Goal: Task Accomplishment & Management: Use online tool/utility

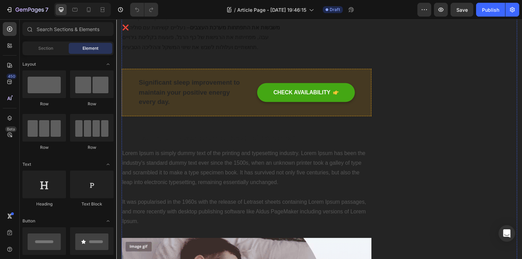
scroll to position [294, 0]
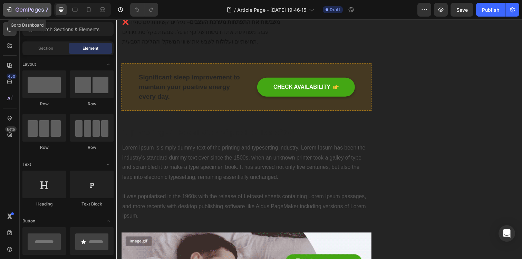
click at [29, 3] on button "7" at bounding box center [27, 10] width 49 height 14
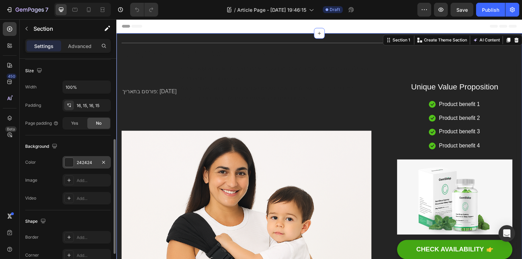
scroll to position [155, 0]
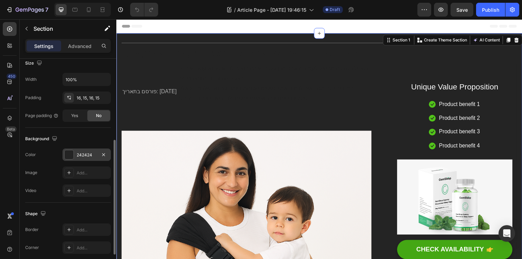
click at [72, 154] on div at bounding box center [69, 154] width 9 height 9
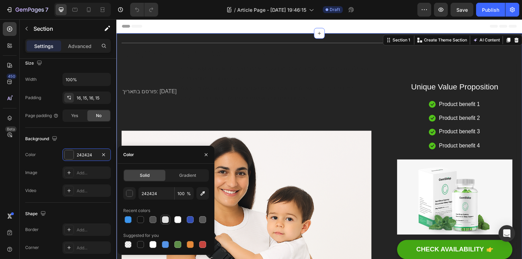
click at [167, 223] on div at bounding box center [165, 219] width 8 height 8
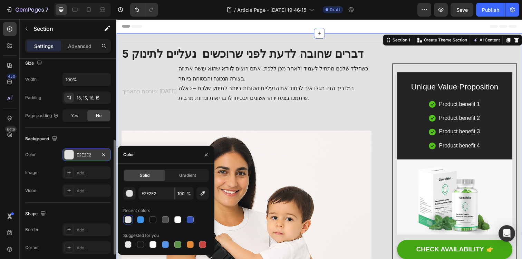
click at [90, 152] on div "E2E2E2" at bounding box center [87, 155] width 20 height 6
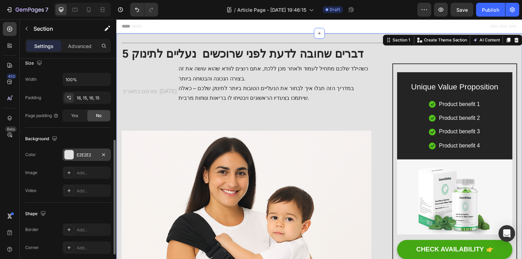
click at [90, 152] on div "E2E2E2" at bounding box center [87, 155] width 20 height 6
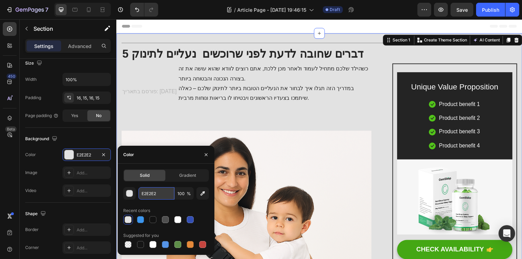
click at [155, 193] on input "E2E2E2" at bounding box center [156, 193] width 36 height 12
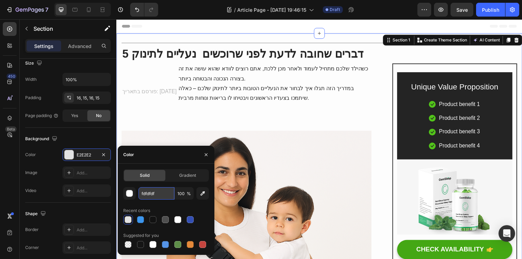
type input "fdfdfdfd"
click at [104, 142] on div "Background" at bounding box center [68, 138] width 86 height 11
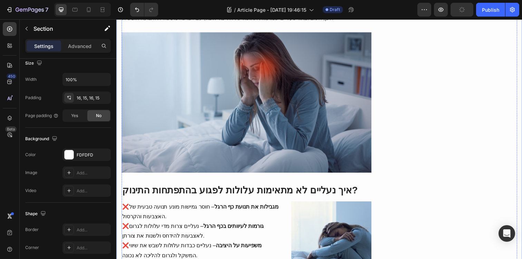
scroll to position [0, 0]
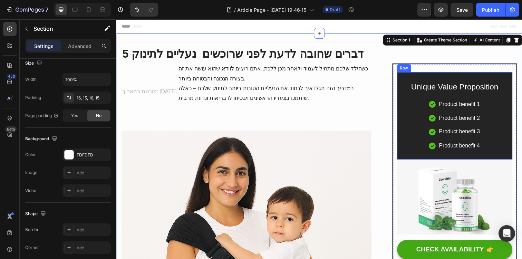
click at [512, 79] on div "Unique Value Proposition Heading Icon Product benefit 1 Text block Icon Product…" at bounding box center [462, 117] width 118 height 89
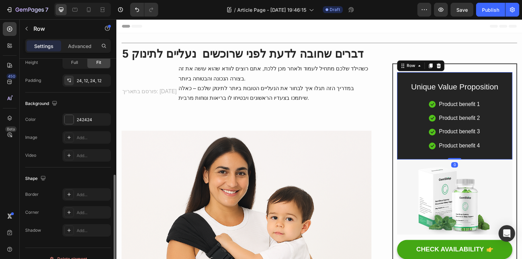
scroll to position [201, 0]
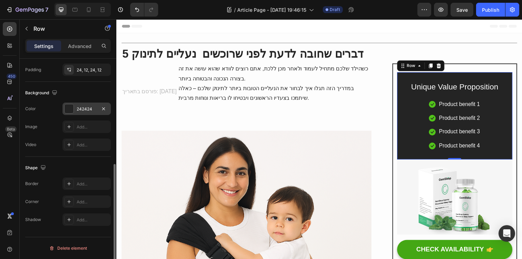
click at [71, 108] on div at bounding box center [69, 108] width 9 height 9
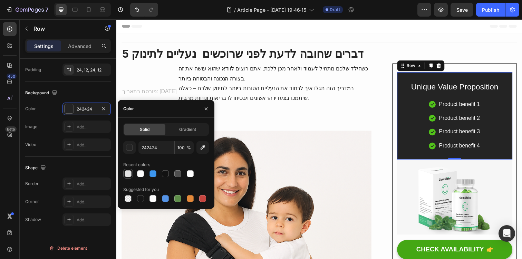
click at [125, 173] on div at bounding box center [128, 173] width 7 height 7
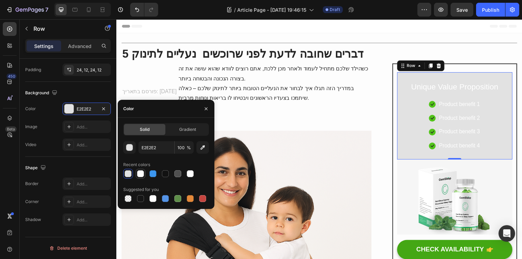
click at [139, 176] on div at bounding box center [140, 173] width 7 height 7
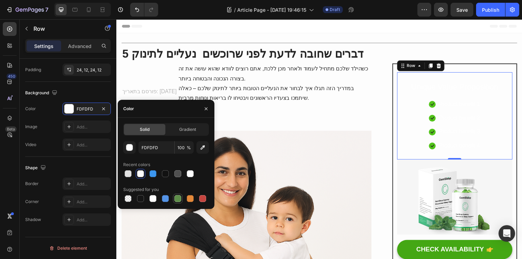
click at [177, 200] on div at bounding box center [177, 198] width 7 height 7
type input "5E8E49"
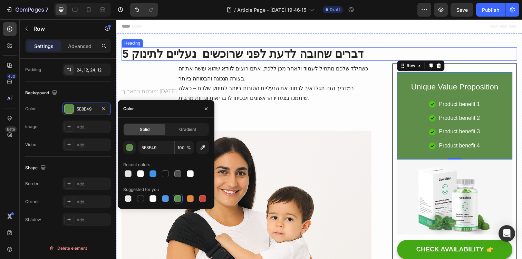
click at [452, 49] on h2 "5 דברים שחובה לדעת לפני שרוכשים נעליים לתינוק" at bounding box center [324, 55] width 404 height 14
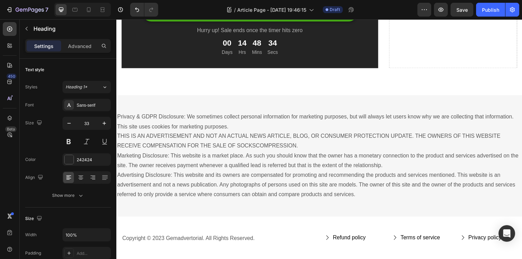
scroll to position [3877, 0]
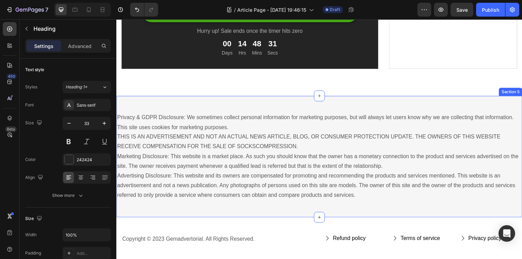
click at [331, 109] on div "Privacy & GDPR Disclosure: We sometimes collect personal information for market…" at bounding box center [323, 159] width 414 height 124
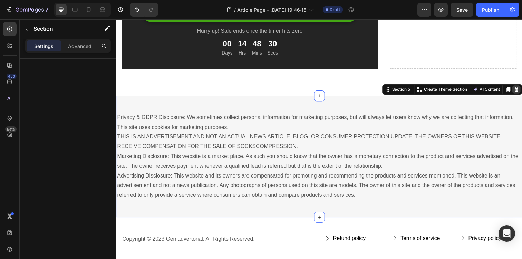
click at [522, 87] on div at bounding box center [525, 91] width 8 height 8
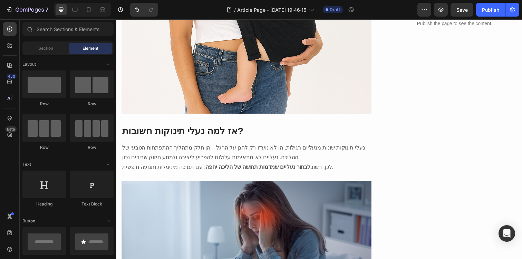
scroll to position [0, 0]
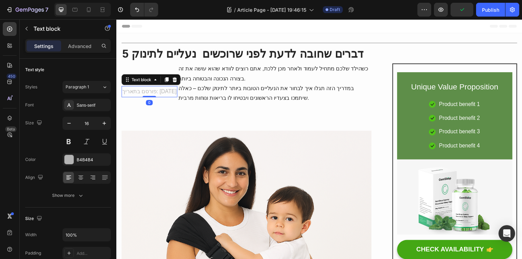
click at [171, 97] on p "פורסם בתאריך: 6/5/2025" at bounding box center [150, 93] width 56 height 10
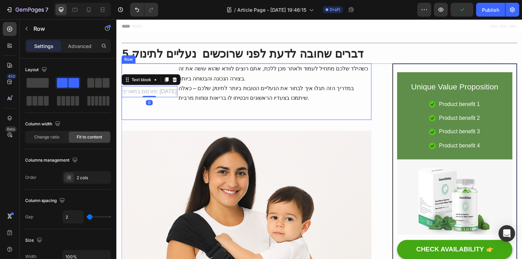
click at [182, 93] on div "פורסם בתאריך: 6/5/2025 Text block 0 כשהילד שלכם מתחיל לעמוד ולאחר מכן ללכת, אתם…" at bounding box center [249, 93] width 255 height 58
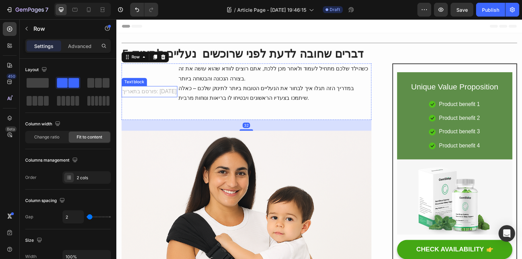
click at [173, 93] on p "פורסם בתאריך: 6/5/2025" at bounding box center [150, 93] width 56 height 10
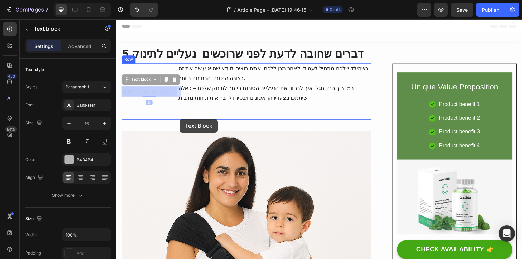
drag, startPoint x: 168, startPoint y: 92, endPoint x: 181, endPoint y: 121, distance: 31.2
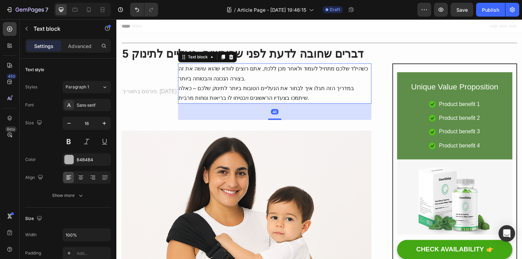
click at [185, 91] on p "במדריך הזה תגלו איך לבחור את הנעליים הטובות ביותר לתינוק שלכם – כאלה שיתמכו בצע…" at bounding box center [278, 95] width 196 height 20
click at [178, 92] on p "פורסם בתאריך: 6/5/2025" at bounding box center [150, 93] width 56 height 10
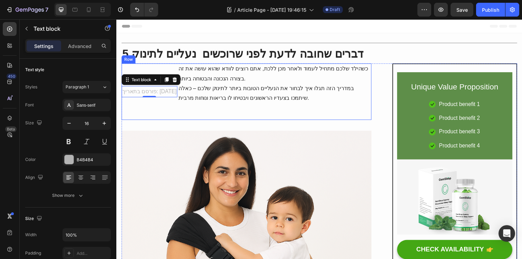
click at [145, 66] on div "פורסם בתאריך: 6/5/2025 Text block 0" at bounding box center [150, 93] width 57 height 58
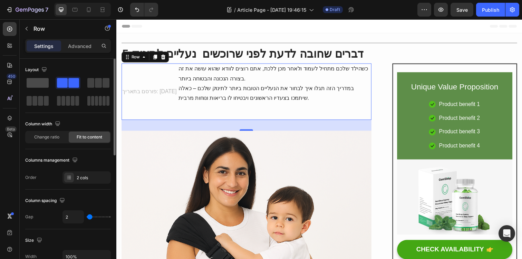
click at [44, 86] on span at bounding box center [38, 83] width 22 height 10
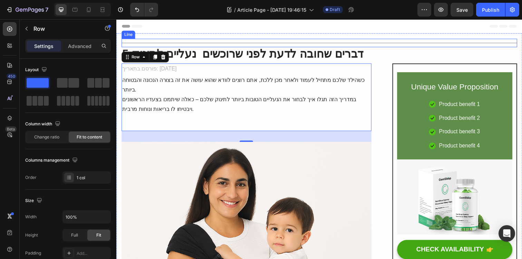
click at [418, 39] on div "Title Line" at bounding box center [324, 43] width 404 height 9
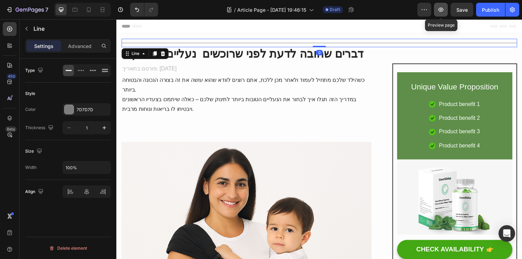
click at [439, 14] on button "button" at bounding box center [441, 10] width 14 height 14
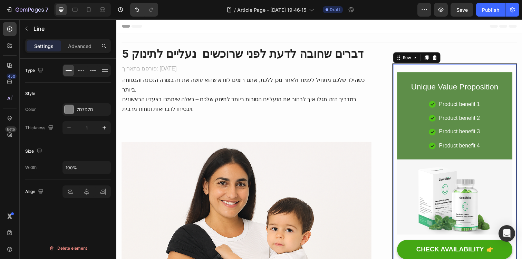
click at [487, 68] on div "Unique Value Proposition Heading Icon Product benefit 1 Text block Icon Product…" at bounding box center [461, 175] width 127 height 223
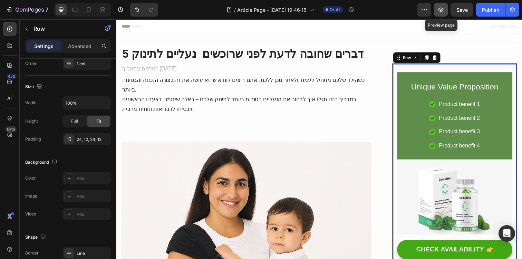
click at [438, 5] on button "button" at bounding box center [441, 10] width 14 height 14
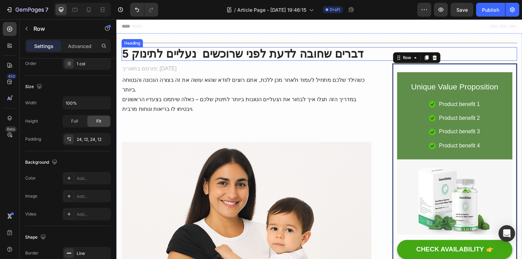
click at [374, 60] on h2 "5 דברים שחובה לדעת לפני שרוכשים נעליים לתינוק" at bounding box center [324, 55] width 404 height 14
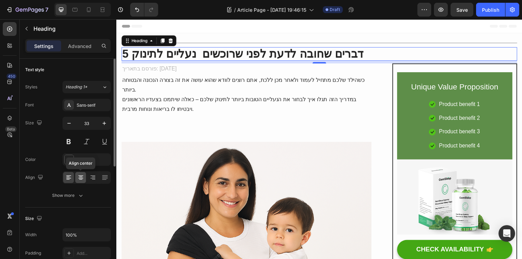
click at [78, 176] on icon at bounding box center [80, 177] width 7 height 7
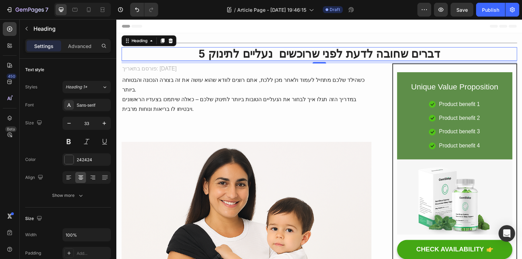
click at [418, 57] on h2 "5 דברים שחובה לדעת לפני שרוכשים נעליים לתינוק" at bounding box center [324, 55] width 404 height 14
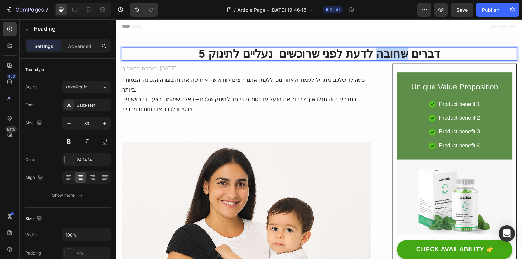
click at [418, 57] on p "5 דברים שחובה לדעת לפני שרוכשים נעליים לתינוק" at bounding box center [323, 54] width 403 height 12
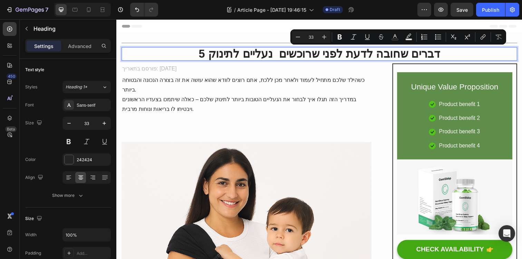
click at [444, 57] on p "5 דברים שחובה לדעת לפני שרוכשים נעליים לתינוק" at bounding box center [323, 54] width 403 height 12
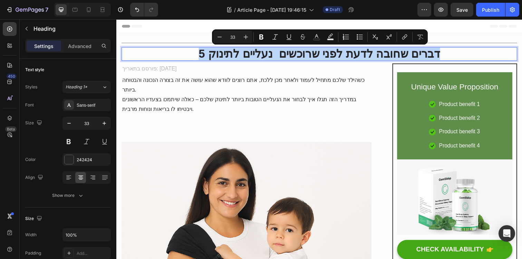
drag, startPoint x: 454, startPoint y: 56, endPoint x: 186, endPoint y: 59, distance: 268.3
click at [185, 59] on p "5 דברים שחובה לדעת לפני שרוכשים נעליים לתינוק" at bounding box center [323, 54] width 403 height 12
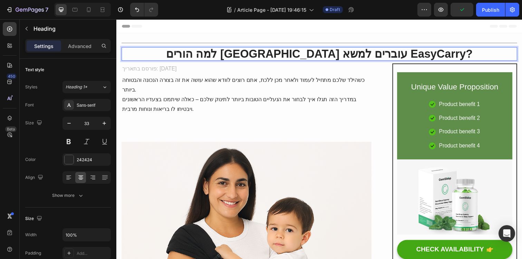
click at [187, 54] on p "למה הורים בישראל עוברים למשא EasyCarry?" at bounding box center [323, 54] width 403 height 12
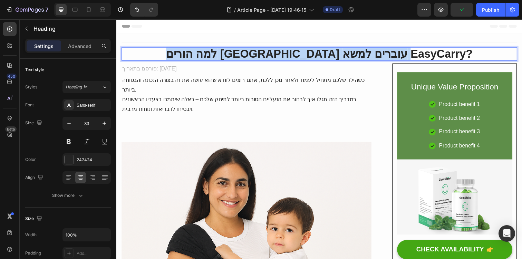
click at [187, 54] on p "למה הורים בישראל עוברים למשא EasyCarry?" at bounding box center [323, 54] width 403 height 12
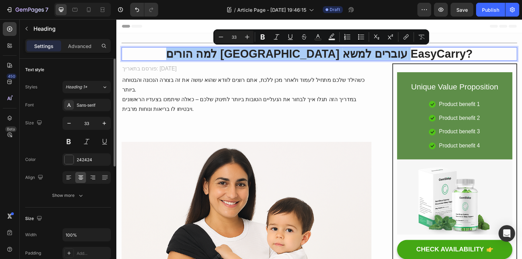
click at [100, 113] on div "Font Sans-serif Size 33 Color 242424 Align Show more" at bounding box center [68, 150] width 86 height 103
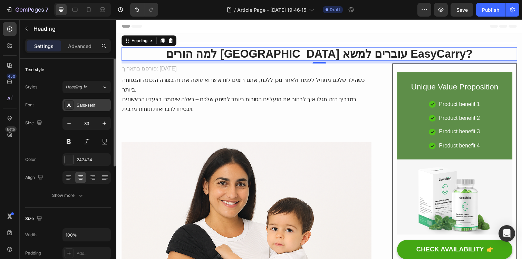
click at [100, 109] on div "Sans-serif" at bounding box center [86, 105] width 48 height 12
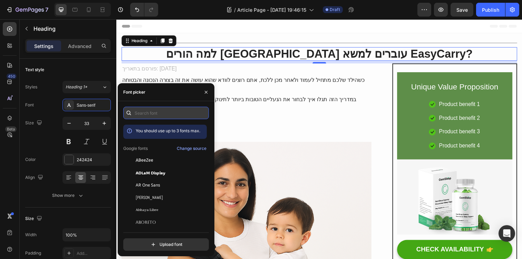
click at [164, 117] on input "text" at bounding box center [166, 113] width 86 height 12
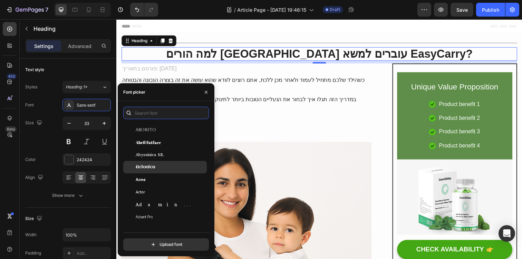
scroll to position [94, 0]
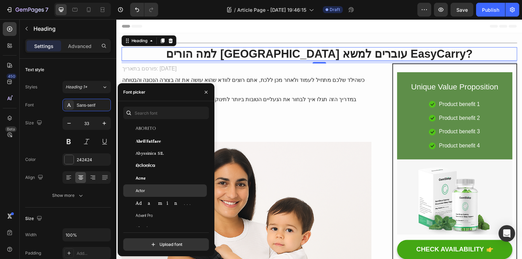
click at [162, 189] on div "Actor" at bounding box center [171, 190] width 70 height 6
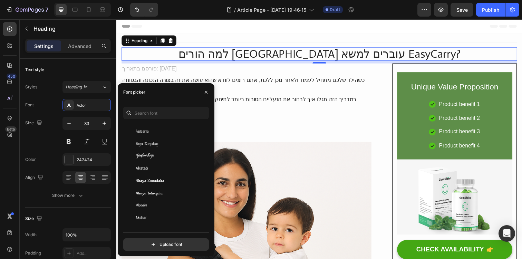
scroll to position [252, 0]
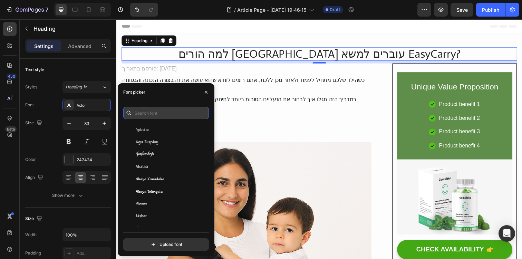
click at [161, 117] on input "text" at bounding box center [166, 113] width 86 height 12
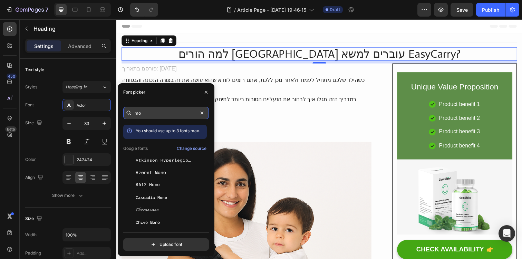
type input "m"
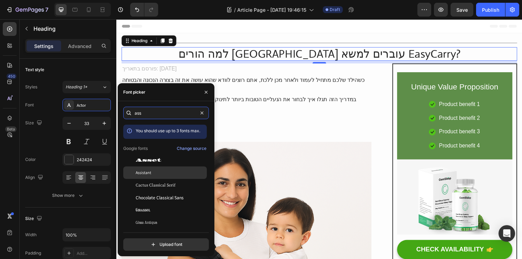
type input "ass"
click at [157, 170] on div "Assistant" at bounding box center [171, 173] width 70 height 6
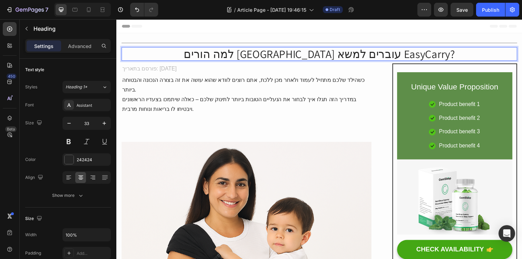
click at [232, 54] on p "למה הורים בישראל עוברים למשא EasyCarry?" at bounding box center [323, 54] width 403 height 12
click at [249, 54] on p "למה הורים בישראל עוברים למנשא EasyCarry?" at bounding box center [323, 54] width 403 height 12
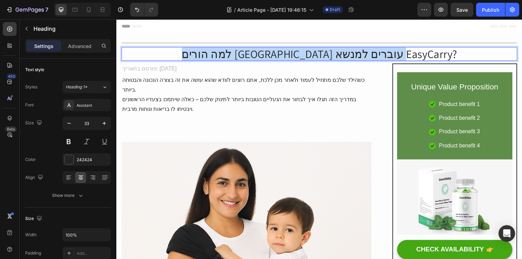
click at [249, 54] on p "למה הורים בישראל עוברים למנשא EasyCarry?" at bounding box center [323, 54] width 403 height 12
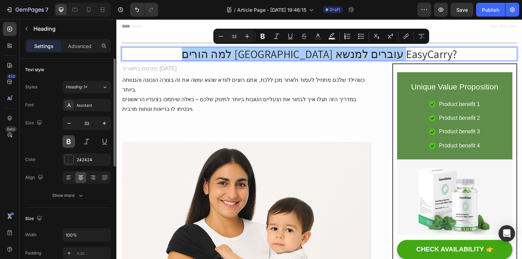
click at [71, 141] on button at bounding box center [68, 141] width 12 height 12
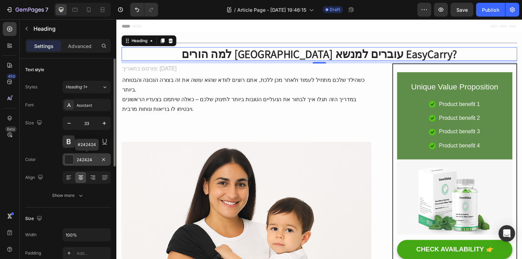
click at [82, 159] on div "242424" at bounding box center [87, 160] width 20 height 6
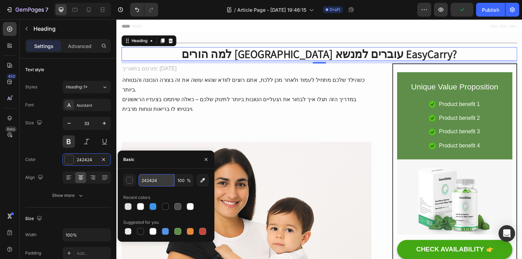
click at [150, 178] on input "242424" at bounding box center [156, 180] width 36 height 12
type input "26262626"
click at [59, 169] on div "Font Assistant Size 33 Color 242424 Align Show more" at bounding box center [68, 150] width 86 height 103
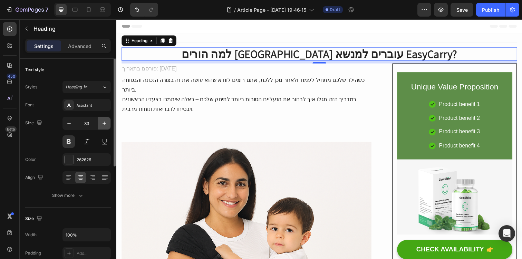
click at [101, 123] on icon "button" at bounding box center [104, 123] width 7 height 7
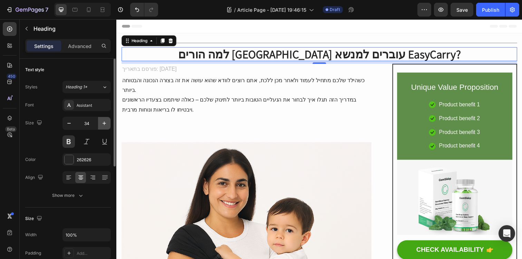
click at [101, 123] on icon "button" at bounding box center [104, 123] width 7 height 7
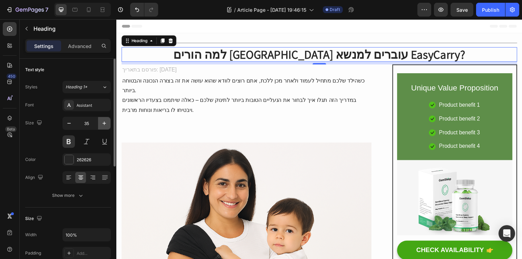
click at [101, 123] on icon "button" at bounding box center [104, 123] width 7 height 7
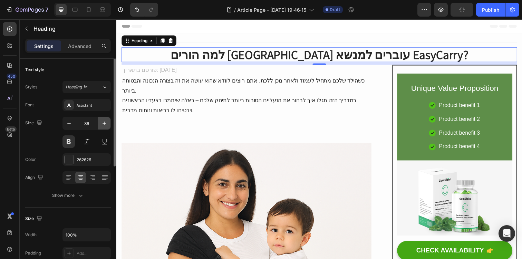
click at [101, 123] on icon "button" at bounding box center [104, 123] width 7 height 7
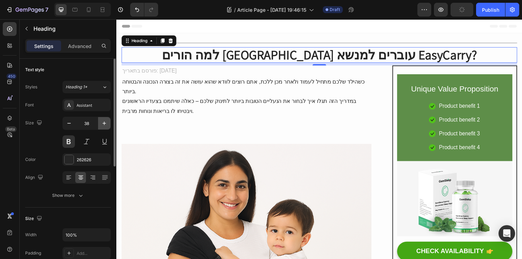
click at [101, 123] on icon "button" at bounding box center [104, 123] width 7 height 7
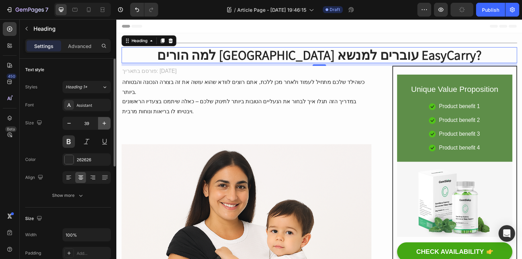
type input "40"
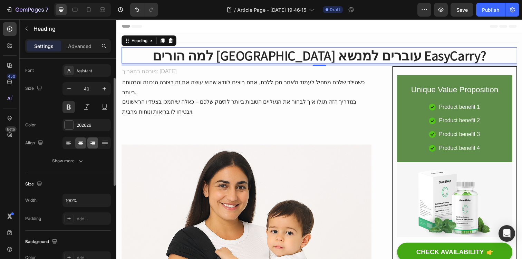
scroll to position [36, 0]
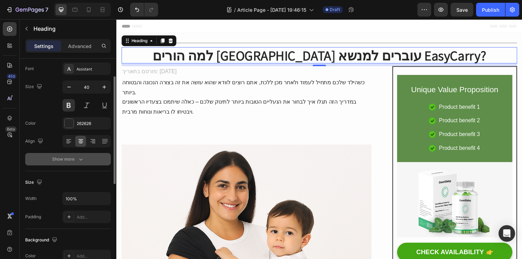
click at [85, 161] on button "Show more" at bounding box center [68, 159] width 86 height 12
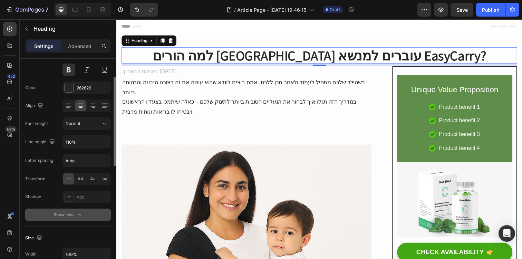
scroll to position [72, 0]
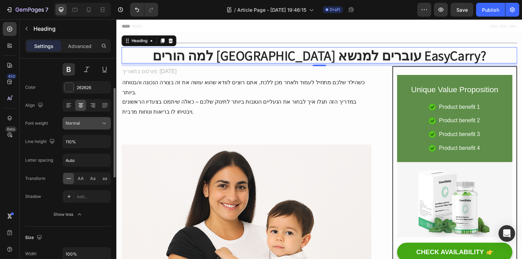
click at [86, 127] on button "Normal" at bounding box center [86, 123] width 48 height 12
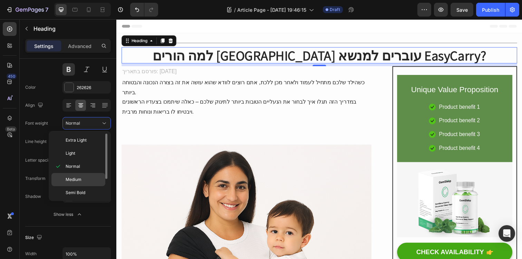
click at [85, 177] on p "Medium" at bounding box center [84, 179] width 37 height 6
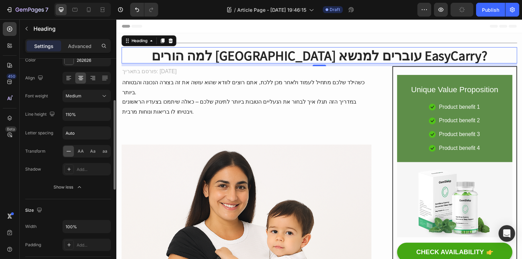
scroll to position [100, 0]
click at [89, 138] on input "Auto" at bounding box center [87, 132] width 48 height 12
click at [100, 121] on div "Font Assistant Size 40 Color 262626 Align Font weight Medium Line height 110% L…" at bounding box center [68, 96] width 86 height 194
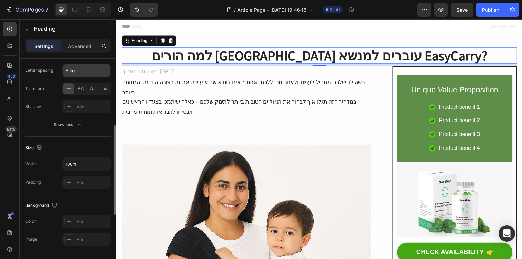
scroll to position [162, 0]
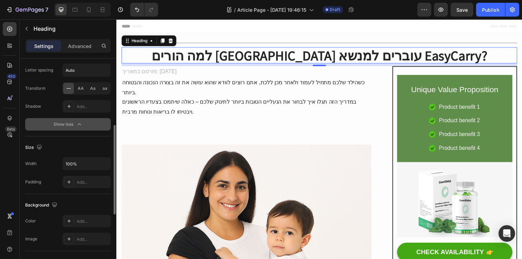
click at [83, 122] on button "Show less" at bounding box center [68, 124] width 86 height 12
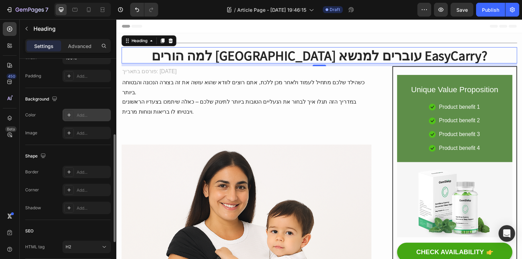
scroll to position [181, 0]
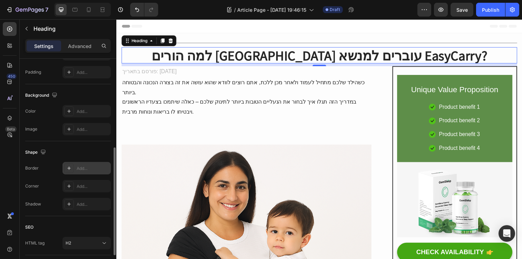
click at [84, 167] on div "Add..." at bounding box center [93, 168] width 32 height 6
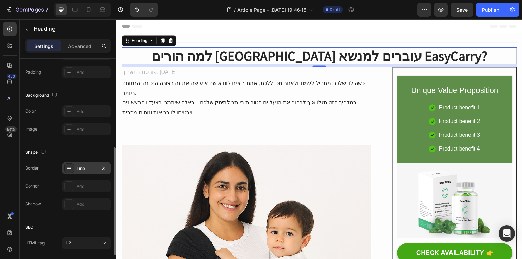
click at [99, 151] on div "Shape" at bounding box center [68, 152] width 86 height 11
click at [105, 170] on icon "button" at bounding box center [104, 168] width 6 height 6
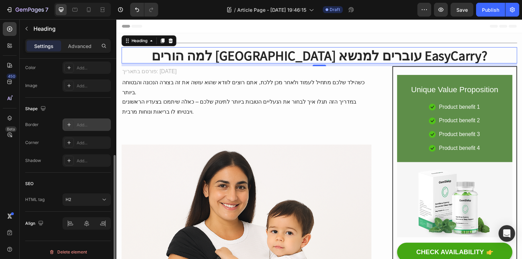
scroll to position [228, 0]
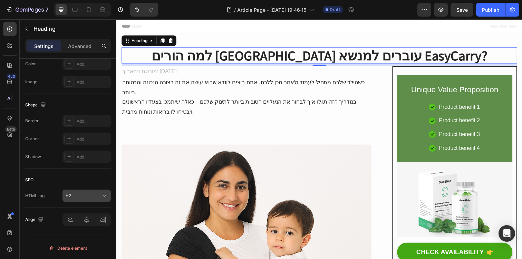
click at [88, 197] on div "H2" at bounding box center [83, 196] width 35 height 6
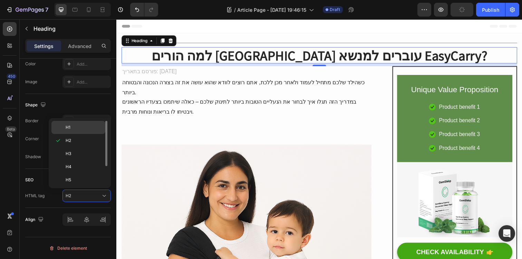
click at [94, 128] on p "H1" at bounding box center [84, 127] width 37 height 6
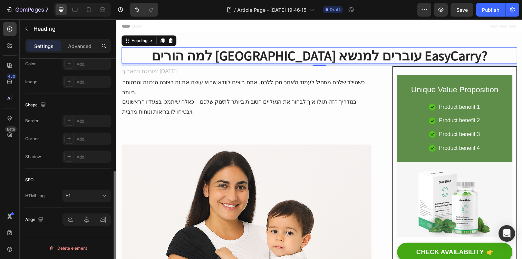
scroll to position [0, 0]
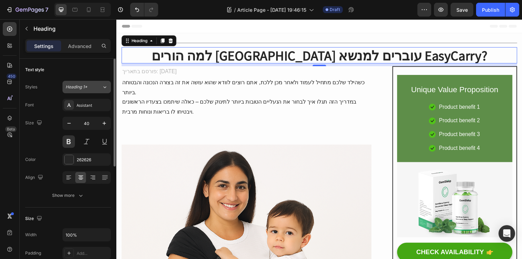
click at [94, 83] on button "Heading 1*" at bounding box center [86, 87] width 48 height 12
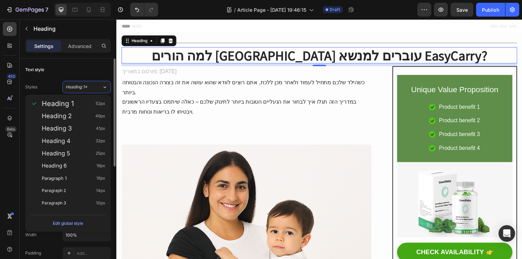
click at [90, 73] on div "Text style" at bounding box center [68, 69] width 86 height 11
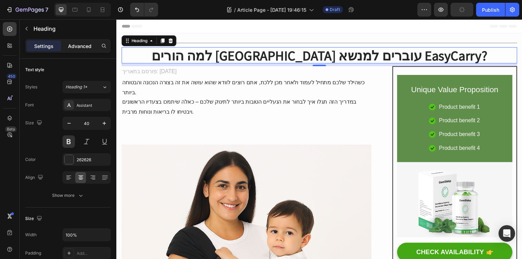
click at [80, 48] on p "Advanced" at bounding box center [79, 45] width 23 height 7
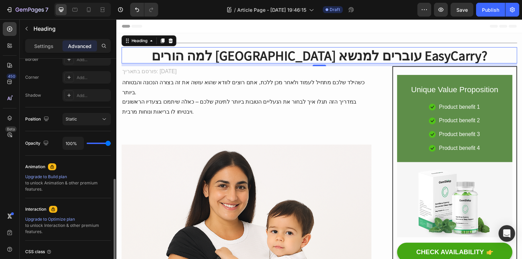
scroll to position [259, 0]
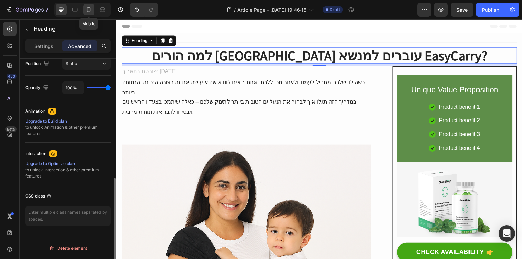
click at [89, 12] on icon at bounding box center [88, 9] width 7 height 7
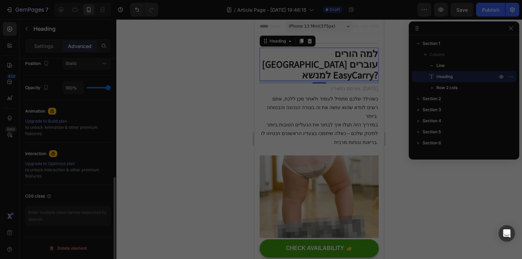
scroll to position [259, 0]
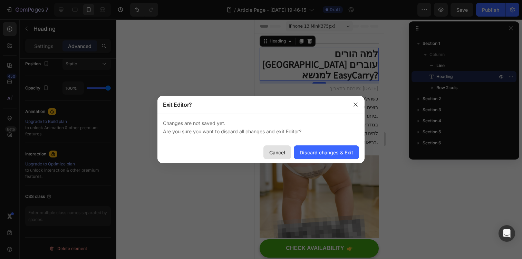
click at [281, 154] on div "Cancel" at bounding box center [277, 152] width 16 height 7
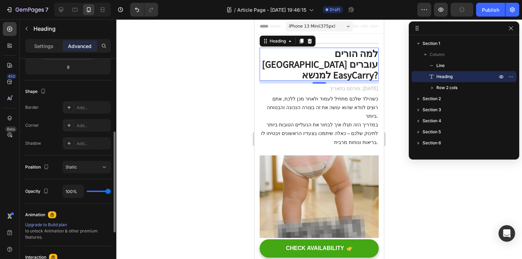
scroll to position [159, 0]
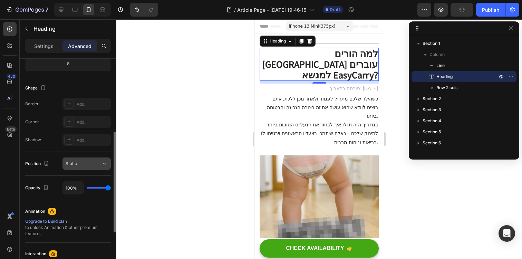
click at [96, 163] on div "Static" at bounding box center [83, 164] width 35 height 6
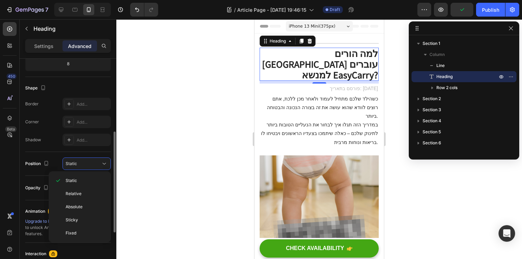
click at [54, 146] on div "Shape Border Add... Corner Add... Shadow Add..." at bounding box center [68, 114] width 86 height 75
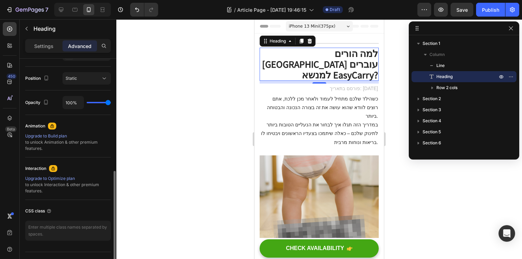
scroll to position [259, 0]
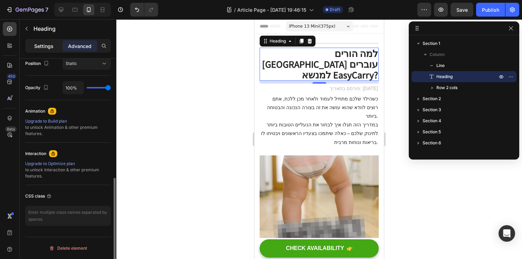
click at [45, 44] on p "Settings" at bounding box center [43, 45] width 19 height 7
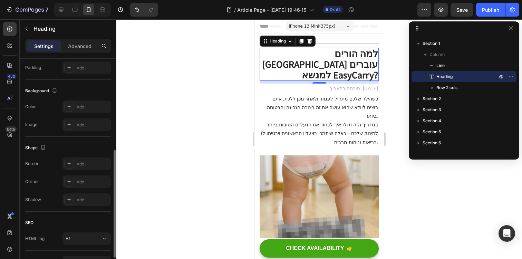
scroll to position [0, 0]
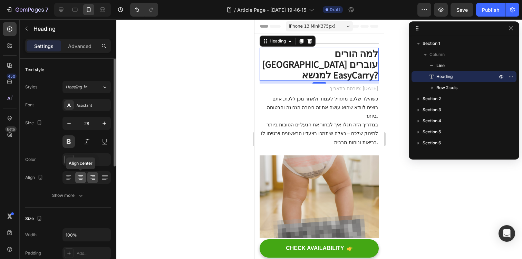
click at [83, 176] on icon at bounding box center [80, 177] width 7 height 7
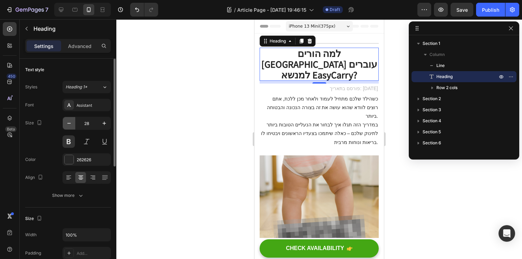
click at [71, 123] on icon "button" at bounding box center [69, 123] width 7 height 7
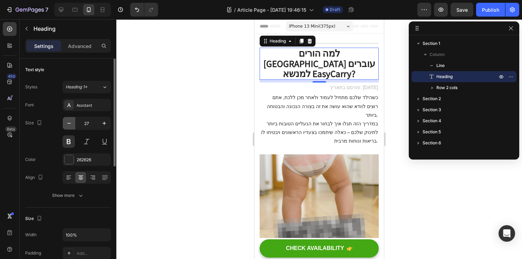
click at [71, 123] on icon "button" at bounding box center [69, 123] width 7 height 7
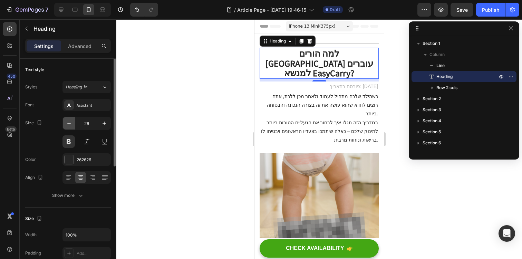
click at [71, 123] on icon "button" at bounding box center [69, 123] width 7 height 7
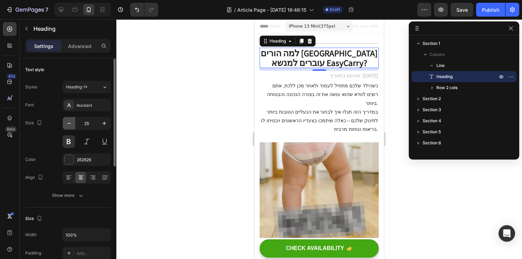
click at [71, 123] on icon "button" at bounding box center [69, 123] width 7 height 7
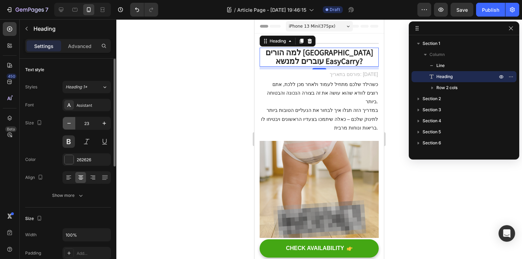
click at [71, 123] on icon "button" at bounding box center [69, 123] width 7 height 7
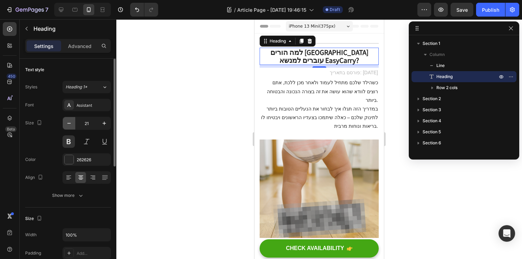
click at [71, 123] on icon "button" at bounding box center [69, 123] width 7 height 7
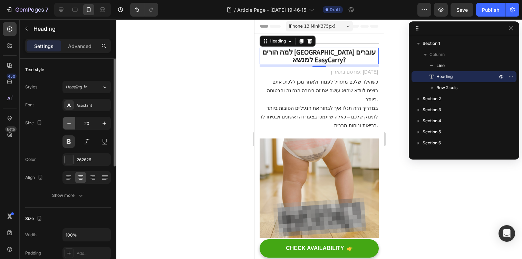
click at [71, 123] on icon "button" at bounding box center [69, 123] width 7 height 7
click at [105, 122] on icon "button" at bounding box center [104, 123] width 7 height 7
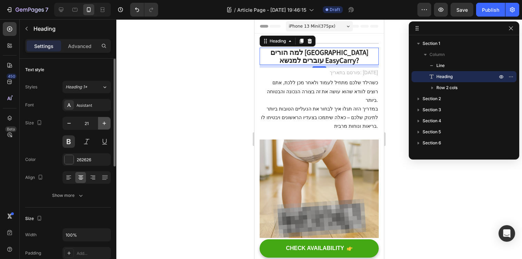
click at [105, 122] on icon "button" at bounding box center [104, 123] width 7 height 7
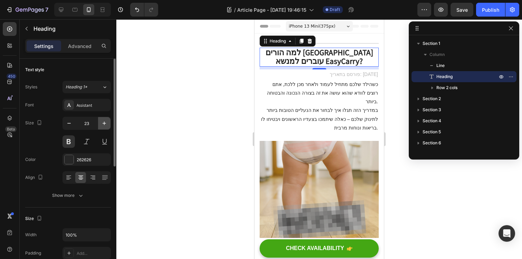
click at [105, 122] on icon "button" at bounding box center [104, 123] width 7 height 7
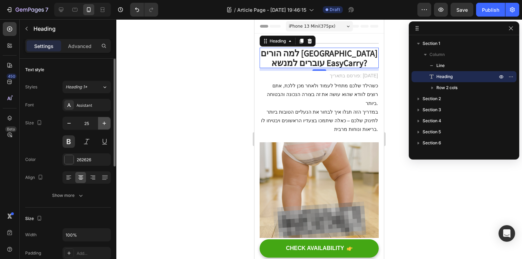
click at [105, 122] on icon "button" at bounding box center [104, 123] width 7 height 7
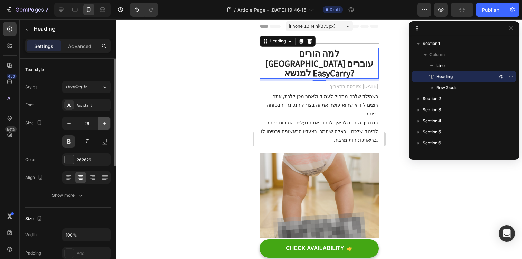
click at [105, 122] on icon "button" at bounding box center [104, 123] width 7 height 7
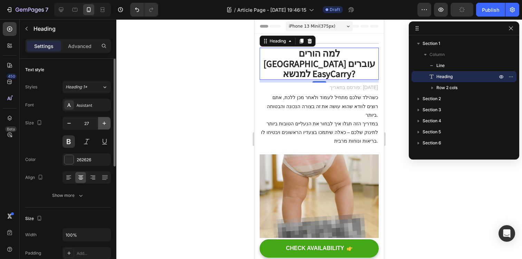
click at [105, 122] on icon "button" at bounding box center [104, 123] width 7 height 7
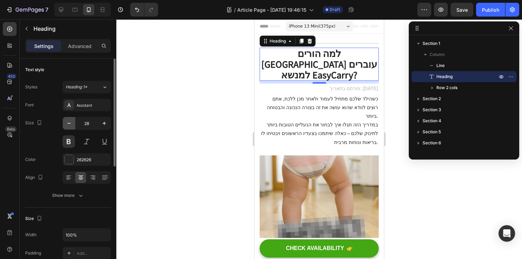
click at [71, 126] on icon "button" at bounding box center [69, 123] width 7 height 7
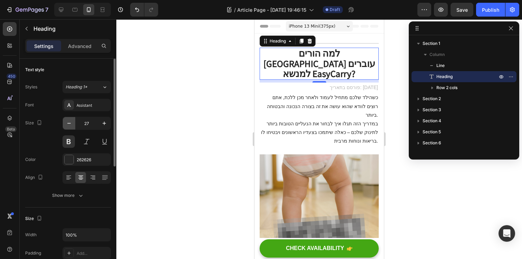
click at [71, 126] on icon "button" at bounding box center [69, 123] width 7 height 7
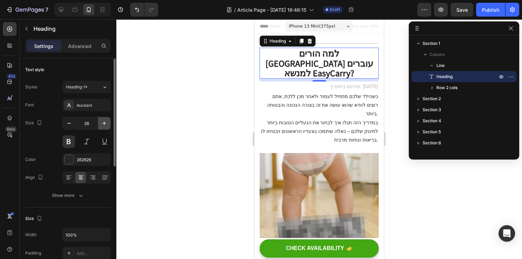
click at [101, 122] on icon "button" at bounding box center [104, 123] width 7 height 7
type input "27"
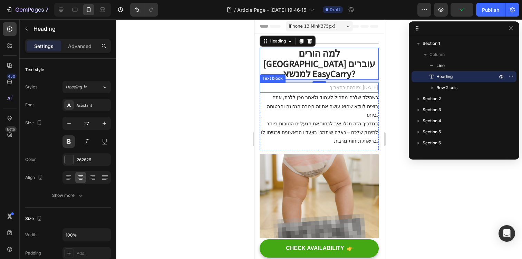
click at [372, 83] on p "פורסם בתאריך: 6/5/2025" at bounding box center [319, 87] width 118 height 9
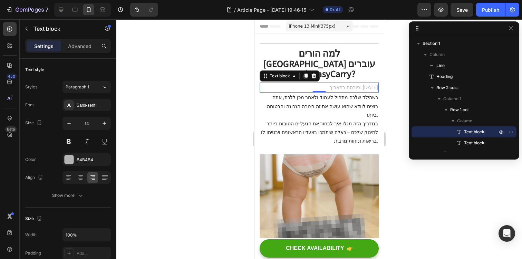
click at [313, 25] on span "iPhone 13 Mini ( 375 px)" at bounding box center [312, 26] width 47 height 7
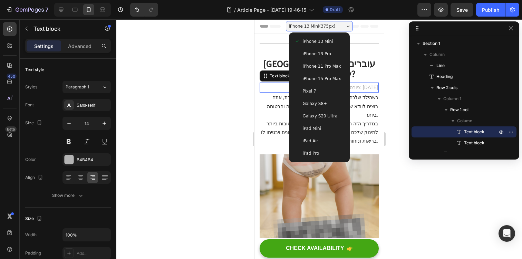
click at [332, 81] on span "iPhone 15 Pro Max" at bounding box center [322, 78] width 38 height 7
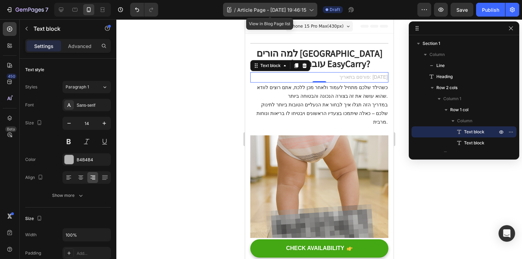
click at [297, 13] on div "/ Article Page - May 2, 19:46:15" at bounding box center [270, 10] width 94 height 14
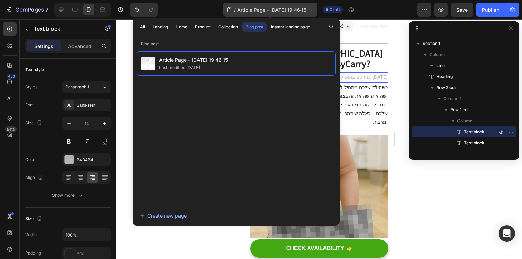
click at [297, 13] on div "/ Article Page - May 2, 19:46:15" at bounding box center [270, 10] width 94 height 14
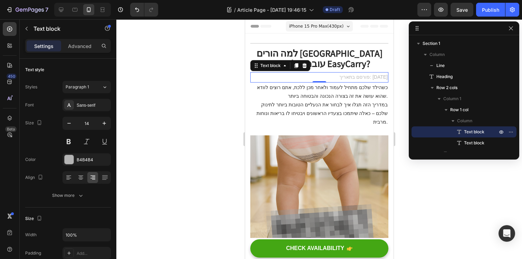
click at [308, 25] on span "iPhone 15 Pro Max ( 430 px)" at bounding box center [316, 26] width 55 height 7
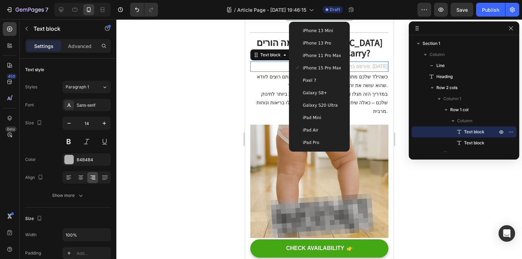
scroll to position [17, 0]
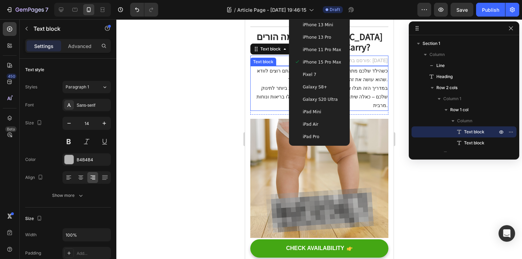
click at [204, 114] on div at bounding box center [319, 139] width 406 height 240
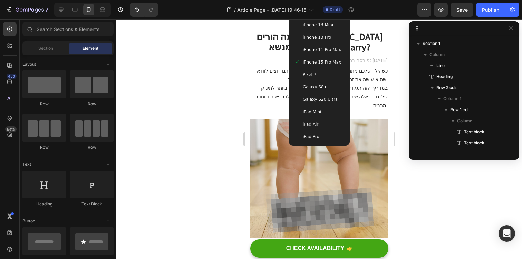
click at [211, 124] on div at bounding box center [319, 139] width 406 height 240
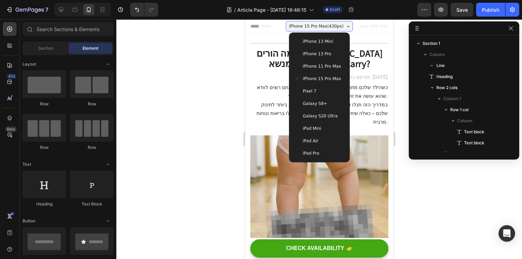
click at [325, 23] on span "iPhone 15 Pro Max ( 430 px)" at bounding box center [316, 26] width 55 height 7
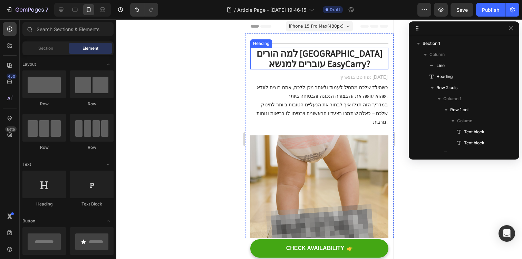
click at [331, 57] on h1 "למה הורים בישראל עוברים למנשא EasyCarry?" at bounding box center [319, 59] width 138 height 22
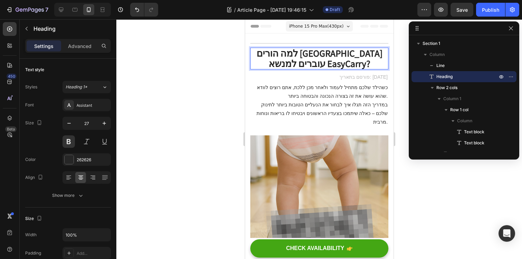
click at [309, 53] on h1 "למה הורים בישראל עוברים למנשא EasyCarry?" at bounding box center [319, 59] width 138 height 22
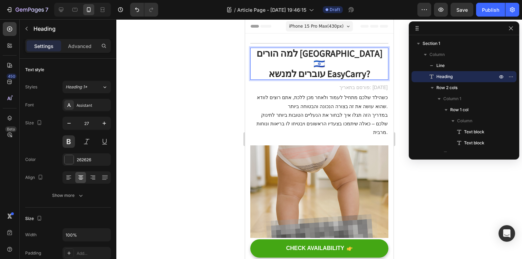
click at [328, 52] on p "למה הורים בישראל 🇮🇱 עוברים למנשא EasyCarry?" at bounding box center [319, 63] width 137 height 31
click at [312, 64] on p "למה הורים בישראל 🇮🇱 עוברים למנשא EasyCarry?" at bounding box center [319, 63] width 137 height 31
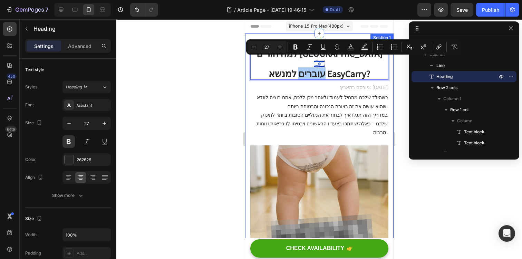
click at [223, 74] on div at bounding box center [319, 139] width 406 height 240
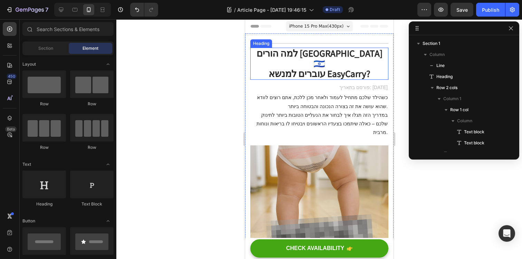
click at [324, 65] on p "למה הורים בישראל 🇮🇱 עוברים למנשא EasyCarry?" at bounding box center [319, 63] width 137 height 31
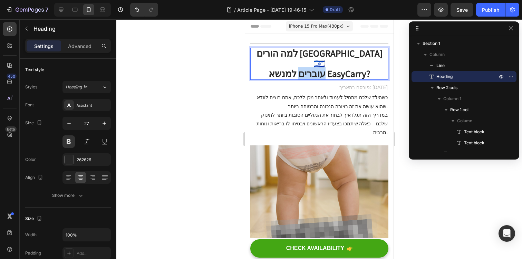
click at [312, 62] on p "למה הורים בישראל 🇮🇱 עוברים למנשא EasyCarry?" at bounding box center [319, 63] width 137 height 31
drag, startPoint x: 289, startPoint y: 62, endPoint x: 293, endPoint y: 62, distance: 4.2
click at [293, 62] on p "למה הורים בישראל 🇮🇱 בוחרים למנשא EasyCarry?" at bounding box center [319, 63] width 137 height 31
click at [327, 54] on p "למה הורים בישראל 🇮🇱 בוחרים במנשא EasyCarry?" at bounding box center [319, 63] width 137 height 31
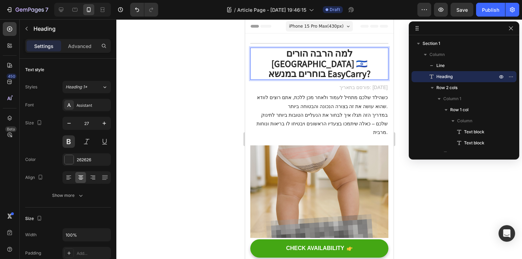
click at [221, 83] on div at bounding box center [319, 139] width 406 height 240
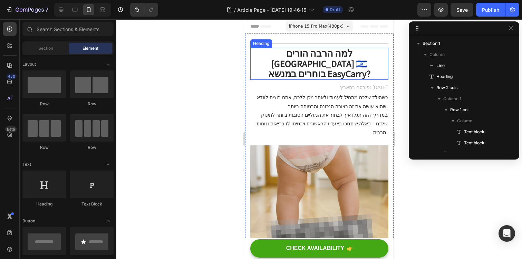
click at [328, 64] on h1 "למה הרבה הורים בישראל 🇮🇱 בוחרים במנשא EasyCarry?" at bounding box center [319, 64] width 138 height 32
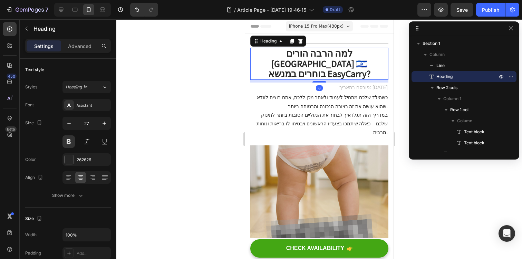
click at [349, 55] on h1 "למה הרבה הורים בישראל 🇮🇱 בוחרים במנשא EasyCarry?" at bounding box center [319, 64] width 138 height 32
click at [349, 55] on p "למה הרבה הורים בישראל 🇮🇱 בוחרים במנשא EasyCarry?" at bounding box center [319, 63] width 137 height 31
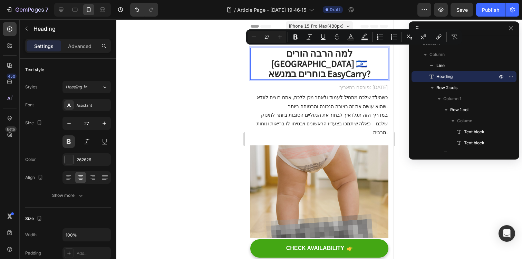
click at [359, 54] on p "למה הרבה הורים בישראל 🇮🇱 בוחרים במנשא EasyCarry?" at bounding box center [319, 63] width 137 height 31
drag, startPoint x: 366, startPoint y: 53, endPoint x: 236, endPoint y: 68, distance: 130.4
click at [264, 55] on p "למה הרבה הורים בישראל 🇮🇱 בוחרים במנשא EasyCarry?" at bounding box center [319, 63] width 137 height 31
drag, startPoint x: 267, startPoint y: 53, endPoint x: 360, endPoint y: 70, distance: 94.7
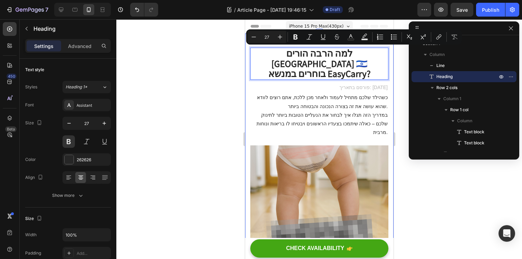
copy p "למה הרבה הורים בישראל 🇮🇱 בוחרים במנשא EasyCarry?"
click at [213, 86] on div at bounding box center [319, 139] width 406 height 240
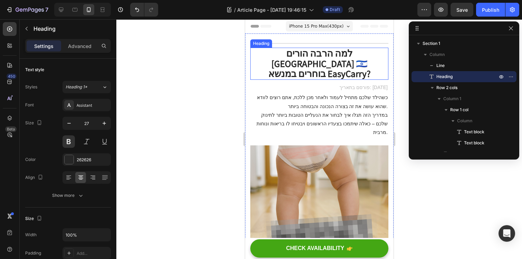
click at [355, 61] on p "למה הרבה הורים בישראל 🇮🇱 בוחרים במנשא EasyCarry?" at bounding box center [319, 63] width 137 height 31
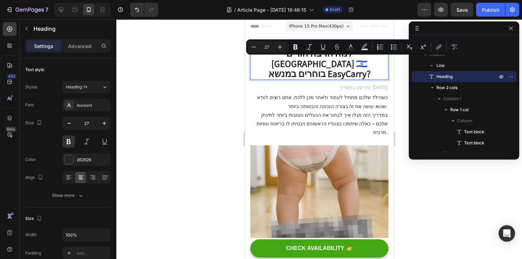
click at [355, 61] on p "למה הרבה הורים בישראל 🇮🇱 בוחרים במנשא EasyCarry?" at bounding box center [319, 63] width 137 height 31
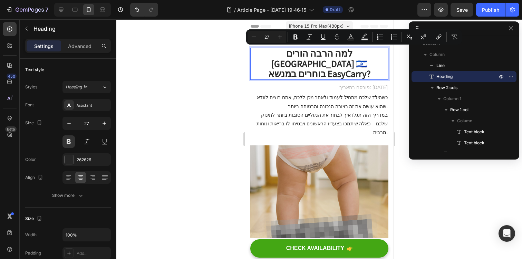
drag, startPoint x: 355, startPoint y: 51, endPoint x: 228, endPoint y: 77, distance: 130.3
click at [297, 60] on p "למה הרבה הורים בישראל 🇮🇱 בוחרים במנשא EasyCarry?" at bounding box center [319, 63] width 137 height 31
click at [264, 50] on p "למה הרבה הורים בישראל 🇮🇱 בוחרים במנשא EasyCarry?" at bounding box center [319, 63] width 137 height 31
drag, startPoint x: 279, startPoint y: 50, endPoint x: 386, endPoint y: 62, distance: 107.7
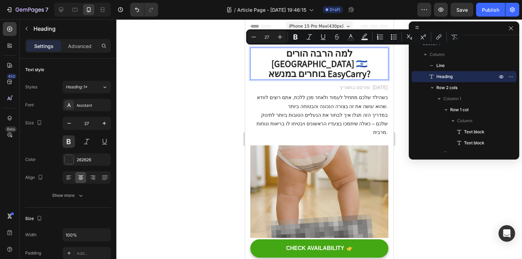
click at [386, 62] on p "למה הרבה הורים בישראל 🇮🇱 בוחרים במנשא EasyCarry?" at bounding box center [319, 63] width 137 height 31
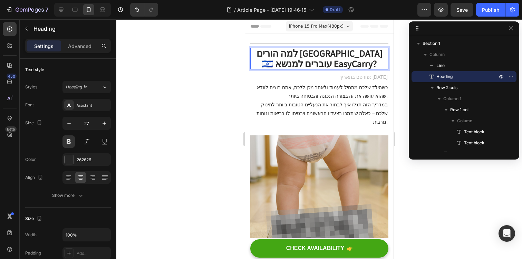
click at [320, 52] on p "למה הורים בישראל 🇮🇱 עוברים למנשא EasyCarry?" at bounding box center [319, 58] width 137 height 20
click at [270, 63] on p "למה הורים בישראל 🇮🇱 עוברים למנשא EasyCarry?" at bounding box center [319, 58] width 137 height 20
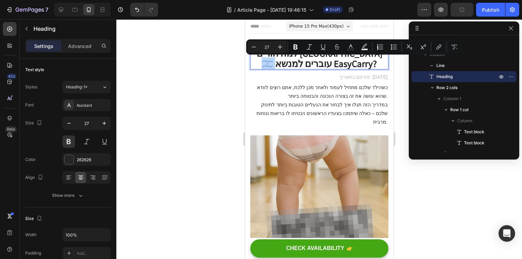
copy p "🇮🇱 ע"
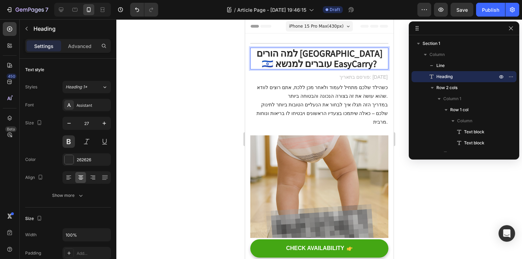
click at [319, 52] on p "למה הורים בישראל 🇮🇱 עוברים למנשא EasyCarry?" at bounding box center [319, 58] width 137 height 20
click at [383, 55] on p "למה הורים בישראל 🇮🇱 עוברים למנשא EasyCarry?" at bounding box center [319, 58] width 137 height 20
click at [335, 54] on p "למה הורים בישראל 🇮🇱 עוברים למנשא EasyCarry?" at bounding box center [319, 58] width 137 height 20
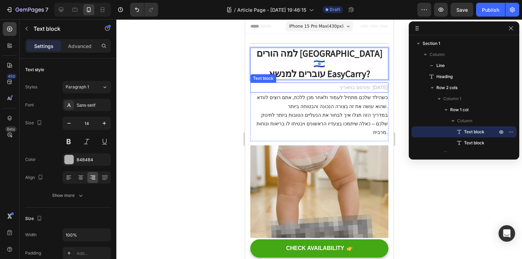
click at [374, 83] on p "פורסם בתאריך: 6/5/2025" at bounding box center [319, 87] width 137 height 9
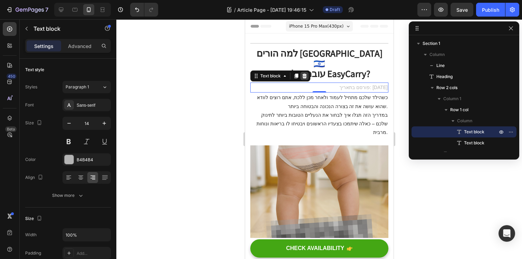
click at [306, 74] on icon at bounding box center [304, 76] width 4 height 5
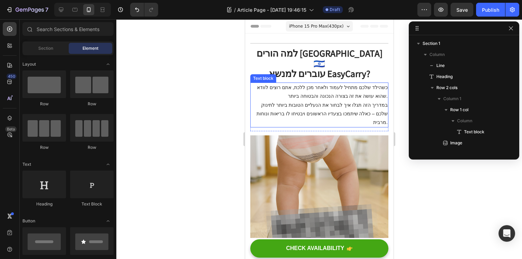
click at [358, 110] on p "במדריך הזה תגלו איך לבחור את הנעליים הטובות ביותר לתינוק שלכם – כאלה שיתמכו בצע…" at bounding box center [319, 114] width 137 height 26
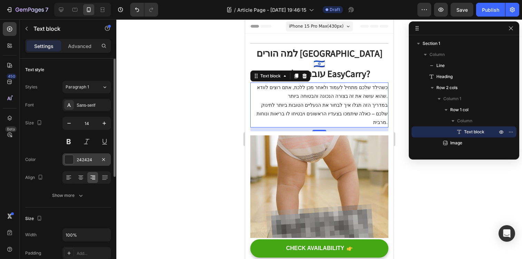
click at [90, 160] on div "242424" at bounding box center [87, 160] width 20 height 6
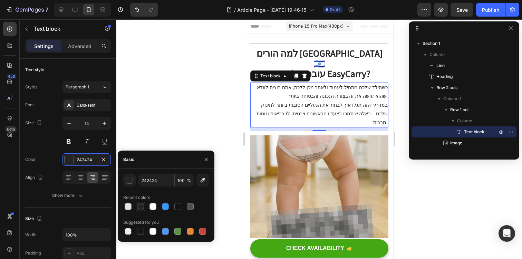
click at [139, 205] on div at bounding box center [140, 206] width 7 height 7
type input "262626"
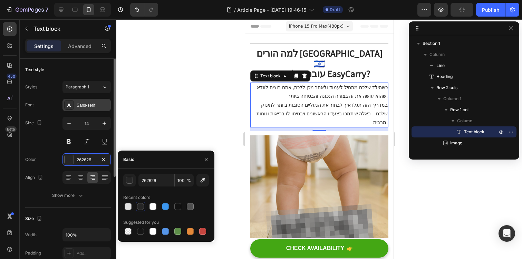
click at [96, 101] on div "Sans-serif" at bounding box center [86, 105] width 48 height 12
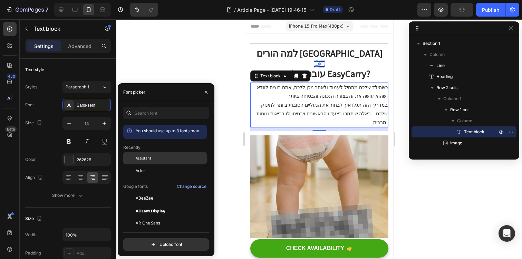
click at [151, 161] on span "Assistant" at bounding box center [144, 158] width 16 height 6
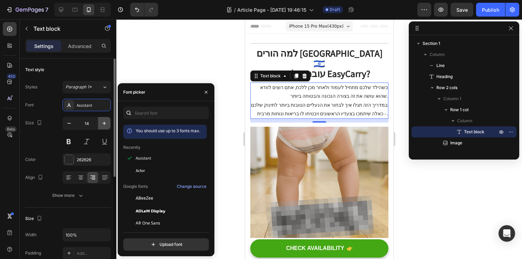
click at [105, 123] on icon "button" at bounding box center [104, 123] width 3 height 3
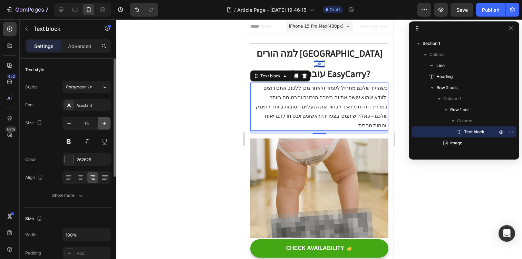
click at [105, 124] on icon "button" at bounding box center [104, 123] width 7 height 7
type input "16"
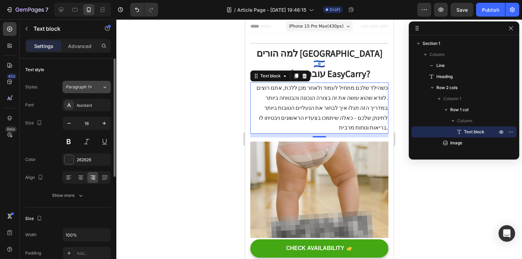
click at [87, 89] on span "Paragraph 1*" at bounding box center [79, 87] width 26 height 6
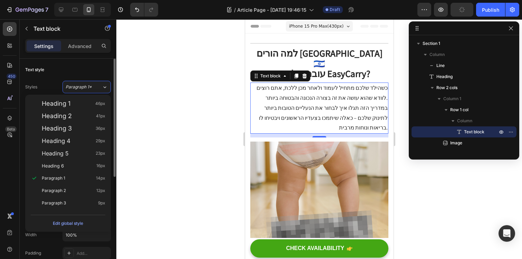
click at [77, 68] on div "Text style" at bounding box center [68, 69] width 86 height 11
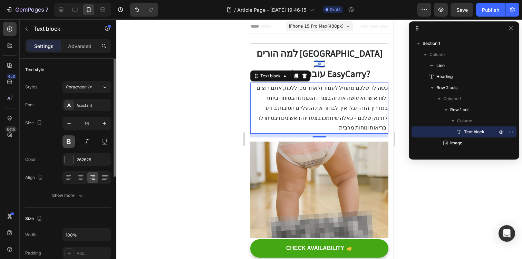
click at [72, 139] on button at bounding box center [68, 141] width 12 height 12
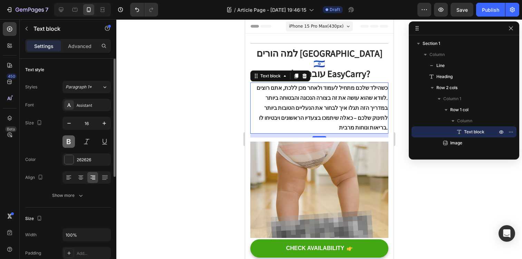
click at [72, 139] on button at bounding box center [68, 141] width 12 height 12
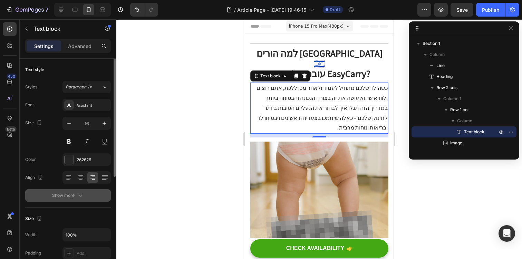
click at [76, 194] on div "Show more" at bounding box center [68, 195] width 32 height 7
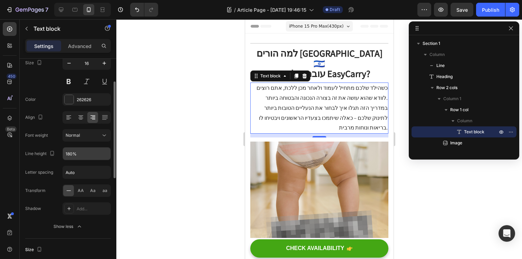
scroll to position [66, 0]
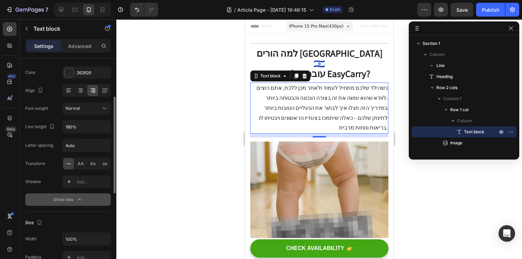
click at [84, 196] on button "Show less" at bounding box center [68, 199] width 86 height 12
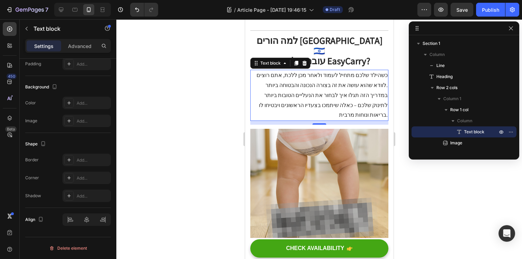
scroll to position [15, 0]
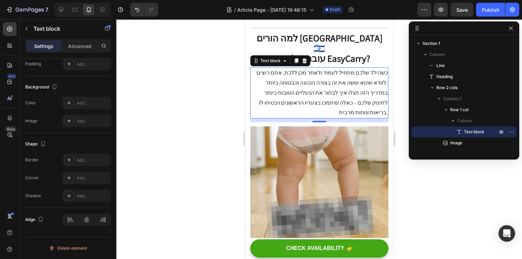
click at [350, 92] on p "במדריך הזה תגלו איך לבחור את הנעליים הטובות ביותר לתינוק שלכם – כאלה שיתמכו בצע…" at bounding box center [319, 103] width 137 height 30
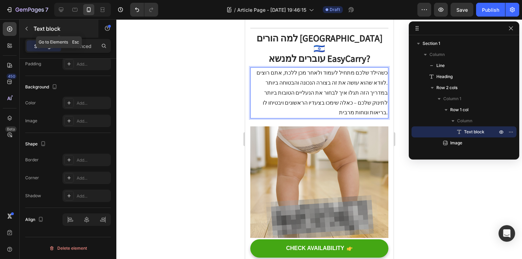
click at [25, 28] on icon "button" at bounding box center [27, 29] width 6 height 6
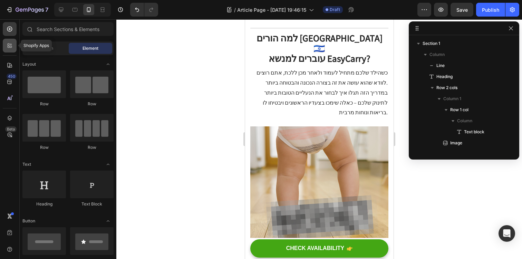
click at [12, 48] on icon at bounding box center [9, 45] width 7 height 7
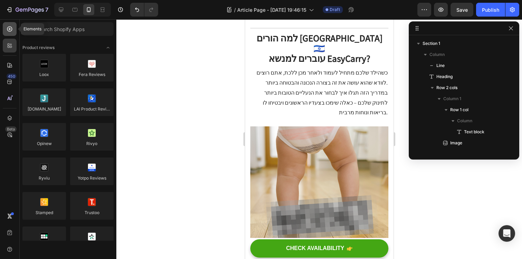
click at [11, 28] on icon at bounding box center [9, 29] width 7 height 7
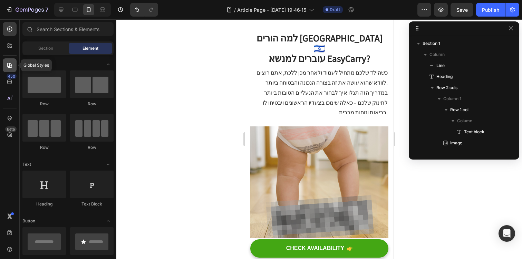
click at [13, 68] on icon at bounding box center [9, 65] width 7 height 7
click at [9, 79] on div "450" at bounding box center [12, 77] width 10 height 6
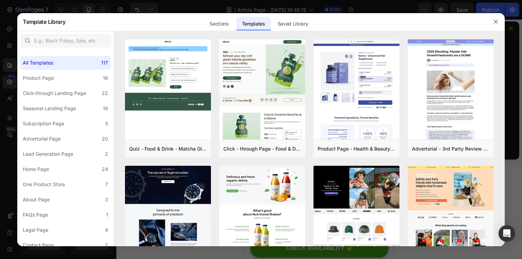
click at [12, 29] on div at bounding box center [261, 129] width 522 height 259
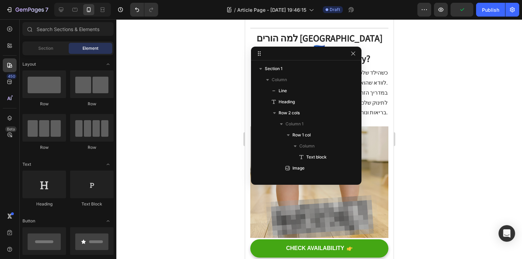
drag, startPoint x: 421, startPoint y: 27, endPoint x: 262, endPoint y: 52, distance: 160.1
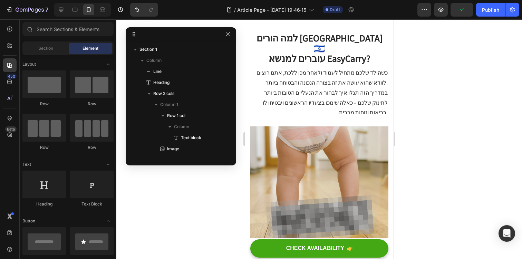
drag, startPoint x: 263, startPoint y: 52, endPoint x: 134, endPoint y: 32, distance: 131.1
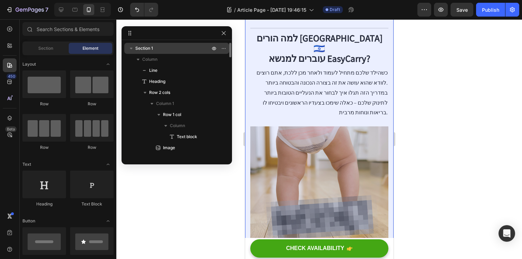
click at [134, 49] on icon "button" at bounding box center [131, 48] width 7 height 7
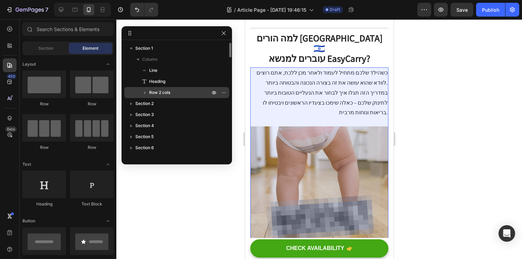
click at [146, 90] on icon "button" at bounding box center [145, 92] width 7 height 7
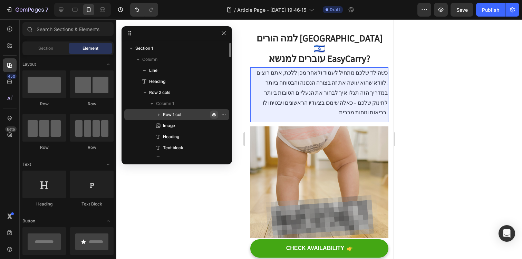
click at [215, 114] on icon "button" at bounding box center [214, 115] width 6 height 6
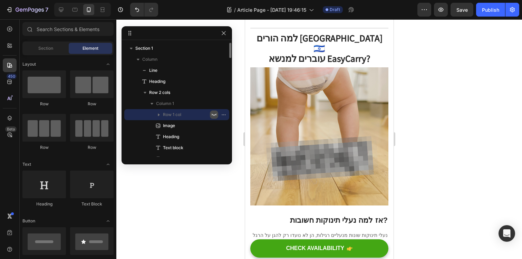
click at [215, 114] on icon "button" at bounding box center [214, 115] width 6 height 6
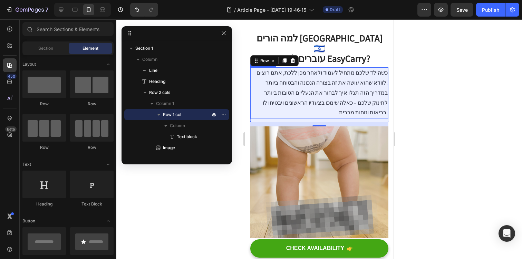
click at [354, 68] on p "כשהילד שלכם מתחיל לעמוד ולאחר מכן ללכת, אתם רוצים לוודא שהוא עושה את זה בצורה ה…" at bounding box center [319, 78] width 137 height 20
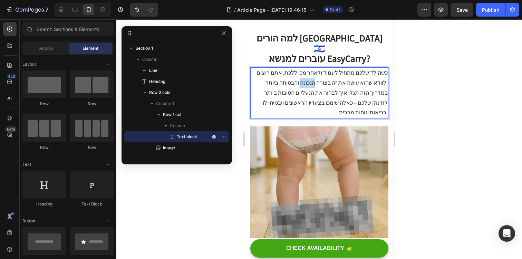
click at [332, 76] on p "כשהילד שלכם מתחיל לעמוד ולאחר מכן ללכת, אתם רוצים לוודא שהוא עושה את זה בצורה ה…" at bounding box center [319, 78] width 137 height 20
click at [381, 88] on p "במדריך הזה תגלו איך לבחור את הנעליים הטובות ביותר לתינוק שלכם – כאלה שימכו בצעד…" at bounding box center [319, 103] width 137 height 30
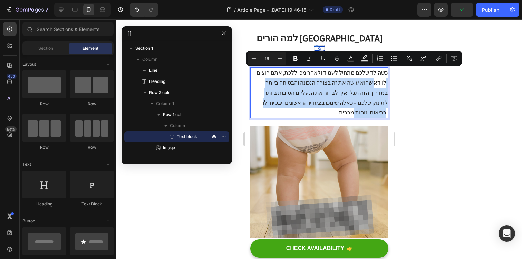
drag, startPoint x: 387, startPoint y: 64, endPoint x: 339, endPoint y: 104, distance: 62.2
click at [339, 105] on div "כשהילד שלכם מתחיל לעמוד ולאחר מכן ללכת, אתם רוצים לוודא שהוא עושה את זה בצורה ה…" at bounding box center [319, 92] width 138 height 51
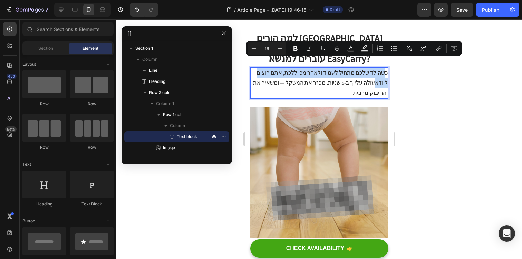
drag, startPoint x: 376, startPoint y: 71, endPoint x: 385, endPoint y: 62, distance: 12.5
click at [385, 68] on p "כשהילד שלכם מתחיל לעמוד ולאחר מכן ללכת, אתם רוצים לוודאעולה עלייך ב-5 שניות, מפ…" at bounding box center [319, 83] width 137 height 30
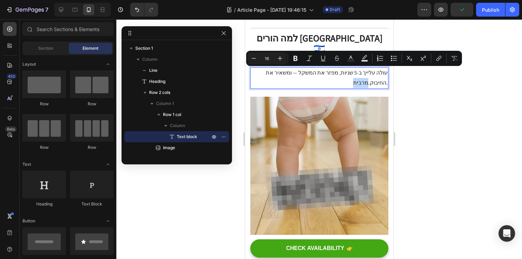
drag, startPoint x: 371, startPoint y: 74, endPoint x: 354, endPoint y: 74, distance: 16.6
click at [354, 74] on p "עולה עלייך ב-5 שניות, מפזר את המשקל — ומשאיר את החיבוק.מרבית." at bounding box center [319, 78] width 137 height 20
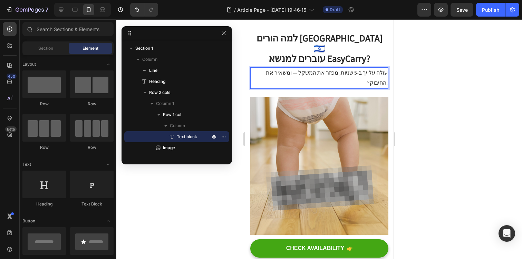
click at [259, 68] on p "עולה עלייך ב-5 שניות, מפזר את המשקל — ומשאיר את החיבוק״." at bounding box center [319, 78] width 137 height 20
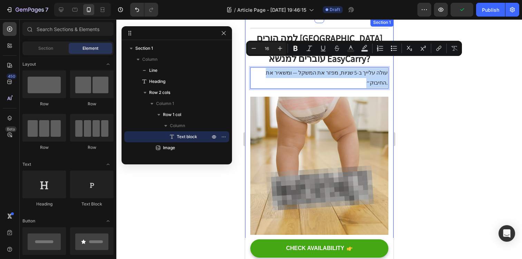
drag, startPoint x: 259, startPoint y: 62, endPoint x: 389, endPoint y: 62, distance: 129.8
click at [386, 68] on p "עולה עלייך ב-5 שניות, מפזר את המשקל — ומשאיר את החיבוק״." at bounding box center [319, 78] width 137 height 20
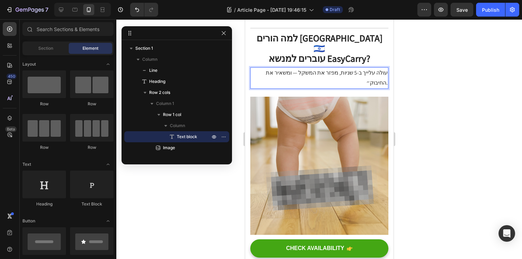
click at [387, 68] on p "עולה עלייך ב-5 שניות, מפזר את המשקל — ומשאיר את החיבוק״." at bounding box center [319, 78] width 137 height 20
click at [262, 68] on p "עולה עלייך ב-5 שניות, מפזר את המשקל — ומשאיר את החיבוק" at bounding box center [319, 78] width 137 height 20
click at [387, 68] on p "״עולה עלייך ב-5 שניות, מפזר את המשקל — ומשאיר את החיבוק" at bounding box center [319, 78] width 137 height 20
click at [321, 68] on p "״עולה עלייך ב-5 שניות, מפזר את המשקל — ומשאיר את החיבוק״" at bounding box center [319, 78] width 137 height 20
click at [11, 69] on div at bounding box center [10, 65] width 14 height 14
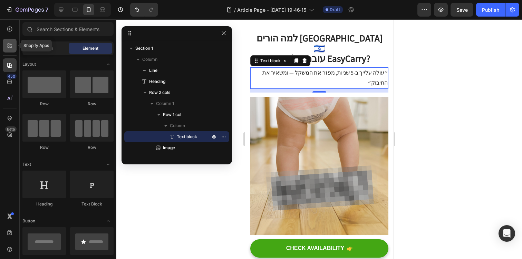
click at [8, 47] on icon at bounding box center [9, 45] width 7 height 7
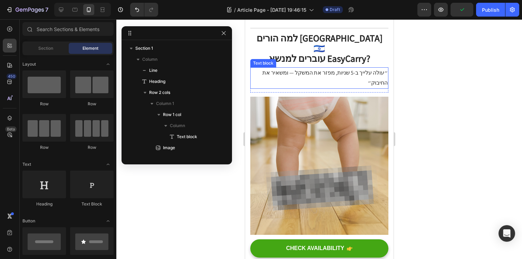
click at [298, 68] on p "״עולה עלייך ב-5 שניות, מפזר את המשקל — ומשאיר את החיבוק״" at bounding box center [319, 78] width 137 height 20
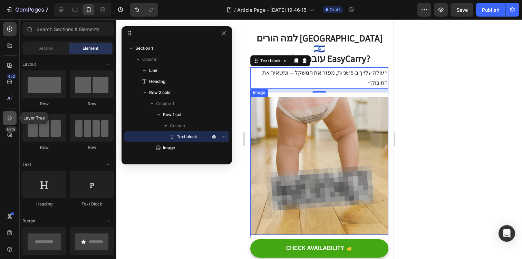
click at [10, 114] on div at bounding box center [10, 118] width 14 height 14
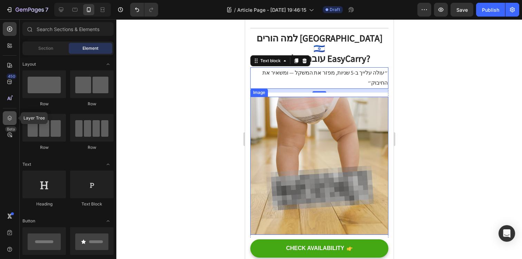
click at [10, 114] on div at bounding box center [10, 118] width 14 height 14
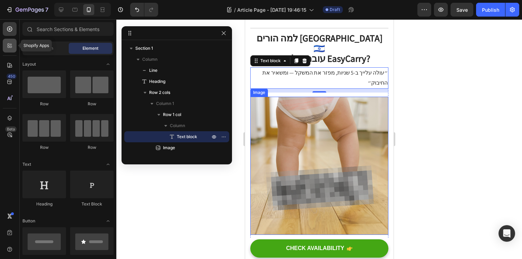
click at [7, 46] on icon at bounding box center [9, 45] width 7 height 7
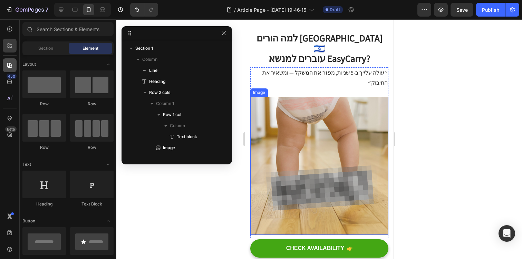
click at [12, 62] on icon at bounding box center [9, 65] width 7 height 7
click at [12, 84] on icon at bounding box center [9, 81] width 7 height 7
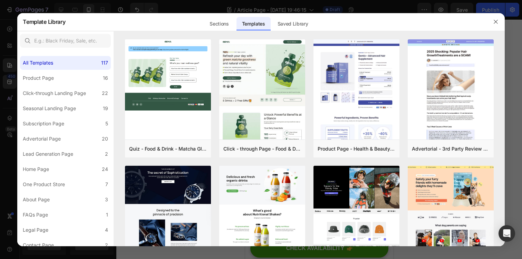
click at [9, 34] on div at bounding box center [261, 129] width 522 height 259
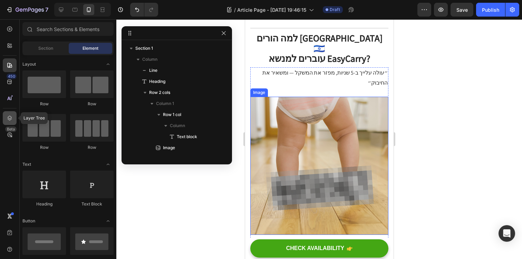
click at [12, 118] on icon at bounding box center [9, 118] width 7 height 7
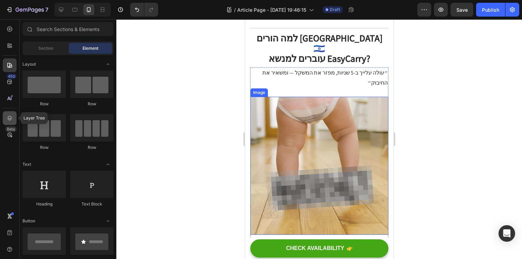
click at [12, 118] on icon at bounding box center [9, 118] width 7 height 7
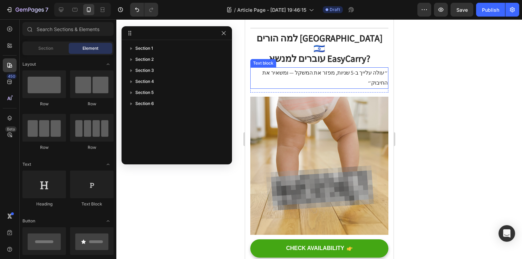
click at [304, 68] on p "״עולה עלייך ב-5 שניות, מפזר את המשקל — ומשאיר את החיבוק״" at bounding box center [319, 78] width 137 height 20
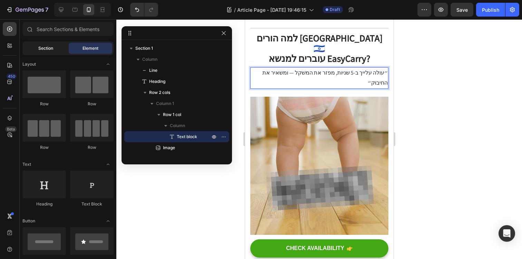
click at [49, 51] on div "Section" at bounding box center [46, 48] width 44 height 11
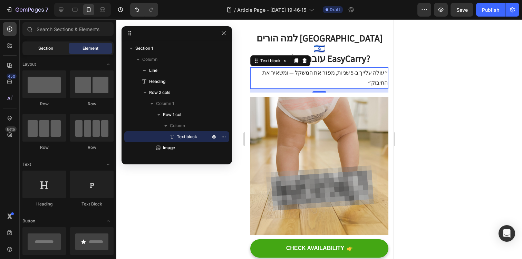
click at [50, 47] on span "Section" at bounding box center [45, 48] width 15 height 6
click at [86, 50] on span "Element" at bounding box center [91, 48] width 16 height 6
click at [12, 59] on div at bounding box center [10, 65] width 14 height 14
click at [58, 52] on div "Section" at bounding box center [46, 48] width 44 height 11
click at [70, 32] on input "text" at bounding box center [67, 29] width 91 height 14
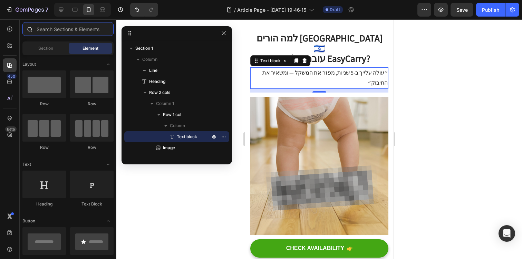
click at [70, 32] on input "text" at bounding box center [67, 29] width 91 height 14
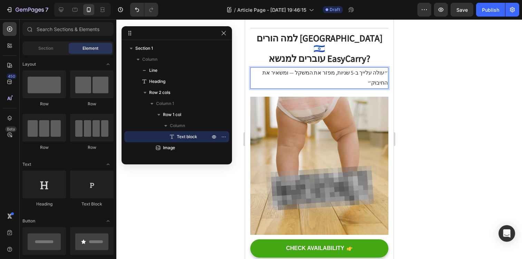
click at [318, 68] on p "״עולה עלייך ב-5 שניות, מפזר את המשקל — ומשאיר את החיבוק״" at bounding box center [319, 78] width 137 height 20
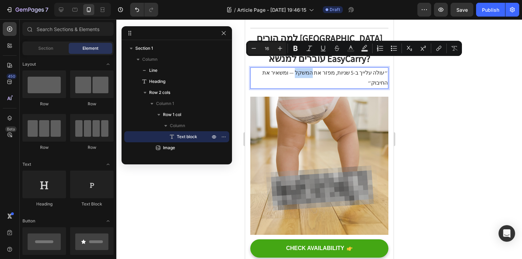
click at [318, 68] on p "״עולה עלייך ב-5 שניות, מפזר את המשקל — ומשאיר את החיבוק״" at bounding box center [319, 78] width 137 height 20
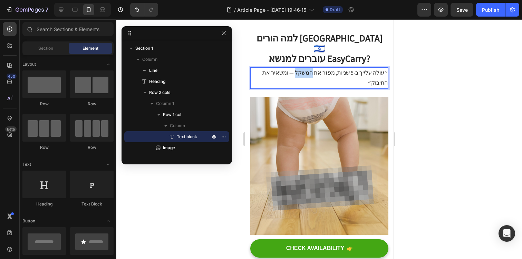
click at [318, 68] on p "״עולה עלייך ב-5 שניות, מפזר את המשקל — ומשאיר את החיבוק״" at bounding box center [319, 78] width 137 height 20
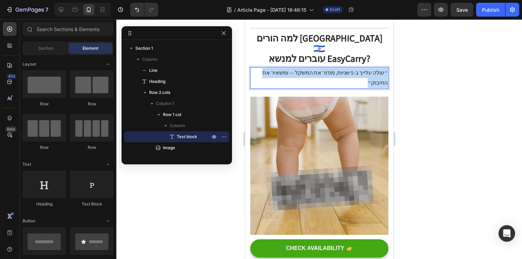
click at [318, 68] on p "״עולה עלייך ב-5 שניות, מפזר את המשקל — ומשאיר את החיבוק״" at bounding box center [319, 78] width 137 height 20
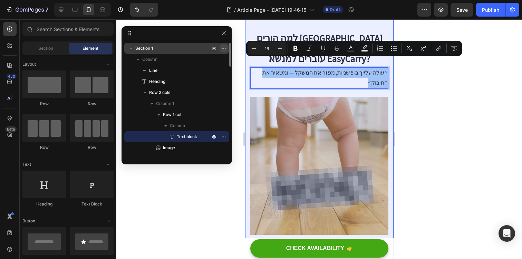
click at [224, 48] on icon "button" at bounding box center [224, 49] width 6 height 6
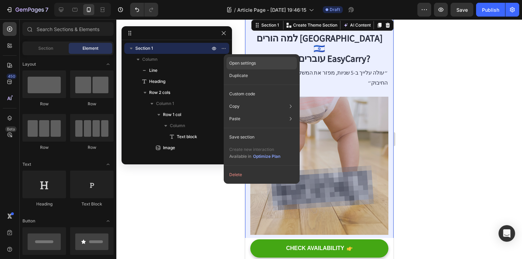
click at [242, 62] on p "Open settings" at bounding box center [242, 63] width 27 height 6
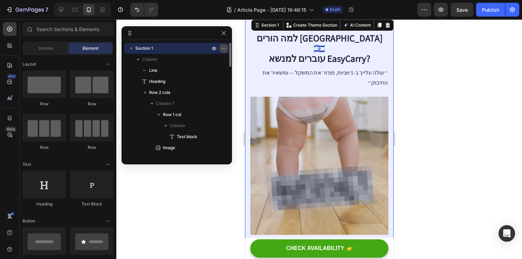
click at [226, 47] on icon "button" at bounding box center [224, 49] width 6 height 6
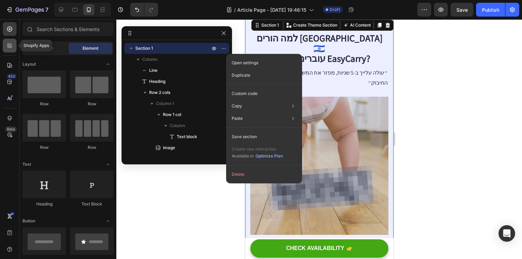
click at [10, 41] on div at bounding box center [10, 46] width 14 height 14
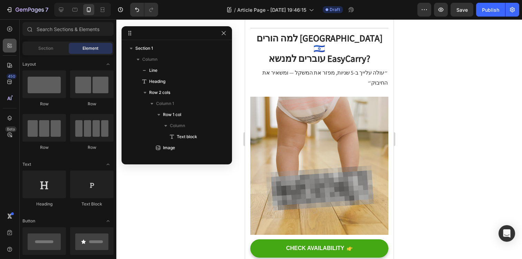
click at [10, 44] on icon at bounding box center [11, 45] width 2 height 2
click at [12, 66] on icon at bounding box center [9, 65] width 7 height 7
click at [14, 76] on div "450" at bounding box center [12, 77] width 10 height 6
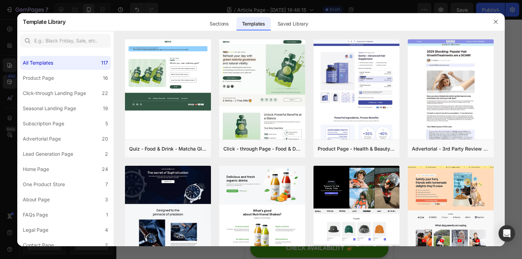
click at [12, 73] on div at bounding box center [261, 129] width 522 height 259
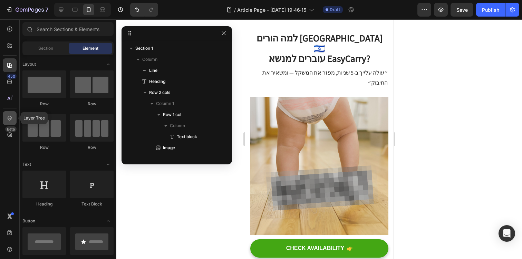
click at [11, 119] on icon at bounding box center [10, 118] width 4 height 5
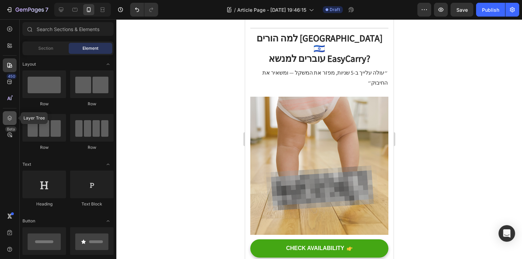
click at [11, 119] on icon at bounding box center [10, 118] width 4 height 5
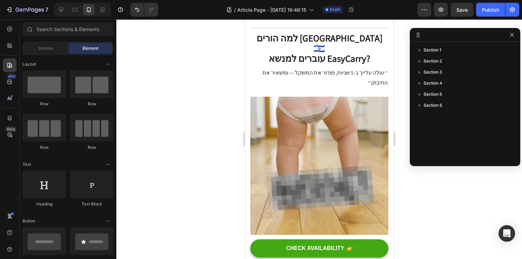
drag, startPoint x: 132, startPoint y: 36, endPoint x: 421, endPoint y: 38, distance: 288.6
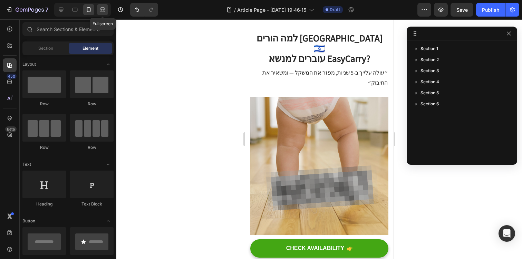
click at [101, 13] on icon at bounding box center [102, 9] width 7 height 7
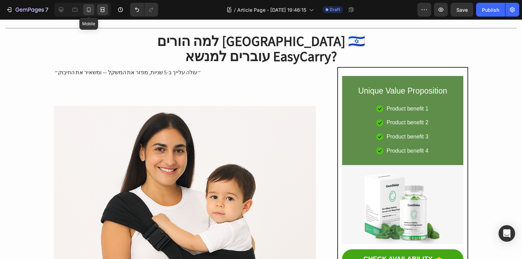
click at [89, 10] on icon at bounding box center [88, 9] width 7 height 7
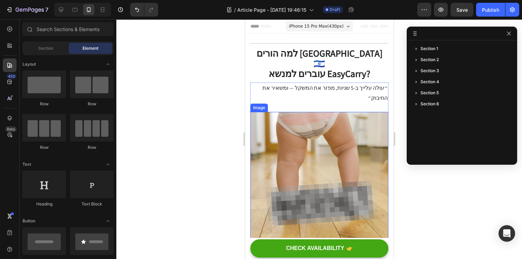
click at [317, 148] on img at bounding box center [319, 181] width 138 height 138
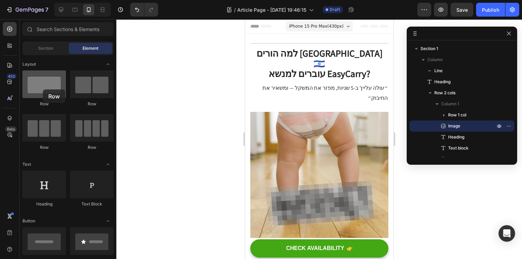
click at [43, 89] on div at bounding box center [44, 84] width 44 height 28
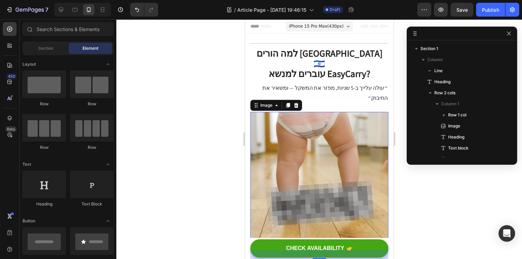
click at [287, 135] on img at bounding box center [319, 181] width 138 height 138
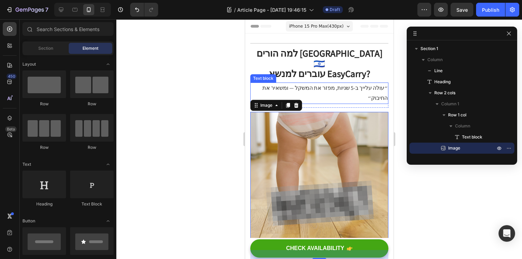
click at [320, 83] on p "״עולה עלייך ב-5 שניות, מפזר את המשקל — ומשאיר את החיבוק״" at bounding box center [319, 93] width 137 height 20
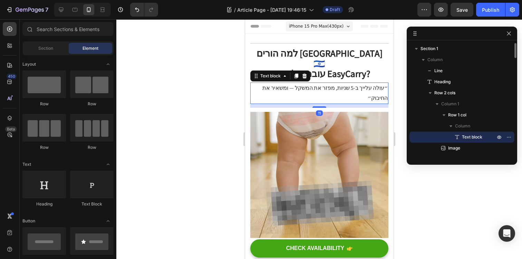
click at [469, 137] on span "Text block" at bounding box center [472, 137] width 20 height 7
click at [457, 137] on icon at bounding box center [457, 137] width 7 height 7
click at [508, 138] on icon "button" at bounding box center [509, 137] width 6 height 6
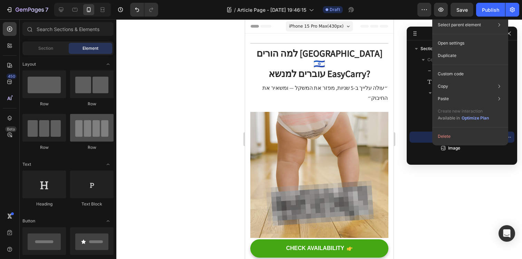
click at [72, 131] on div at bounding box center [92, 128] width 44 height 28
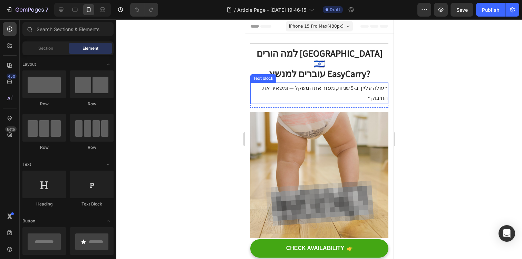
click at [326, 83] on p "״עולה עלייך ב-5 שניות, מפזר את המשקל — ומשאיר את החיבוק״" at bounding box center [319, 93] width 137 height 20
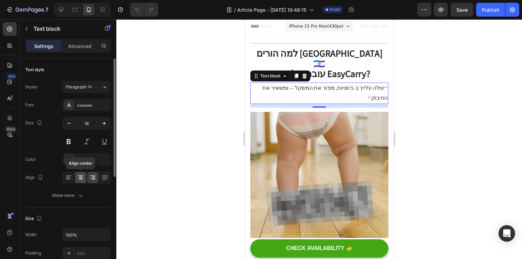
click at [83, 177] on icon at bounding box center [80, 177] width 7 height 7
click at [91, 176] on icon at bounding box center [92, 177] width 7 height 7
click at [84, 176] on div at bounding box center [80, 177] width 11 height 11
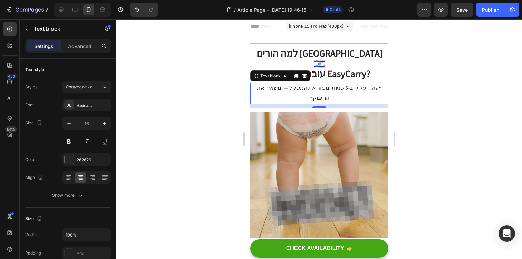
click at [303, 83] on p "״עולה עלייך ב-5 שניות, מפזר את המשקל — ומשאיר את החיבוק״" at bounding box center [319, 93] width 137 height 20
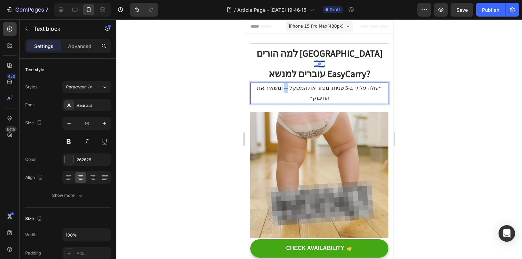
click at [303, 83] on p "״עולה עלייך ב-5 שניות, מפזר את המשקל — ומשאיר את החיבוק״" at bounding box center [319, 93] width 137 height 20
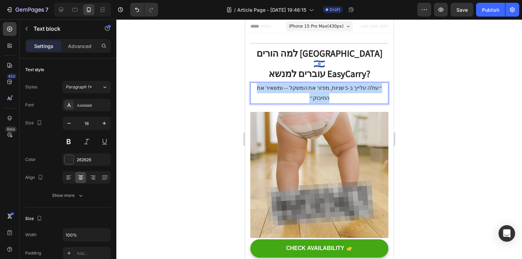
click at [303, 83] on p "״עולה עלייך ב-5 שניות, מפזר את המשקל — ומשאיר את החיבוק״" at bounding box center [319, 93] width 137 height 20
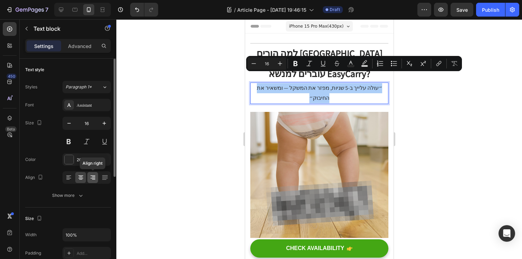
click at [93, 175] on icon at bounding box center [92, 177] width 7 height 7
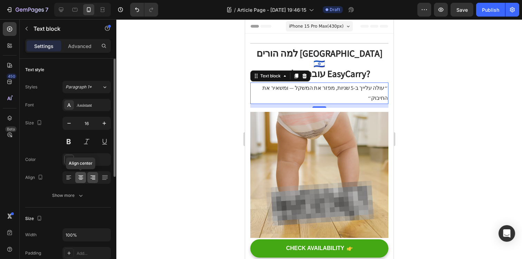
click at [79, 176] on icon at bounding box center [80, 177] width 7 height 7
click at [69, 176] on icon at bounding box center [68, 175] width 5 height 1
click at [79, 178] on icon at bounding box center [80, 177] width 7 height 7
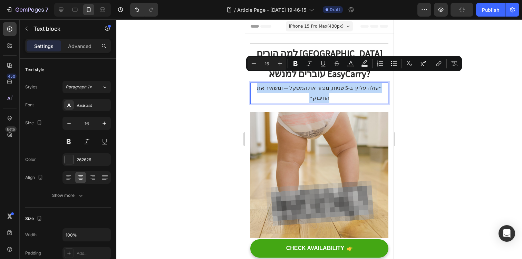
drag, startPoint x: 381, startPoint y: 73, endPoint x: 368, endPoint y: 73, distance: 13.1
click at [368, 83] on div "״עולה עלייך ב-5 שניות, מפזר את המשקל — ומשאיר את החיבוק״" at bounding box center [319, 93] width 138 height 21
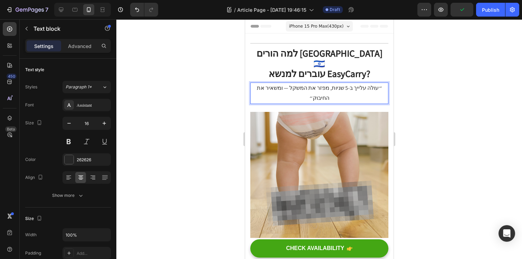
drag, startPoint x: 264, startPoint y: 83, endPoint x: 259, endPoint y: 83, distance: 4.9
click at [259, 83] on div "״עולה עלייך ב-5 שניות, מפזר את המשקל — ומשאיר את החיבוק״" at bounding box center [319, 93] width 138 height 21
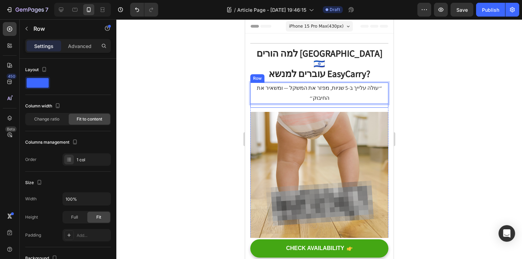
click at [252, 83] on div "״עולה עלייך ב-5 שניות, מפזר את המשקל — ומשאיר את החיבוק״ Text block 11 Row" at bounding box center [319, 95] width 138 height 25
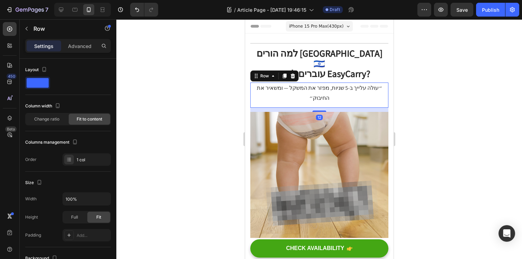
click at [255, 83] on div "״עולה עלייך ב-5 שניות, מפזר את המשקל — ומשאיר את החיבוק״ Text block Row 12" at bounding box center [319, 95] width 138 height 25
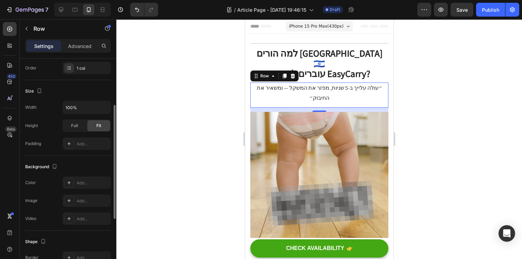
scroll to position [95, 0]
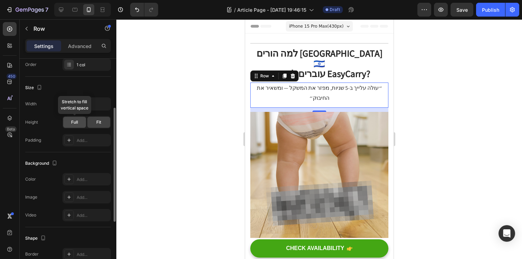
click at [79, 124] on div "Full" at bounding box center [74, 122] width 23 height 11
click at [93, 122] on div "Fit" at bounding box center [98, 122] width 23 height 11
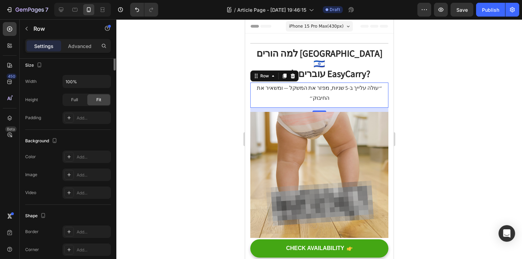
scroll to position [0, 0]
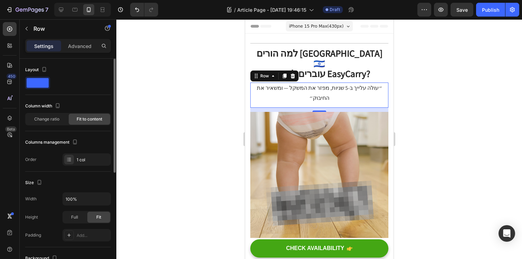
click at [44, 84] on span at bounding box center [38, 83] width 22 height 10
click at [45, 75] on div "Layout" at bounding box center [68, 69] width 86 height 11
click at [45, 84] on span at bounding box center [38, 83] width 22 height 10
click at [56, 117] on span "Change ratio" at bounding box center [46, 119] width 25 height 6
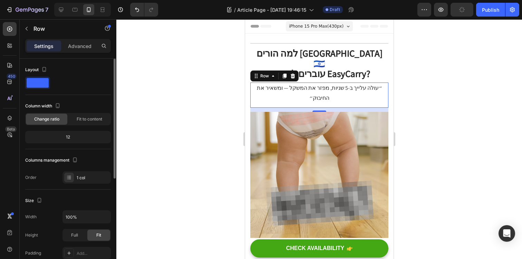
click at [78, 136] on div "12" at bounding box center [68, 137] width 83 height 10
drag, startPoint x: 61, startPoint y: 136, endPoint x: 73, endPoint y: 136, distance: 12.1
click at [73, 136] on div "12" at bounding box center [68, 137] width 83 height 10
click at [296, 83] on p "״עולה עלייך ב-5 שניות, מפזר את המשקל — ומשאיר את החיבוק״" at bounding box center [319, 93] width 137 height 20
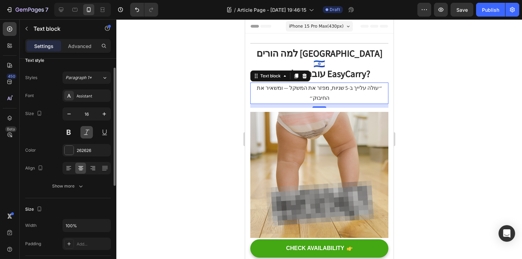
scroll to position [23, 0]
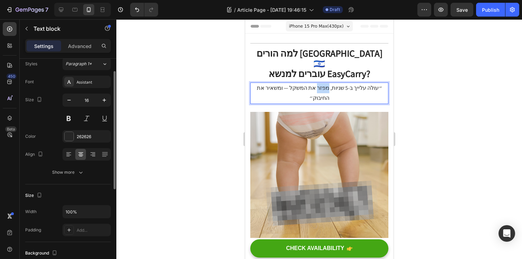
click at [331, 83] on p "״עולה עלייך ב-5 שניות, מפזר את המשקל — ומשאיר את החיבוק״" at bounding box center [319, 93] width 137 height 20
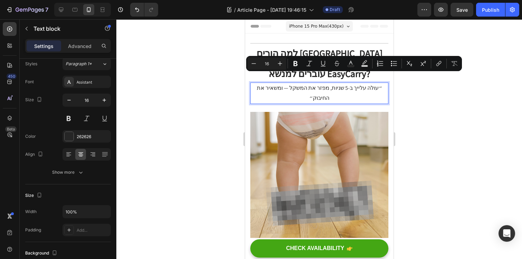
click at [293, 83] on p "״עולה עלייך ב-5 שניות, מפזר את המשקל — ומשאיר את החיבוק״" at bounding box center [319, 93] width 137 height 20
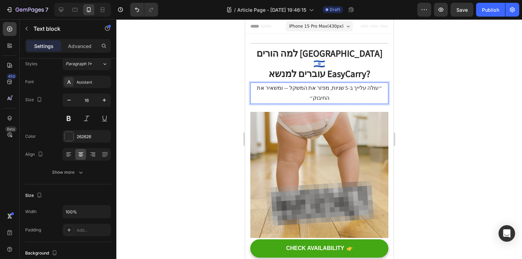
click at [296, 83] on p "״עולה עלייך ב-5 שניות, מפזר את המשקל — ומשאיר את החיבוק״" at bounding box center [319, 93] width 137 height 20
click at [360, 83] on p "״עולה עלייך ב-5 שניות, מפזר את המשקל ומשאיר את החיבוק״" at bounding box center [319, 93] width 137 height 20
click at [359, 83] on p "״עולה עלייך ב-5 שניות, מפזר את המשקל ומשאיר את החיבוק״" at bounding box center [319, 93] width 137 height 20
click at [357, 83] on p "״עולה עלייך ב-5 שניות, מפזר את המשקל ומשאיר את החיבוק״" at bounding box center [319, 93] width 137 height 20
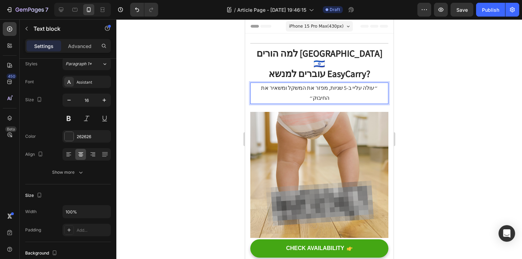
click at [410, 135] on div at bounding box center [319, 139] width 406 height 240
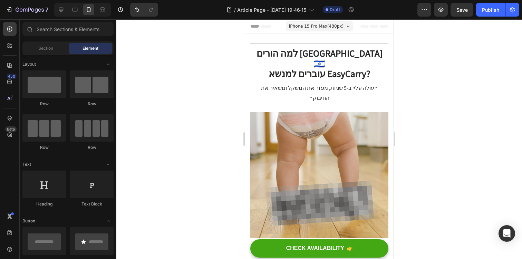
click at [351, 121] on img at bounding box center [319, 181] width 138 height 138
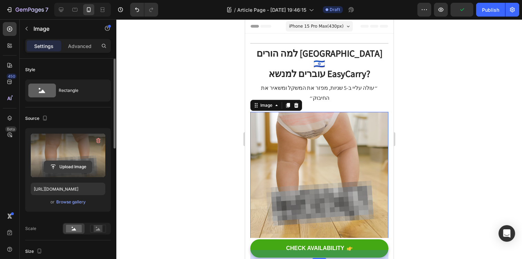
click at [80, 165] on input "file" at bounding box center [68, 167] width 48 height 12
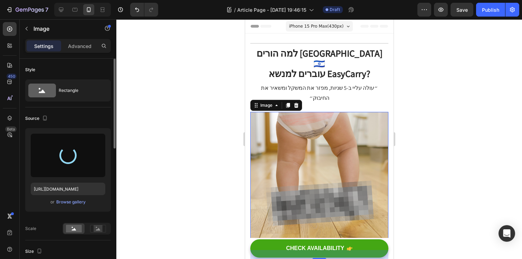
type input "https://cdn.shopify.com/s/files/1/0740/8694/0895/files/gempages_564846370914042…"
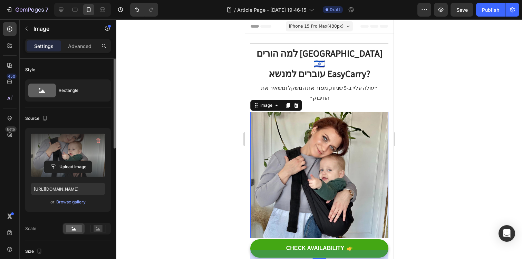
click at [413, 71] on div at bounding box center [319, 139] width 406 height 240
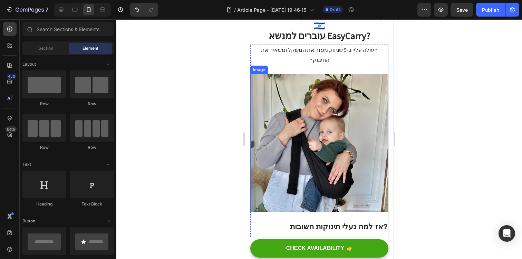
scroll to position [44, 0]
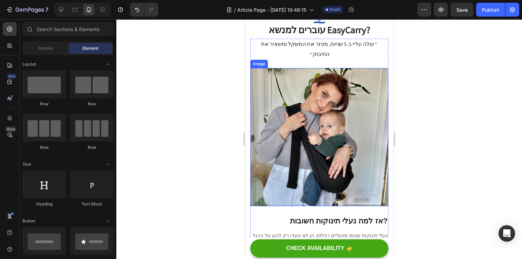
click at [364, 144] on img at bounding box center [319, 137] width 138 height 138
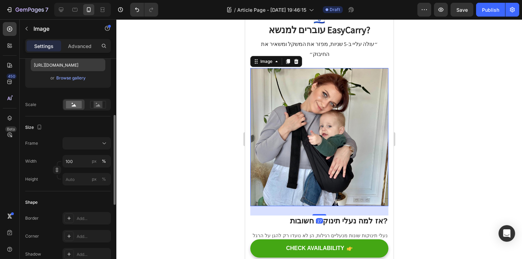
scroll to position [130, 0]
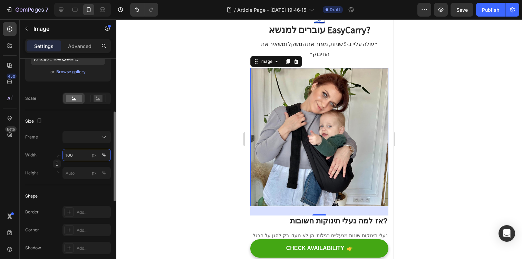
click at [79, 155] on input "100" at bounding box center [86, 155] width 48 height 12
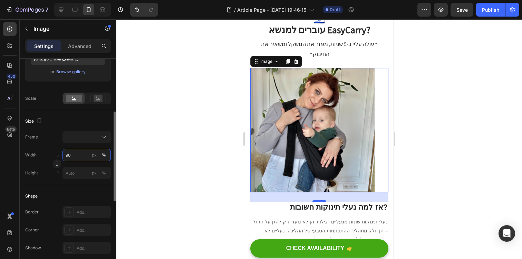
type input "9"
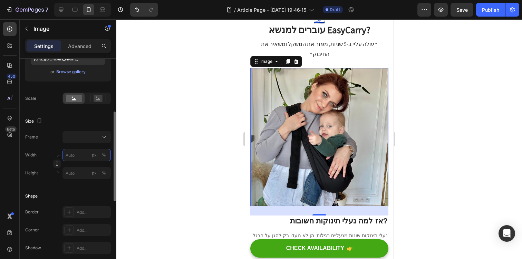
type input "1"
type input "10"
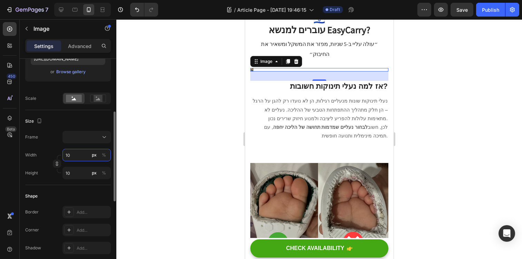
type input "100"
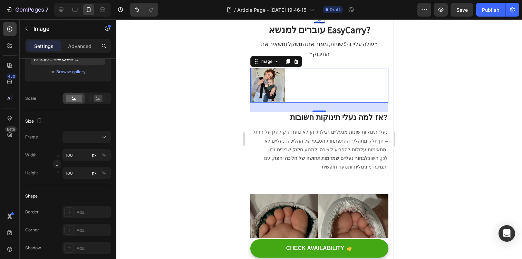
click at [144, 160] on div at bounding box center [319, 139] width 406 height 240
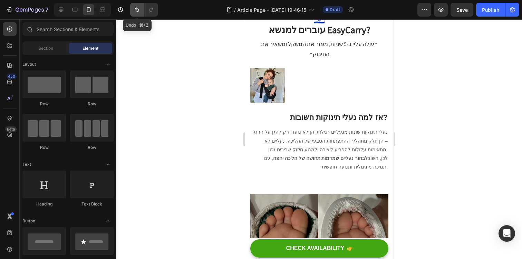
click at [135, 9] on icon "Undo/Redo" at bounding box center [137, 9] width 7 height 7
click at [136, 9] on icon "Undo/Redo" at bounding box center [137, 9] width 7 height 7
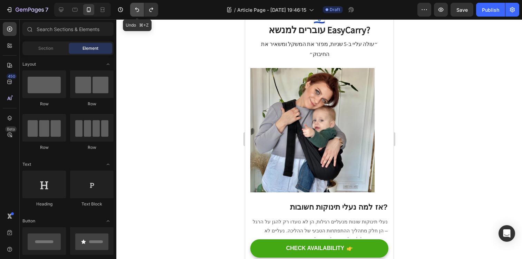
click at [136, 9] on icon "Undo/Redo" at bounding box center [137, 10] width 4 height 4
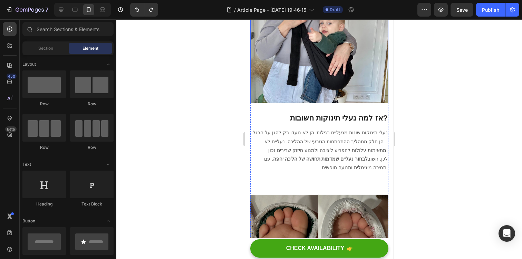
scroll to position [147, 0]
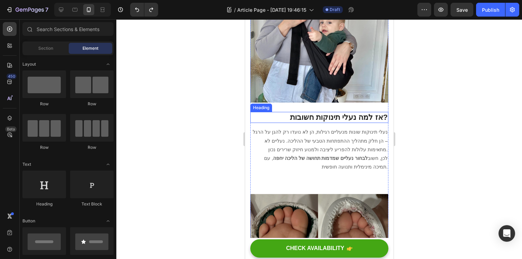
click at [355, 113] on strong "אז למה נעלי תינוקות חשובות?" at bounding box center [339, 117] width 98 height 9
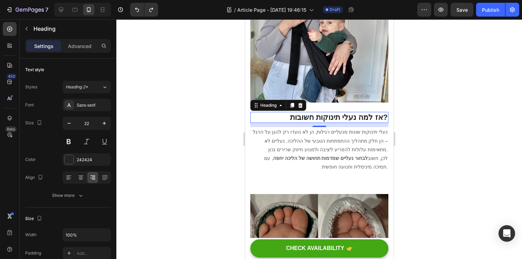
click at [355, 128] on p "נעלי תינוקות שונות מנעליים רגילות, הן לא נועדו רק להגן על הרגל – הן חלק מתהליך …" at bounding box center [319, 141] width 137 height 26
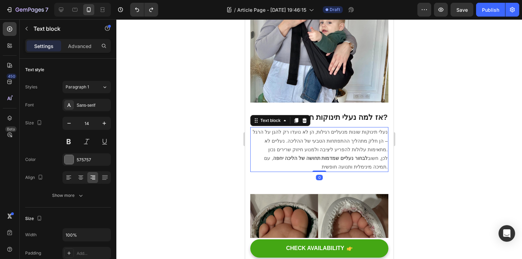
click at [355, 128] on p "נעלי תינוקות שונות מנעליים רגילות, הן לא נועדו רק להגן על הרגל – הן חלק מתהליך …" at bounding box center [319, 141] width 137 height 26
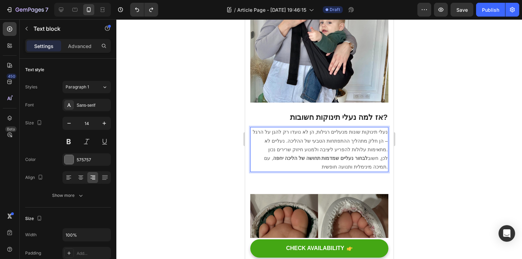
click at [382, 128] on p "נעלי תינוקות שונות מנעליים רגילות, הן לא נועדו רק להגן על הרגל – הן חלק מתהליך …" at bounding box center [319, 141] width 137 height 26
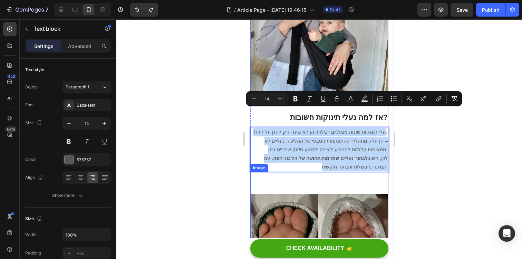
drag, startPoint x: 386, startPoint y: 113, endPoint x: 306, endPoint y: 153, distance: 89.6
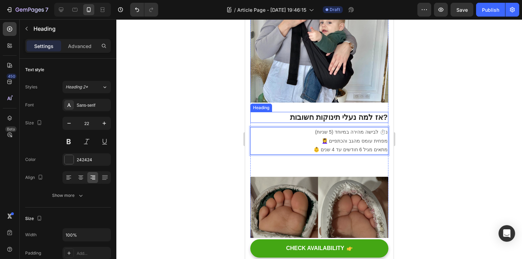
click at [378, 113] on strong "אז למה נעלי תינוקות חשובות?" at bounding box center [339, 117] width 98 height 9
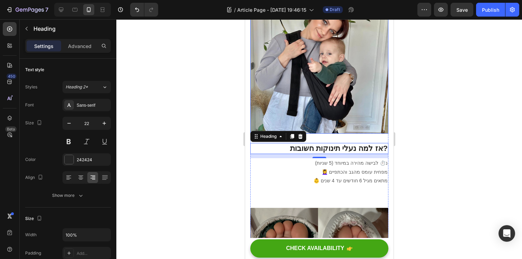
scroll to position [117, 0]
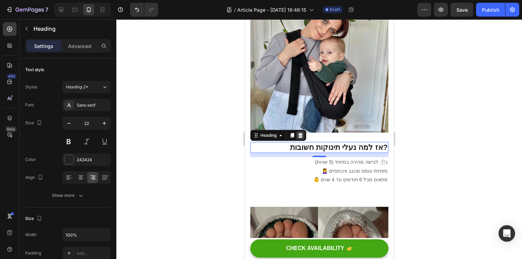
click at [302, 133] on icon at bounding box center [300, 136] width 6 height 6
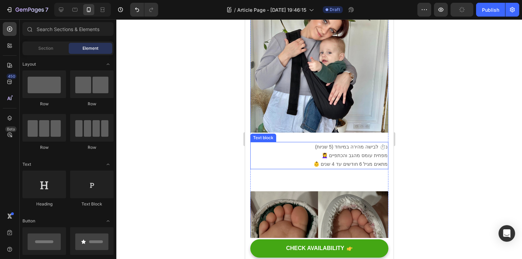
click at [374, 151] on p "💆‍♀️ מפחית עומס מהגב והכתפיים" at bounding box center [319, 155] width 137 height 9
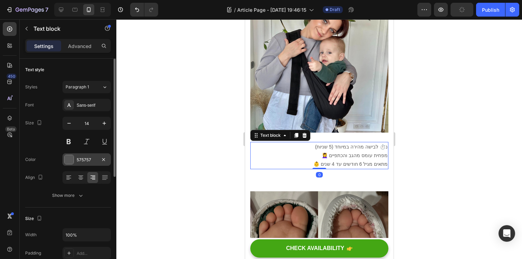
click at [89, 154] on div "575757" at bounding box center [86, 159] width 48 height 12
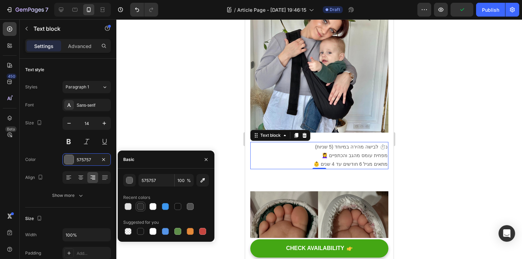
click at [138, 204] on div at bounding box center [140, 206] width 7 height 7
type input "262626"
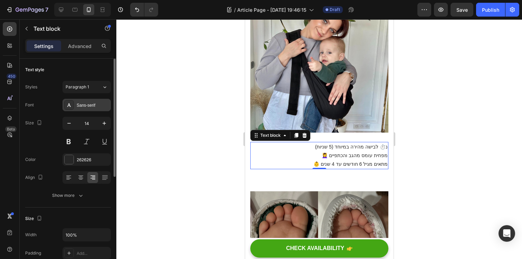
click at [96, 104] on div "Sans-serif" at bounding box center [93, 105] width 32 height 6
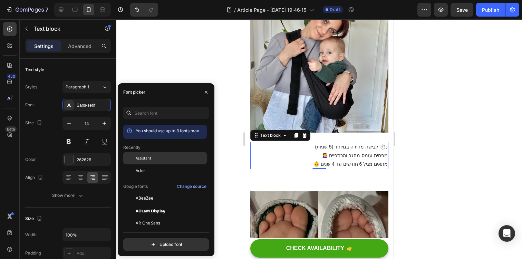
click at [160, 204] on div "Assistant" at bounding box center [165, 210] width 84 height 12
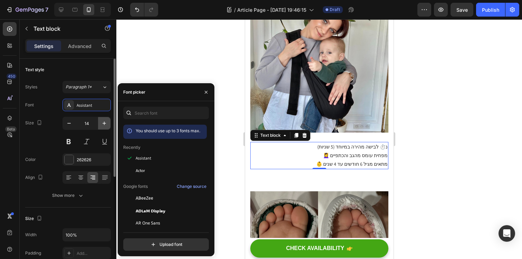
click at [103, 122] on icon "button" at bounding box center [104, 123] width 7 height 7
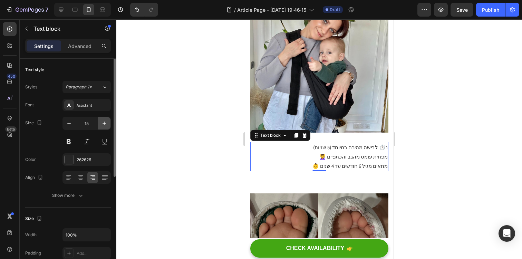
click at [103, 122] on icon "button" at bounding box center [104, 123] width 7 height 7
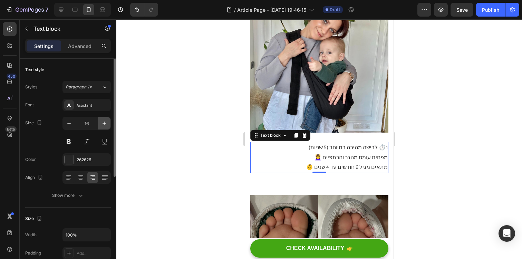
click at [103, 122] on icon "button" at bounding box center [104, 123] width 7 height 7
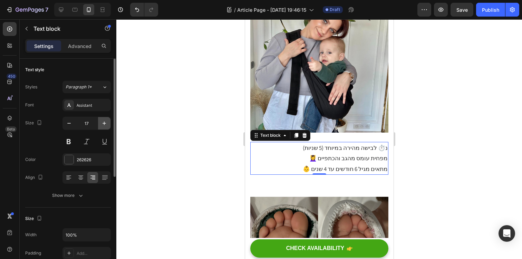
click at [103, 122] on icon "button" at bounding box center [104, 123] width 7 height 7
type input "18"
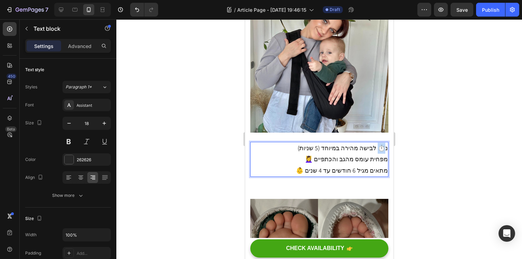
click at [384, 143] on p "נ⏱️ לבישה מהירה במיוחד (5 שניות)" at bounding box center [319, 148] width 137 height 11
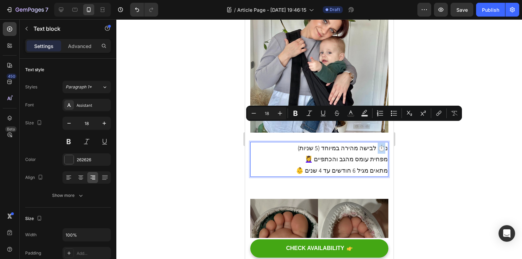
click at [384, 143] on p "נ⏱️ לבישה מהירה במיוחד (5 שניות)" at bounding box center [319, 148] width 137 height 11
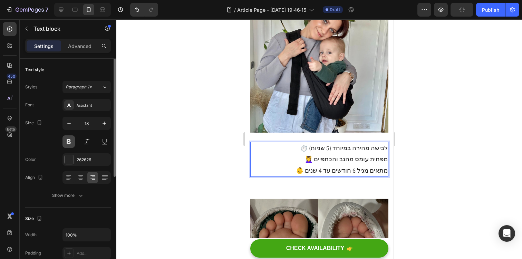
click at [66, 140] on button at bounding box center [68, 141] width 12 height 12
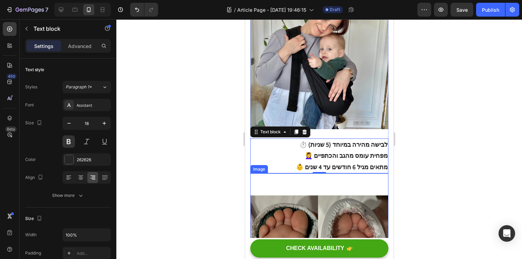
scroll to position [121, 0]
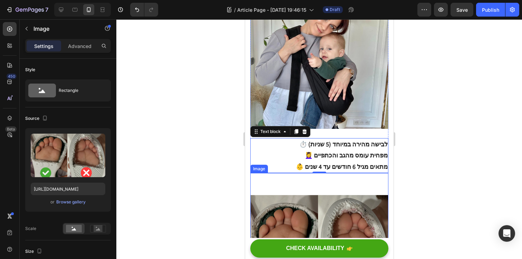
click at [322, 173] on img at bounding box center [319, 242] width 138 height 138
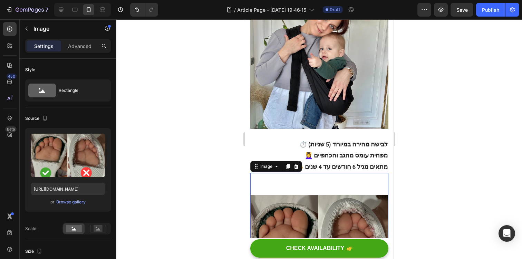
click at [323, 161] on p "👶 מתאים מגיל 6 חודשים עד 4 שנים" at bounding box center [319, 166] width 137 height 11
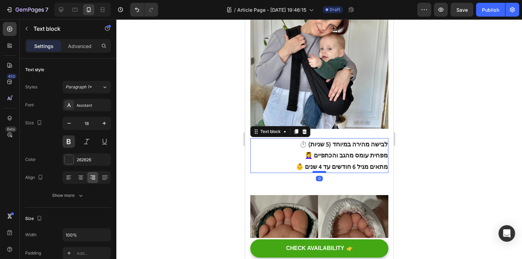
click at [320, 171] on div at bounding box center [319, 172] width 14 height 2
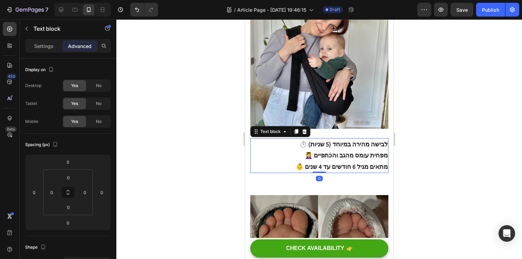
click at [320, 149] on div "⏱️ לבישה מהירה במיוחד (5 שניות) 💆‍♀️ מפחית עומס מהגב והכתפיים 👶 מתאים מגיל 6 חו…" at bounding box center [319, 155] width 138 height 35
click at [27, 34] on button "button" at bounding box center [26, 28] width 11 height 11
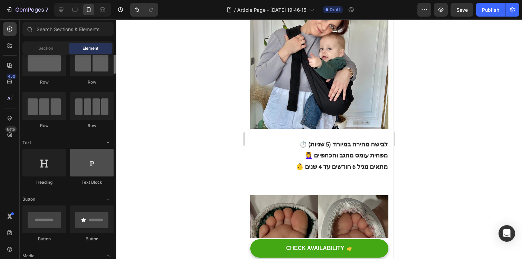
scroll to position [25, 0]
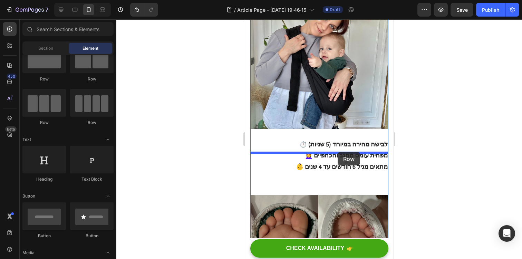
drag, startPoint x: 290, startPoint y: 88, endPoint x: 337, endPoint y: 152, distance: 79.7
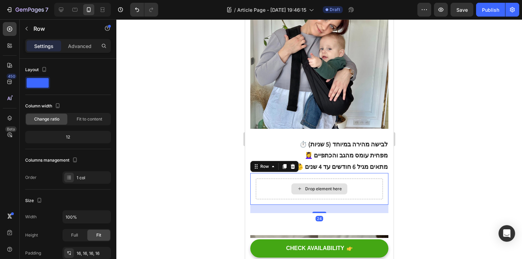
click at [321, 186] on div "Drop element here" at bounding box center [323, 189] width 37 height 6
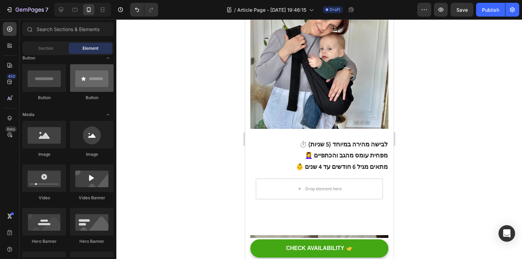
scroll to position [88, 0]
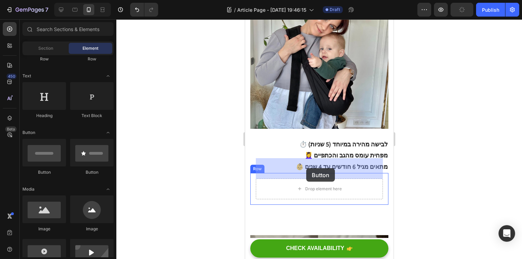
drag, startPoint x: 299, startPoint y: 175, endPoint x: 306, endPoint y: 168, distance: 9.3
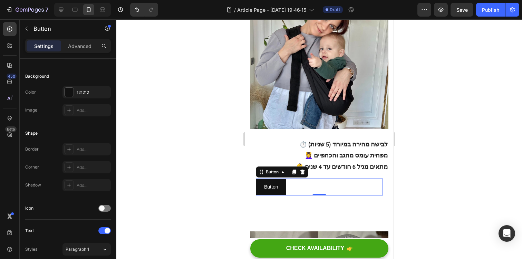
scroll to position [0, 0]
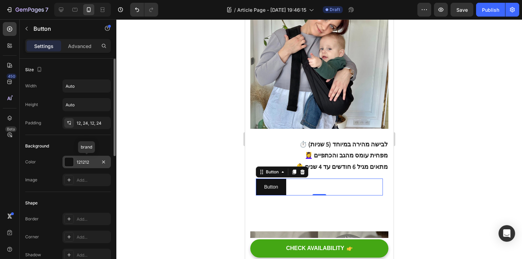
click at [88, 163] on div "121212" at bounding box center [87, 162] width 20 height 6
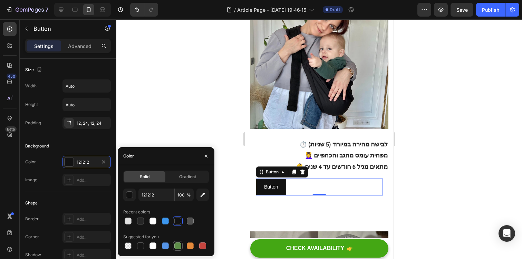
click at [182, 246] on div at bounding box center [178, 246] width 8 height 8
type input "5E8E49"
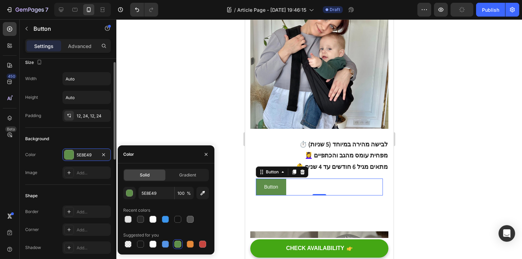
scroll to position [8, 0]
click at [90, 113] on div "12, 24, 12, 24" at bounding box center [87, 116] width 20 height 6
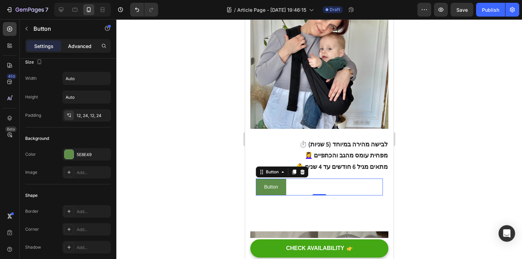
click at [84, 50] on div "Advanced" at bounding box center [79, 45] width 35 height 11
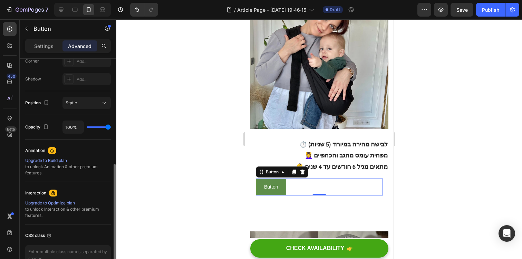
scroll to position [206, 0]
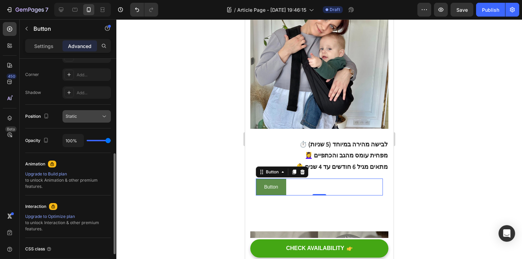
click at [93, 114] on div "Static" at bounding box center [83, 116] width 35 height 6
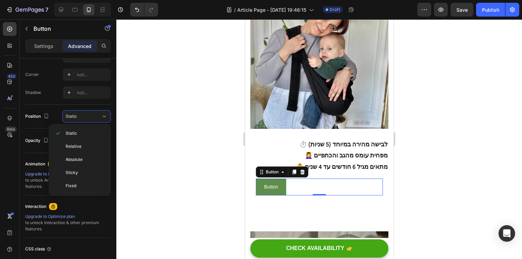
click at [135, 93] on div at bounding box center [319, 139] width 406 height 240
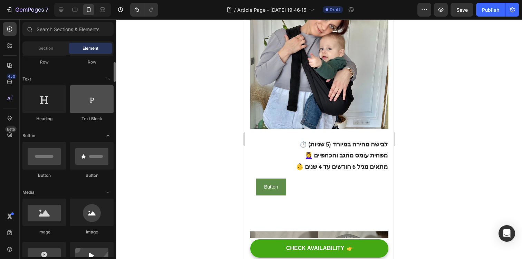
scroll to position [83, 0]
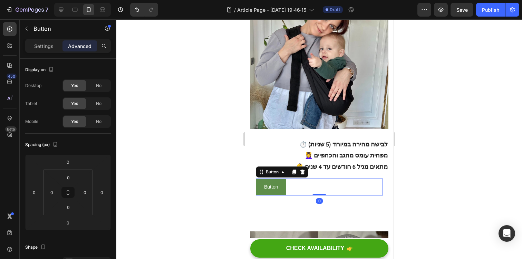
click at [302, 178] on div "Button Button 0" at bounding box center [318, 186] width 127 height 17
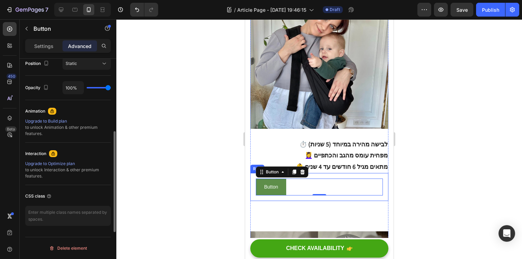
scroll to position [0, 0]
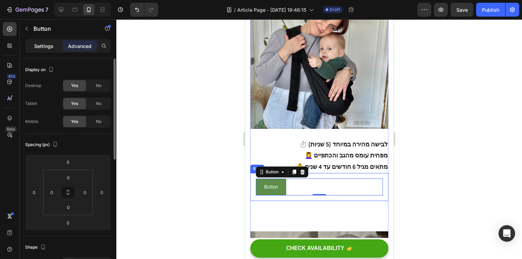
click at [48, 45] on p "Settings" at bounding box center [43, 45] width 19 height 7
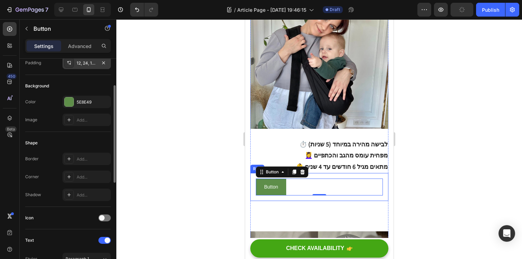
scroll to position [65, 0]
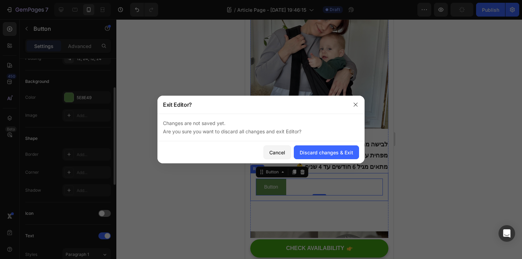
click at [78, 117] on div at bounding box center [261, 129] width 522 height 259
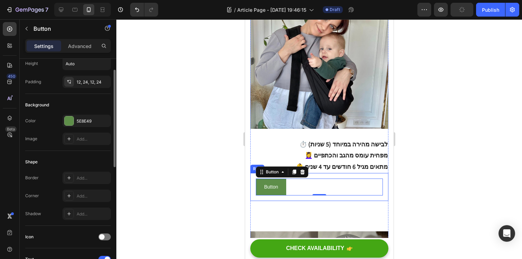
scroll to position [0, 0]
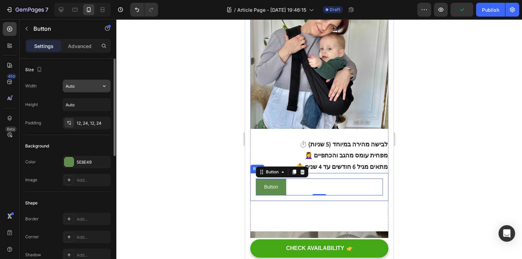
click at [82, 87] on input "Auto" at bounding box center [87, 86] width 48 height 12
click at [85, 100] on input "Auto" at bounding box center [87, 104] width 48 height 12
click at [99, 105] on button "button" at bounding box center [104, 104] width 12 height 12
click at [100, 105] on button "button" at bounding box center [104, 104] width 12 height 12
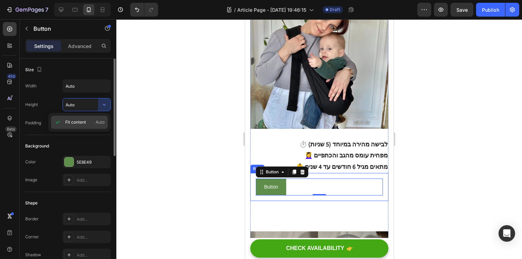
click at [97, 122] on span "Auto" at bounding box center [100, 122] width 9 height 6
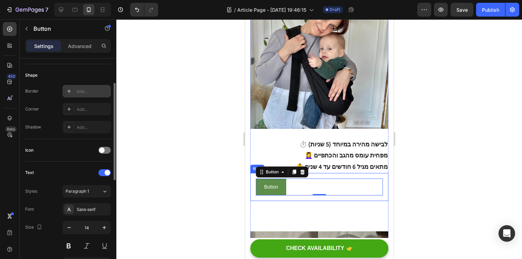
scroll to position [147, 0]
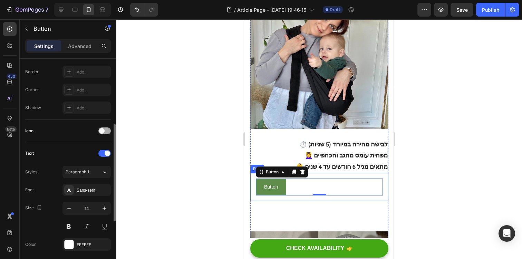
click at [102, 129] on span at bounding box center [102, 131] width 6 height 6
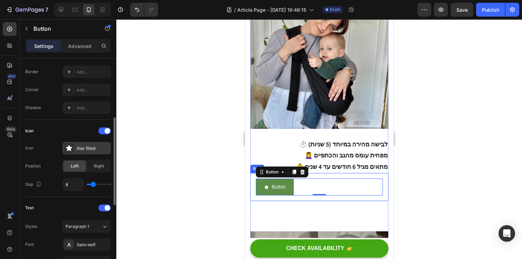
click at [71, 151] on icon at bounding box center [69, 148] width 7 height 7
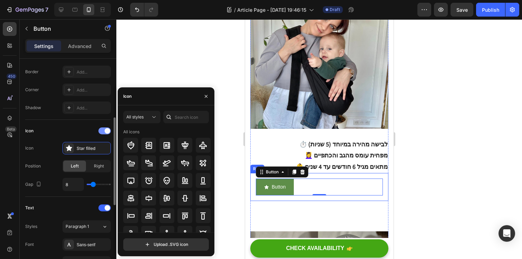
click at [106, 131] on span at bounding box center [108, 131] width 6 height 6
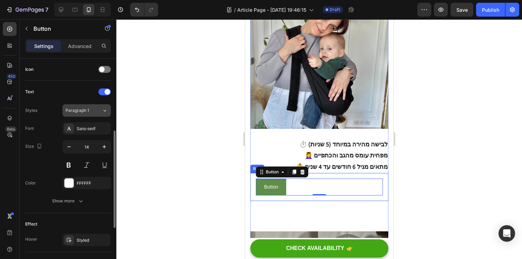
scroll to position [212, 0]
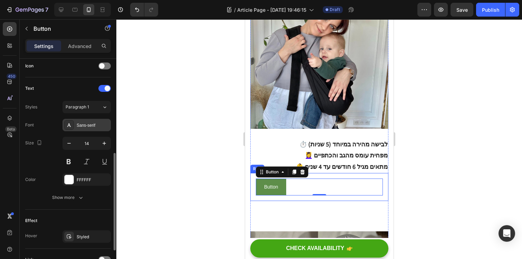
click at [94, 128] on div "Sans-serif" at bounding box center [93, 125] width 32 height 6
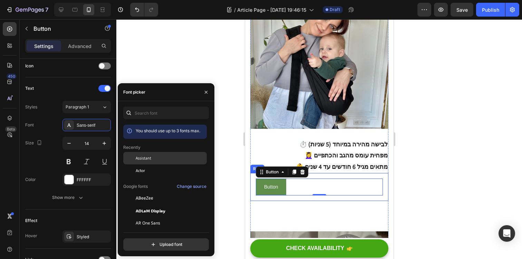
click at [159, 156] on div "Assistant" at bounding box center [171, 158] width 70 height 6
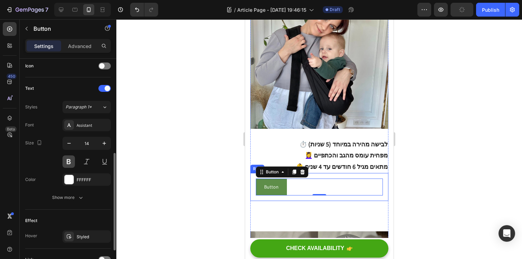
click at [71, 161] on button at bounding box center [68, 161] width 12 height 12
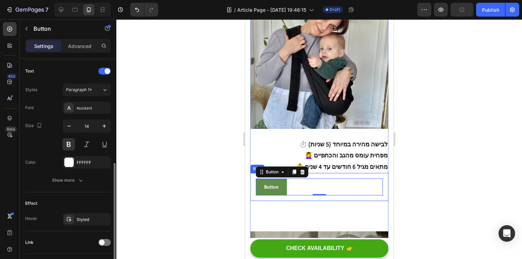
scroll to position [231, 0]
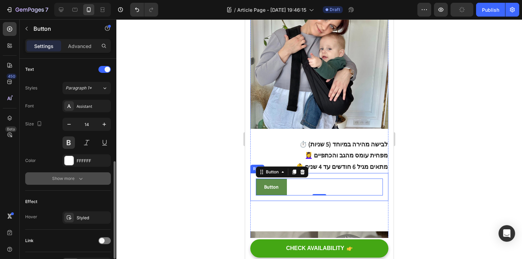
click at [80, 178] on icon "button" at bounding box center [80, 178] width 7 height 7
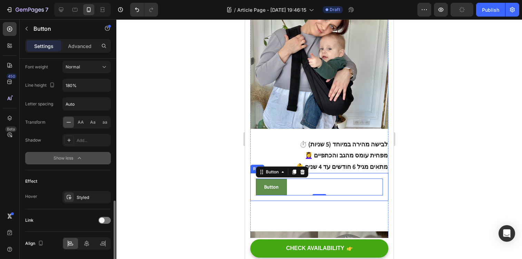
scroll to position [366, 0]
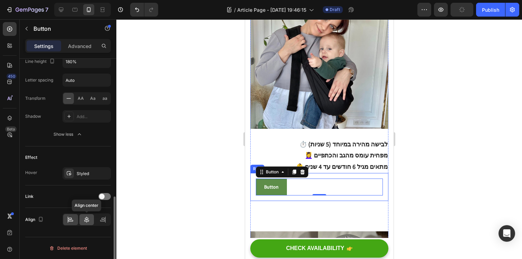
click at [85, 222] on icon at bounding box center [86, 219] width 7 height 7
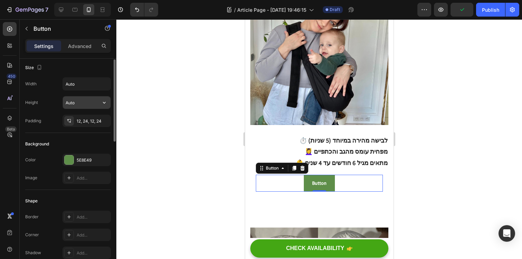
scroll to position [0, 0]
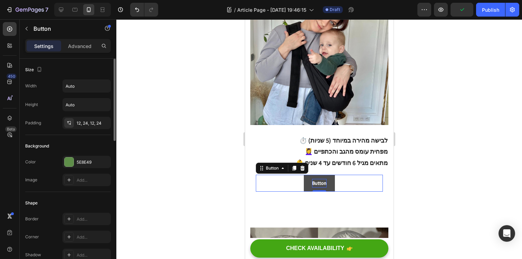
click at [320, 179] on p "Button" at bounding box center [319, 183] width 15 height 9
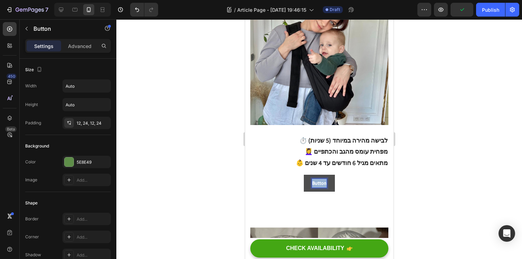
click at [320, 179] on p "Button" at bounding box center [319, 183] width 15 height 9
click at [308, 175] on button "נסי" at bounding box center [319, 183] width 23 height 17
click at [301, 175] on button "נסי עכשיו" at bounding box center [318, 183] width 35 height 17
click at [297, 175] on button "נסי עכשיו ל30" at bounding box center [319, 183] width 44 height 17
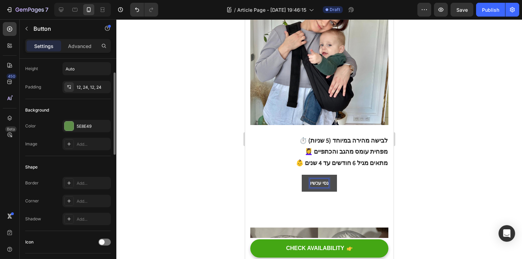
scroll to position [39, 0]
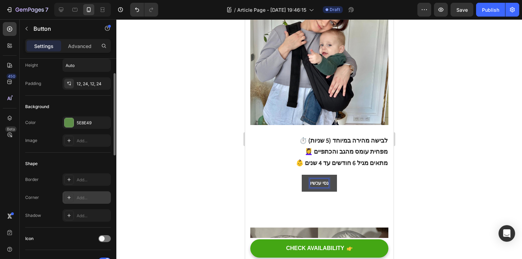
click at [77, 202] on div "Add..." at bounding box center [86, 197] width 48 height 12
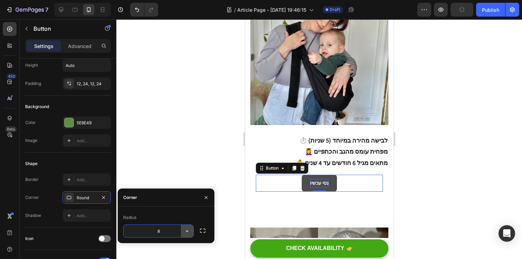
click at [188, 230] on icon "button" at bounding box center [187, 231] width 3 height 2
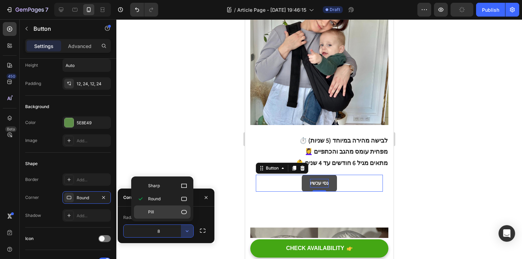
click at [176, 211] on p "Pill" at bounding box center [167, 212] width 39 height 7
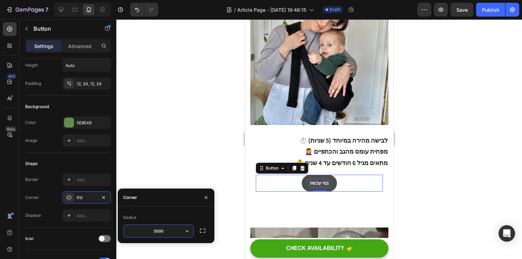
click at [167, 234] on input "9999" at bounding box center [159, 231] width 70 height 12
click at [189, 235] on button "button" at bounding box center [187, 231] width 12 height 12
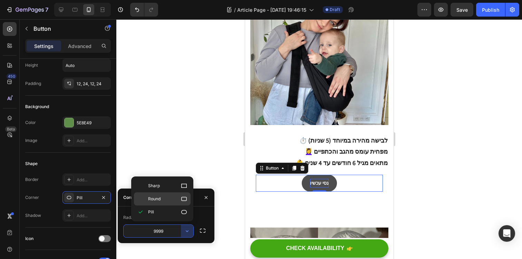
click at [175, 200] on p "Round" at bounding box center [167, 198] width 39 height 7
type input "8"
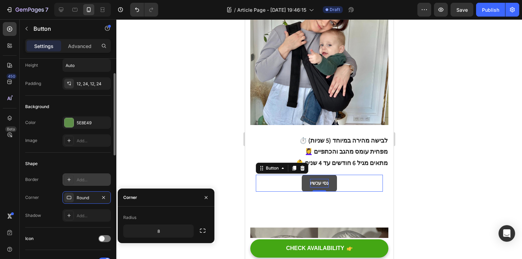
click at [81, 183] on div "Add..." at bounding box center [86, 179] width 48 height 12
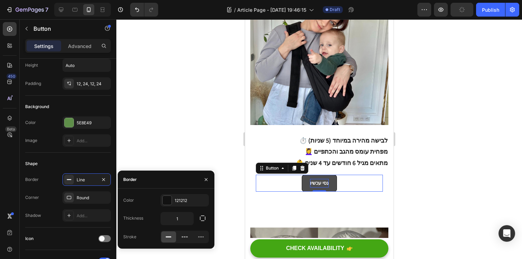
click at [137, 157] on div at bounding box center [319, 139] width 406 height 240
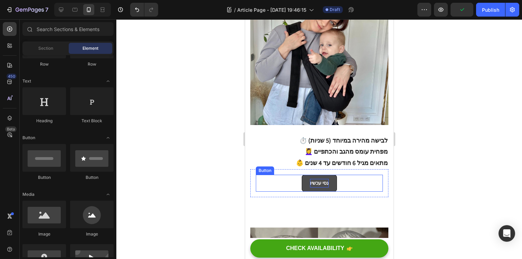
click at [342, 175] on div "נסי עכשיו Button" at bounding box center [318, 183] width 127 height 17
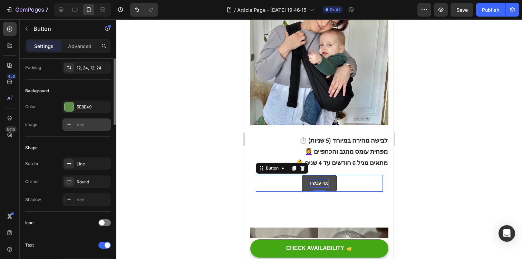
scroll to position [113, 0]
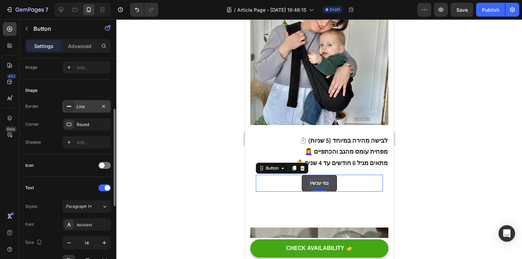
click at [98, 103] on div "Line" at bounding box center [86, 106] width 48 height 12
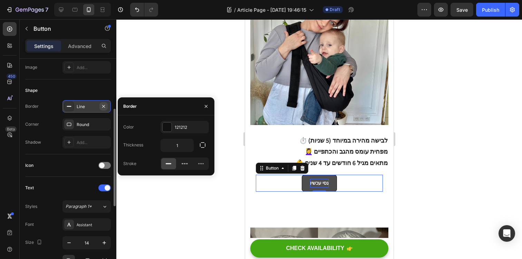
click at [102, 107] on icon "button" at bounding box center [104, 107] width 6 height 6
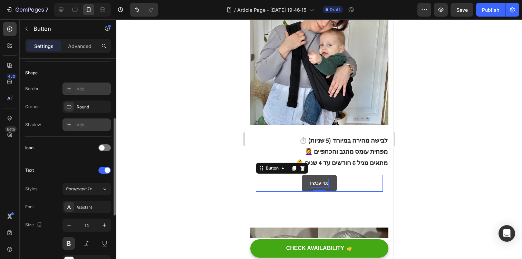
scroll to position [131, 0]
click at [102, 147] on span at bounding box center [102, 147] width 6 height 6
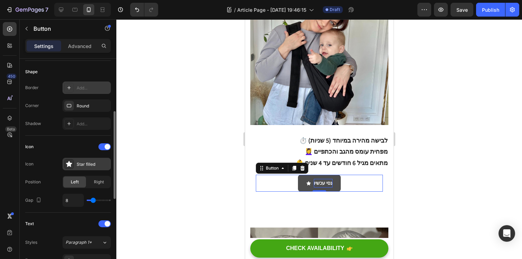
click at [80, 164] on div "Star filled" at bounding box center [93, 164] width 32 height 6
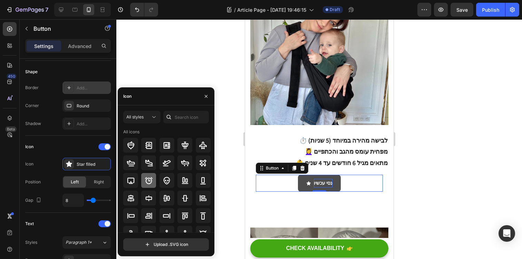
click at [152, 182] on icon at bounding box center [149, 180] width 8 height 8
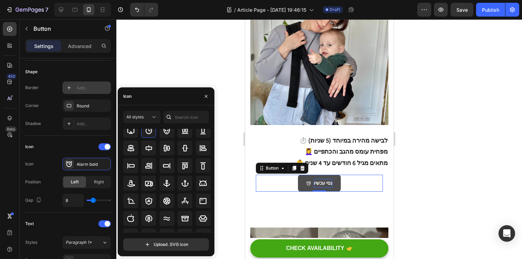
scroll to position [0, 0]
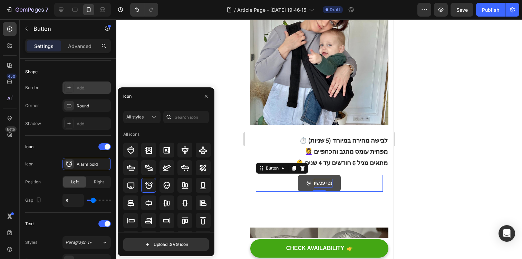
click at [154, 100] on div "Icon" at bounding box center [166, 96] width 97 height 18
click at [145, 121] on button "All styles" at bounding box center [141, 117] width 37 height 12
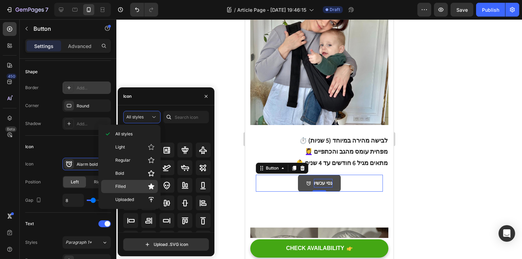
click at [140, 187] on p "Filled" at bounding box center [134, 186] width 39 height 7
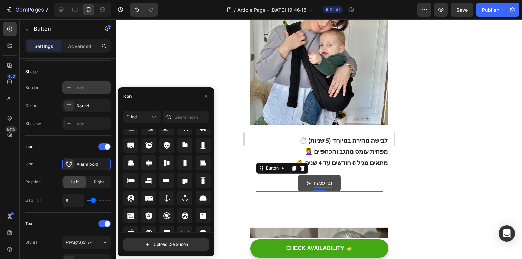
scroll to position [76, 0]
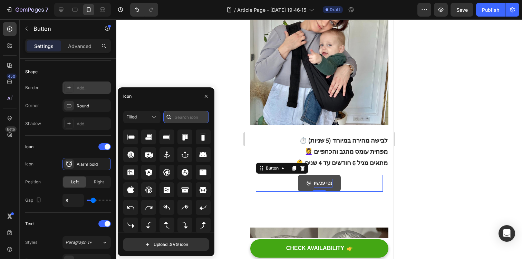
click at [185, 118] on input "text" at bounding box center [186, 117] width 46 height 12
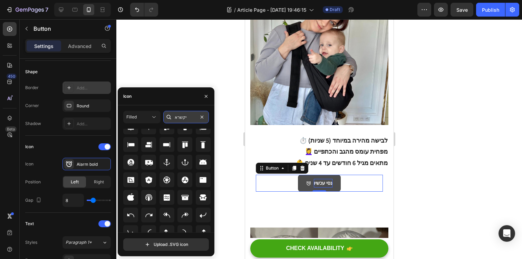
scroll to position [0, 0]
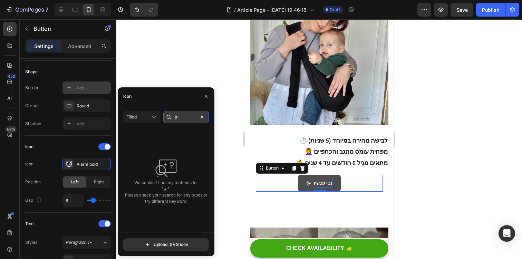
type input "י"
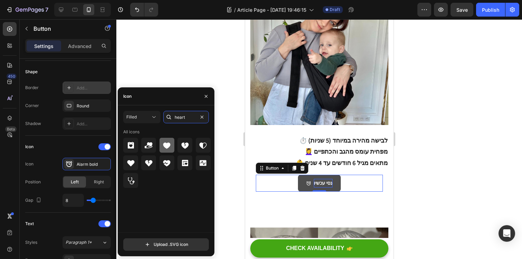
type input "heart"
click at [166, 144] on icon at bounding box center [166, 145] width 7 height 6
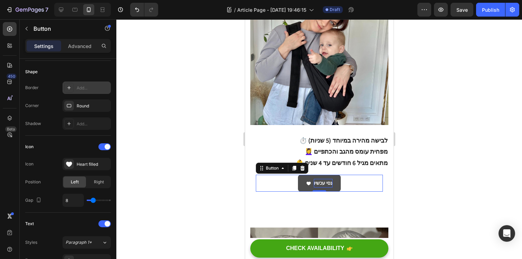
click at [423, 146] on div at bounding box center [319, 139] width 406 height 240
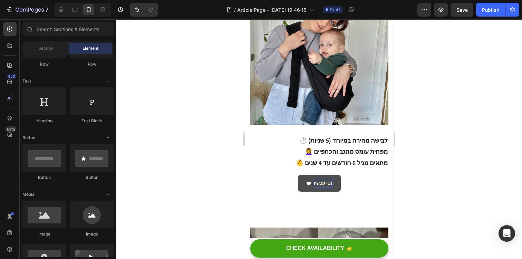
click at [423, 146] on div at bounding box center [319, 139] width 406 height 240
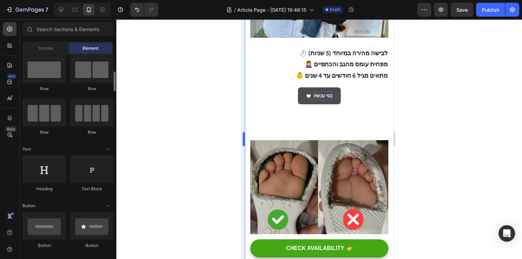
scroll to position [0, 0]
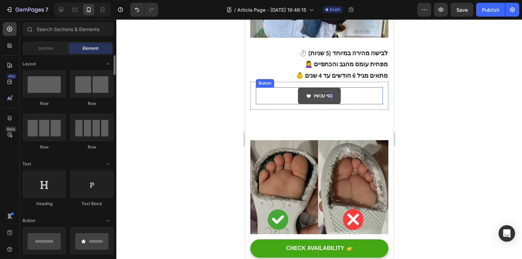
click at [335, 87] on button "נסי עכשיו" at bounding box center [319, 95] width 43 height 17
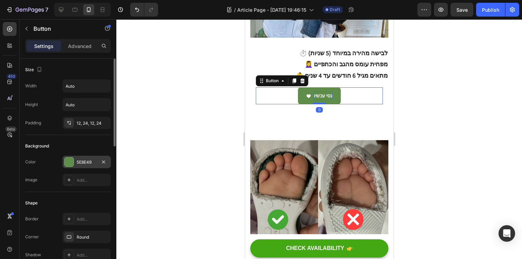
click at [85, 162] on div "5E8E49" at bounding box center [87, 162] width 20 height 6
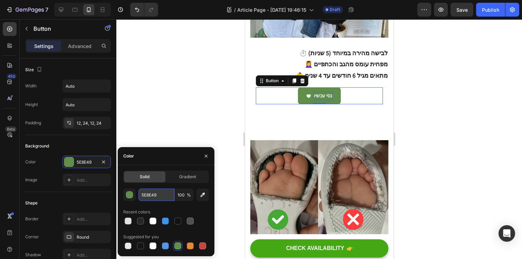
click at [148, 197] on input "5E8E49" at bounding box center [156, 195] width 36 height 12
paste input "31AE58"
type input "31AE58"
click at [160, 132] on div at bounding box center [319, 139] width 406 height 240
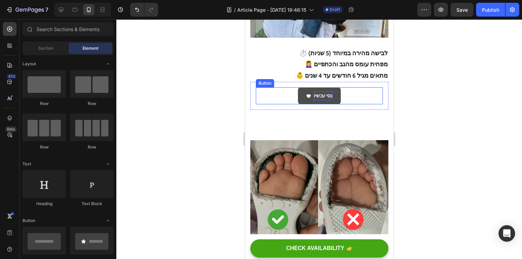
click at [333, 87] on button "נסי עכשיו" at bounding box center [319, 95] width 43 height 17
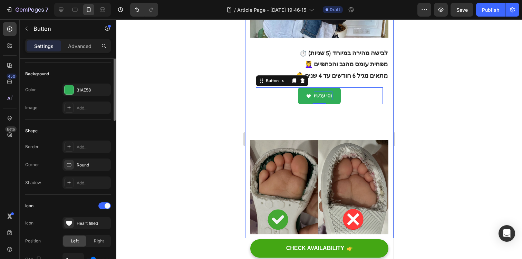
scroll to position [0, 0]
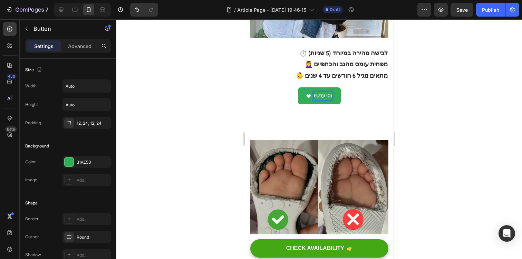
click at [324, 91] on p "נסי עכשיו" at bounding box center [322, 95] width 19 height 9
click at [79, 49] on p "Advanced" at bounding box center [79, 45] width 23 height 7
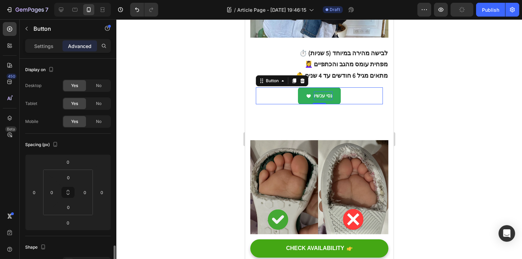
scroll to position [128, 0]
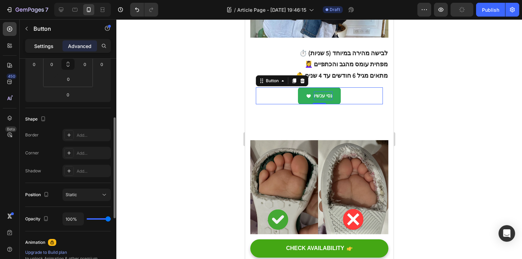
click at [42, 43] on p "Settings" at bounding box center [43, 45] width 19 height 7
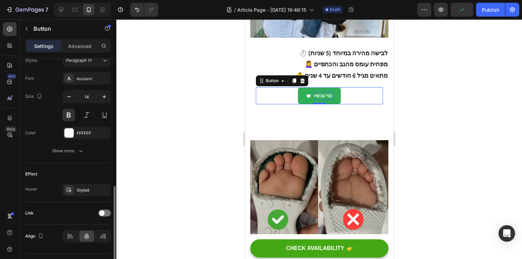
scroll to position [308, 0]
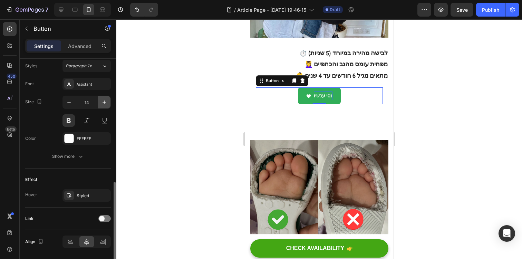
click at [102, 98] on button "button" at bounding box center [104, 102] width 12 height 12
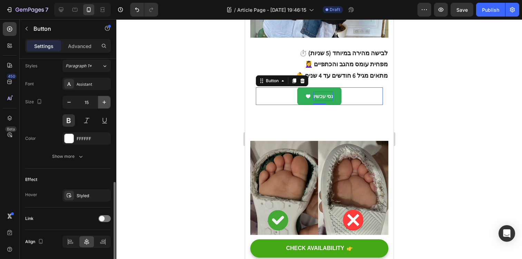
click at [102, 98] on button "button" at bounding box center [104, 102] width 12 height 12
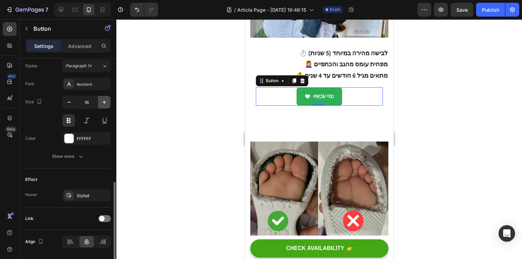
click at [102, 98] on button "button" at bounding box center [104, 102] width 12 height 12
type input "18"
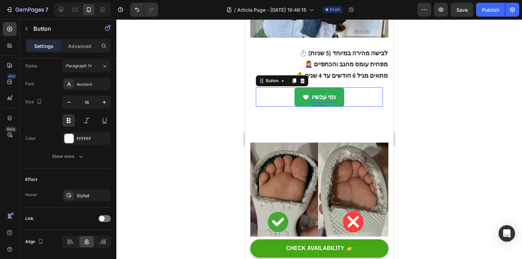
click at [193, 125] on div at bounding box center [319, 139] width 406 height 240
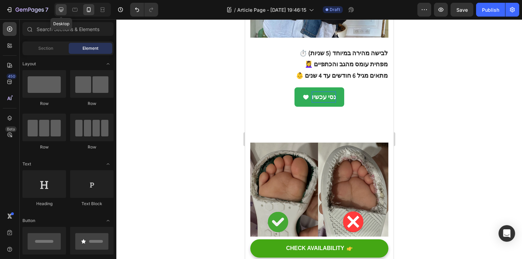
click at [61, 11] on icon at bounding box center [61, 9] width 7 height 7
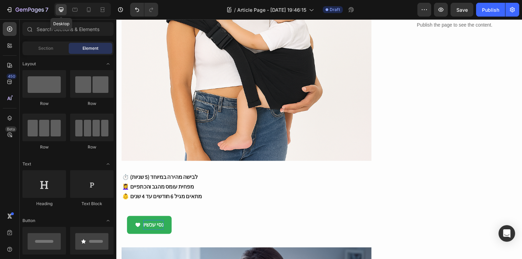
scroll to position [322, 0]
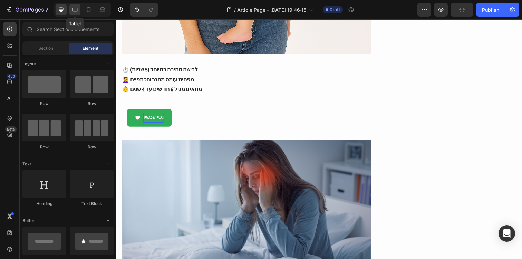
click at [77, 10] on icon at bounding box center [74, 9] width 7 height 7
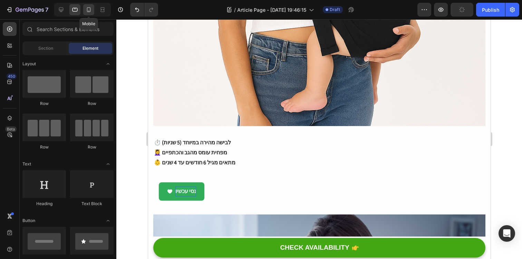
click at [87, 10] on icon at bounding box center [89, 9] width 4 height 5
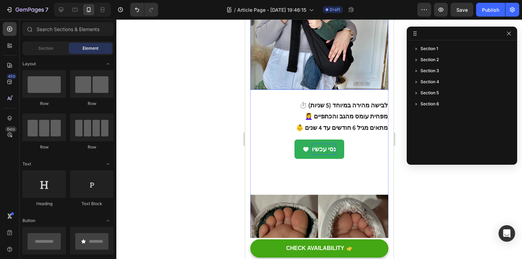
scroll to position [162, 0]
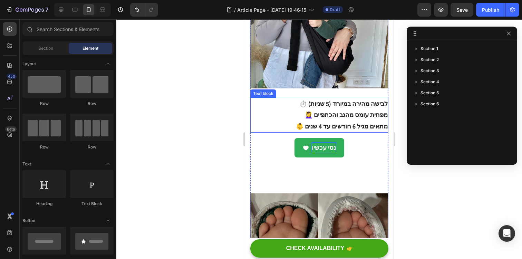
click at [316, 109] on p "💆‍♀️ מפחית עומס מהגב והכתפיים" at bounding box center [319, 114] width 137 height 11
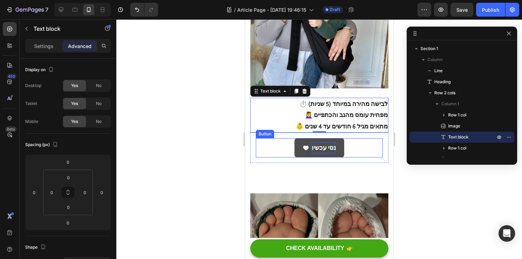
click at [329, 138] on button "נסי עכשיו" at bounding box center [319, 147] width 50 height 19
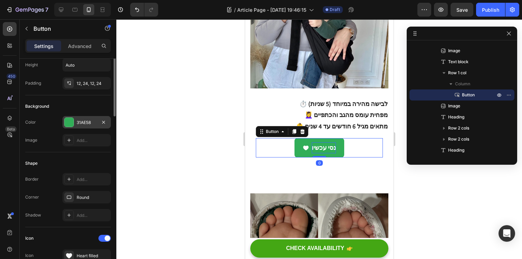
scroll to position [0, 0]
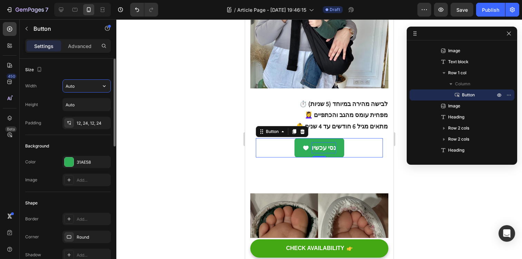
click at [76, 91] on input "Auto" at bounding box center [87, 86] width 48 height 12
click at [88, 86] on input "Auto" at bounding box center [87, 86] width 48 height 12
click at [101, 86] on icon "button" at bounding box center [104, 86] width 7 height 7
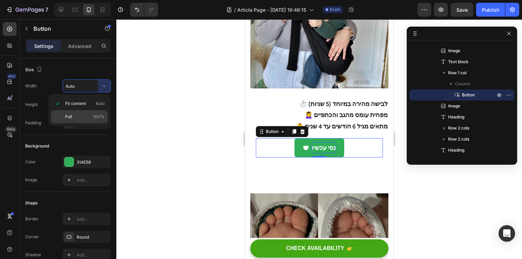
click at [89, 117] on p "Full 100%" at bounding box center [84, 117] width 39 height 6
type input "100%"
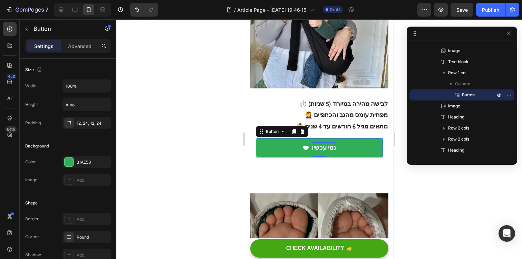
click at [228, 149] on div at bounding box center [319, 139] width 406 height 240
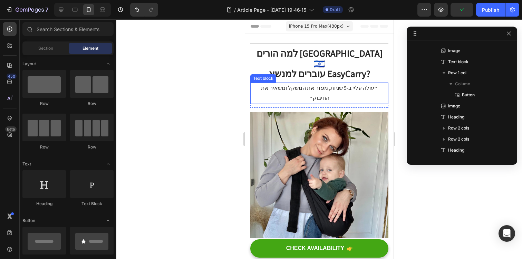
click at [370, 83] on p "״עולה עליי ב-5 שניות, מפזר את המשקל ומשאיר את החיבוק״" at bounding box center [319, 93] width 137 height 20
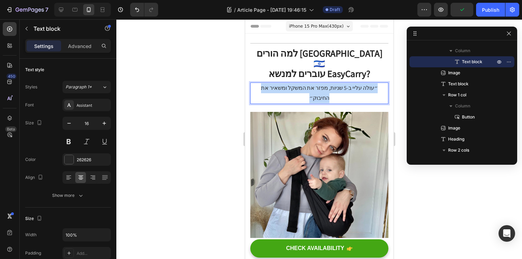
click at [370, 83] on p "״עולה עליי ב-5 שניות, מפזר את המשקל ומשאיר את החיבוק״" at bounding box center [319, 93] width 137 height 20
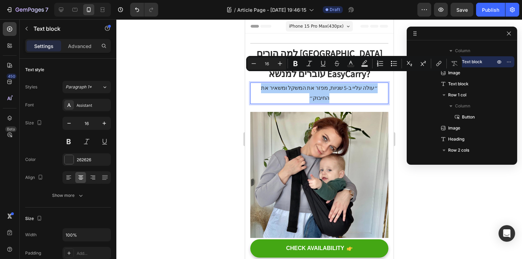
click at [208, 116] on div at bounding box center [319, 139] width 406 height 240
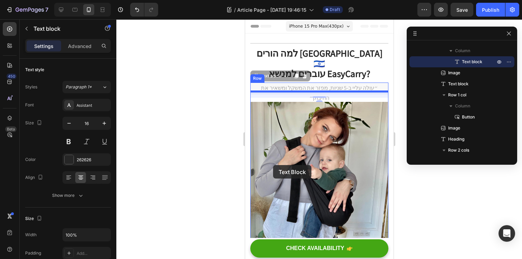
drag, startPoint x: 268, startPoint y: 79, endPoint x: 273, endPoint y: 165, distance: 85.8
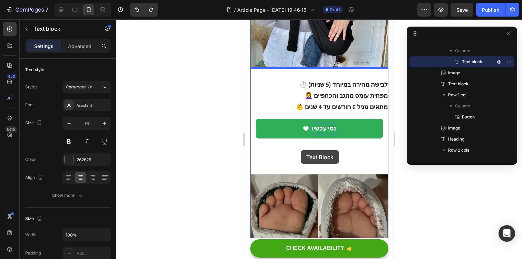
scroll to position [186, 0]
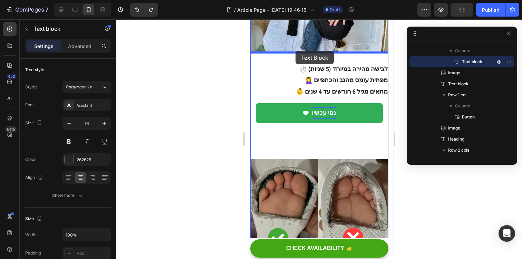
drag, startPoint x: 325, startPoint y: 28, endPoint x: 295, endPoint y: 51, distance: 37.7
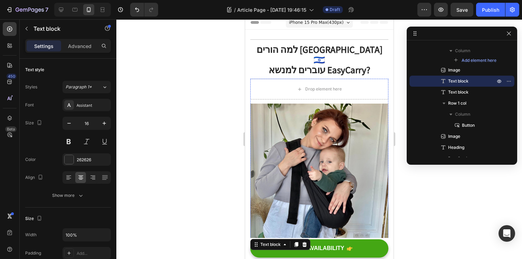
scroll to position [0, 0]
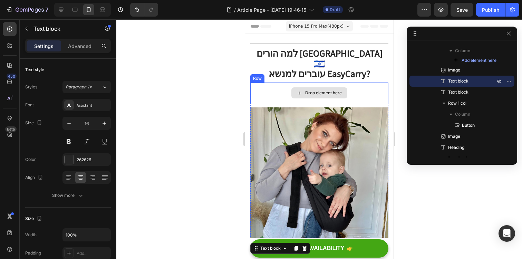
click at [360, 83] on div "Drop element here" at bounding box center [319, 93] width 138 height 21
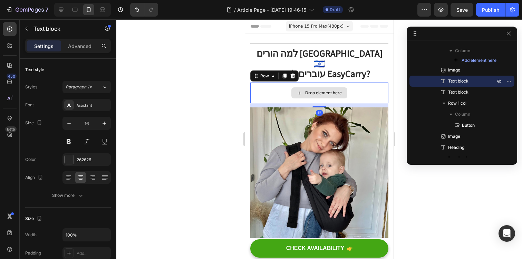
scroll to position [20, 0]
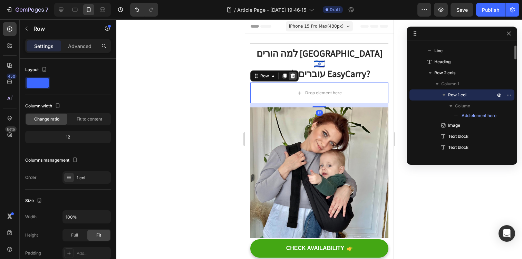
click at [293, 73] on icon at bounding box center [293, 76] width 6 height 6
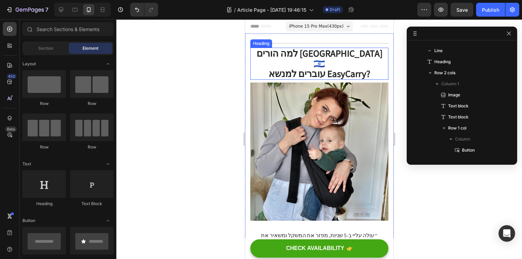
click at [375, 58] on h1 "למה הורים בישראל 🇮🇱 עוברים למנשא EasyCarry?" at bounding box center [319, 64] width 138 height 32
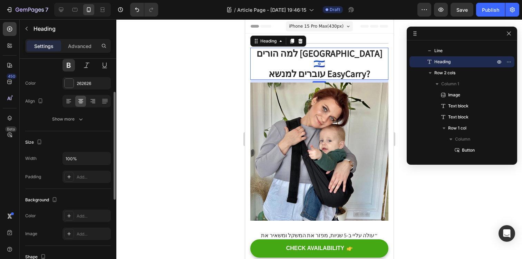
scroll to position [74, 0]
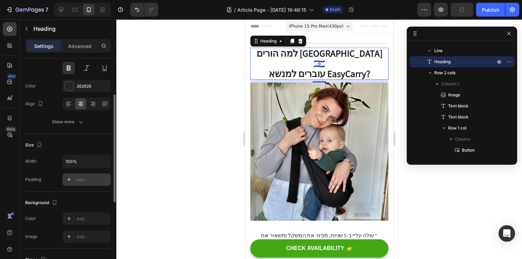
click at [80, 180] on div "Add..." at bounding box center [93, 180] width 32 height 6
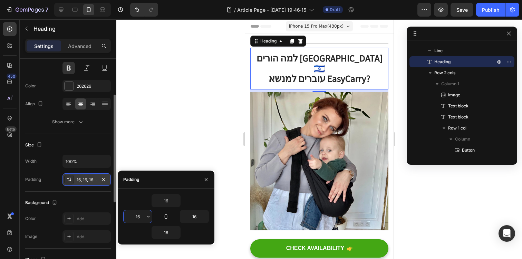
click at [136, 215] on input "16" at bounding box center [138, 216] width 28 height 12
type input "0"
click at [190, 216] on input "16" at bounding box center [194, 216] width 28 height 12
click at [195, 216] on input "016" at bounding box center [194, 216] width 28 height 12
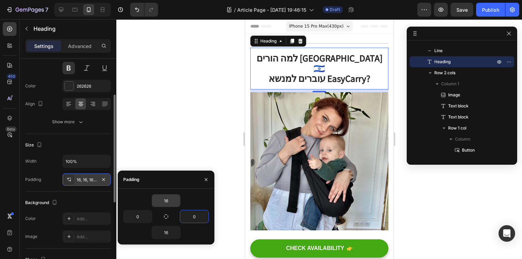
type input "0"
click at [168, 204] on input "16" at bounding box center [166, 200] width 28 height 12
type input "0"
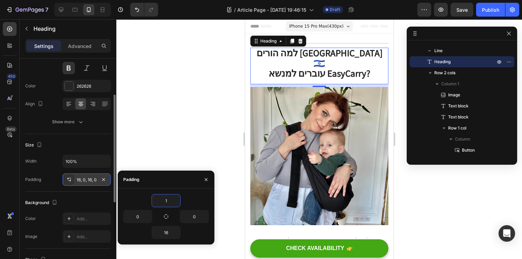
type input "16"
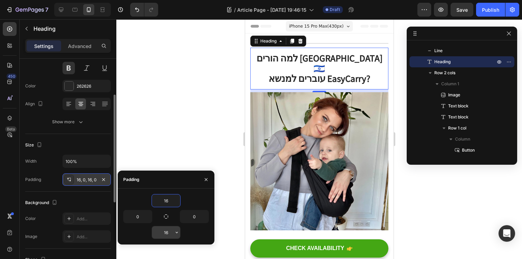
click at [166, 236] on input "16" at bounding box center [166, 232] width 28 height 12
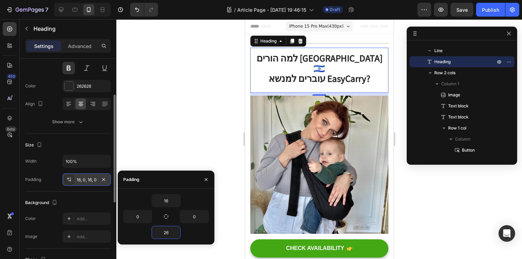
type input "2"
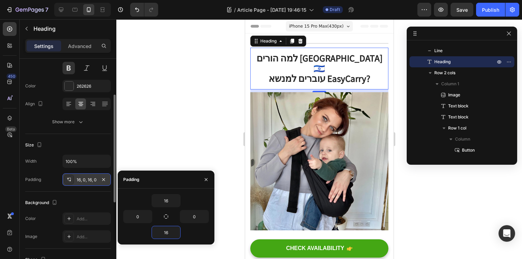
type input "1"
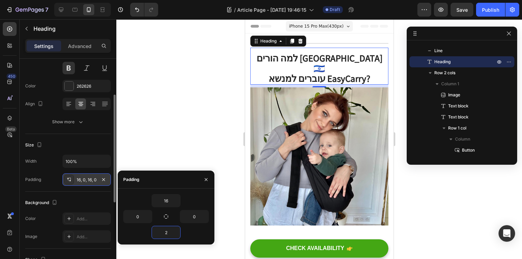
type input "20"
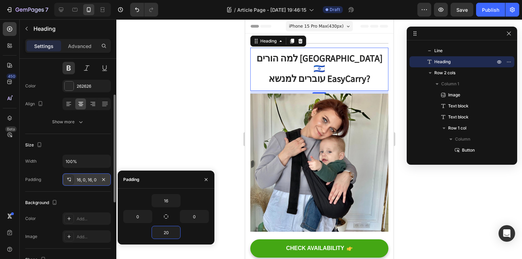
click at [194, 151] on div at bounding box center [319, 139] width 406 height 240
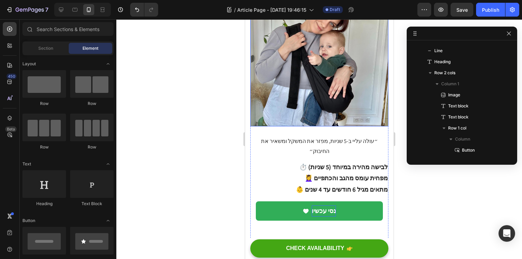
scroll to position [106, 0]
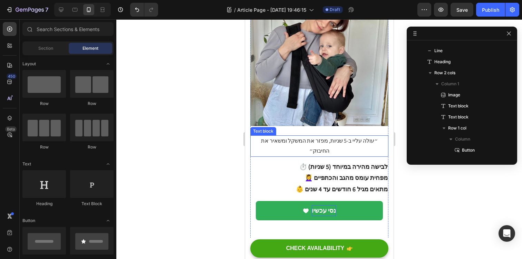
click at [332, 136] on p "״עולה עליי ב-5 שניות, מפזר את המשקל ומשאיר את החיבוק״" at bounding box center [319, 146] width 137 height 20
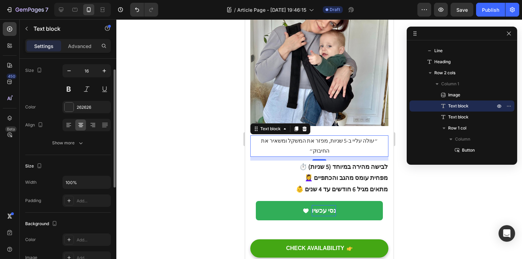
scroll to position [56, 0]
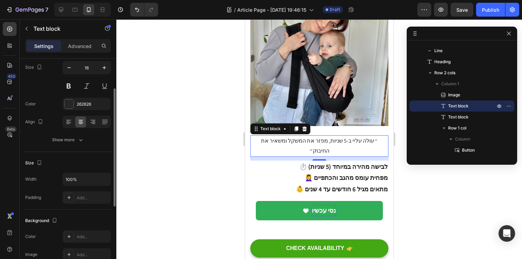
click at [91, 202] on div "Add..." at bounding box center [86, 197] width 48 height 12
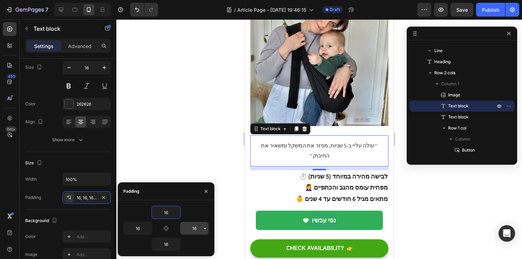
click at [189, 230] on input "16" at bounding box center [194, 228] width 28 height 12
type input "0"
click at [141, 231] on input "16" at bounding box center [138, 228] width 28 height 12
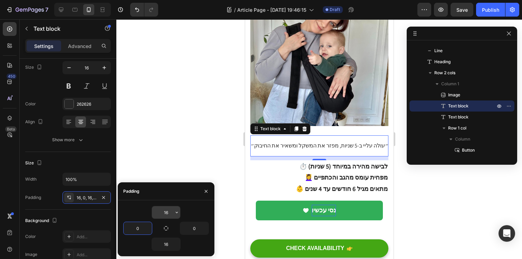
type input "0"
click at [165, 214] on input "16" at bounding box center [166, 212] width 28 height 12
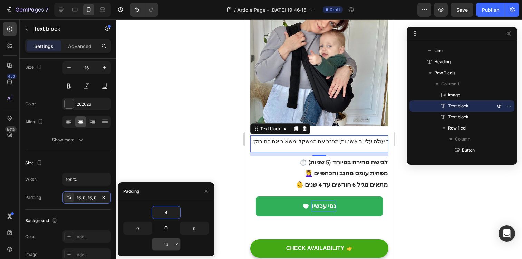
type input "4"
click at [171, 244] on input "16" at bounding box center [166, 244] width 28 height 12
click at [183, 132] on div at bounding box center [319, 139] width 406 height 240
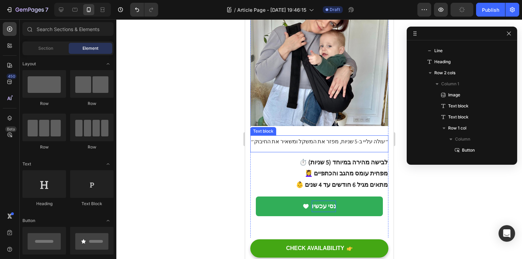
click at [319, 137] on p "״עולה עליי ב-5 שניות, מפזר את המשקל ומשאיר את החיבוק״" at bounding box center [319, 142] width 138 height 10
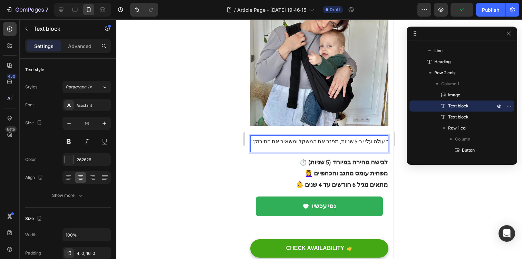
click at [303, 137] on p "״עולה עליי ב-5 שניות, מפזר את המשקל ומשאיר את החיבוק״" at bounding box center [319, 142] width 138 height 10
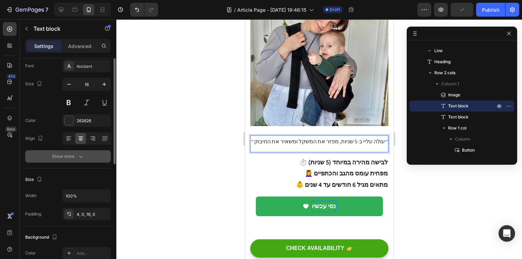
scroll to position [45, 0]
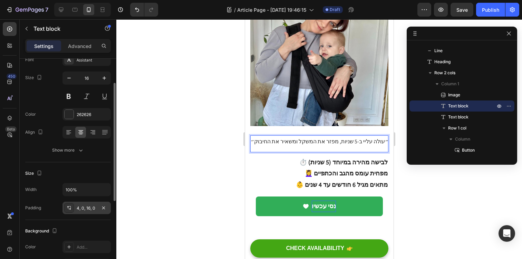
click at [93, 207] on div "4, 0, 16, 0" at bounding box center [87, 208] width 20 height 6
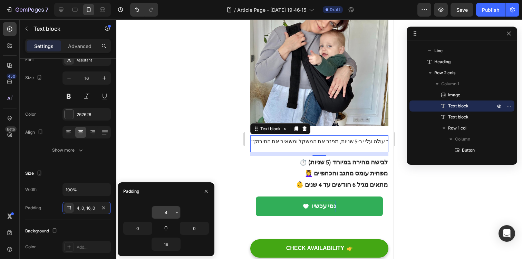
click at [168, 212] on input "4" at bounding box center [166, 212] width 28 height 12
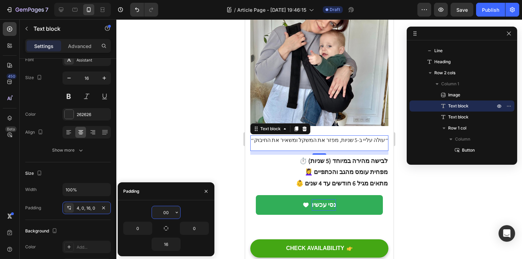
type input "0"
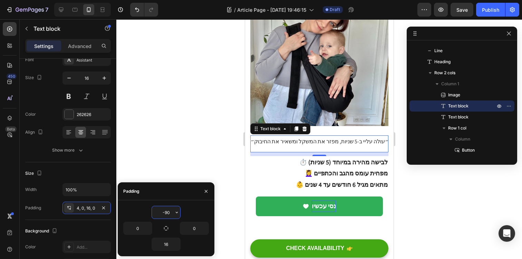
click at [147, 203] on div "-90 0 0 16" at bounding box center [166, 228] width 97 height 56
click at [170, 211] on input "4" at bounding box center [166, 212] width 28 height 12
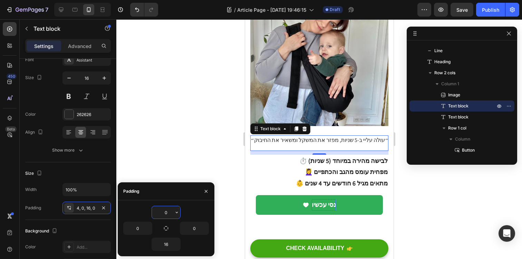
type input "0"
click at [191, 211] on div "0" at bounding box center [166, 212] width 86 height 13
click at [198, 143] on div at bounding box center [319, 139] width 406 height 240
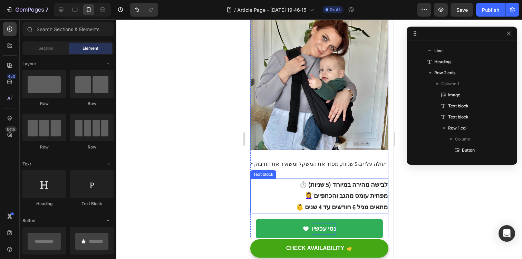
scroll to position [86, 0]
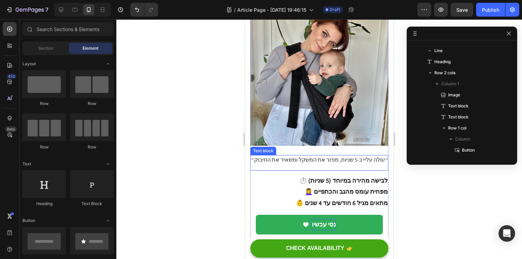
click at [367, 155] on p "״עולה עליי ב-5 שניות, מפזר את המשקל ומשאיר את החיבוק״" at bounding box center [319, 160] width 138 height 10
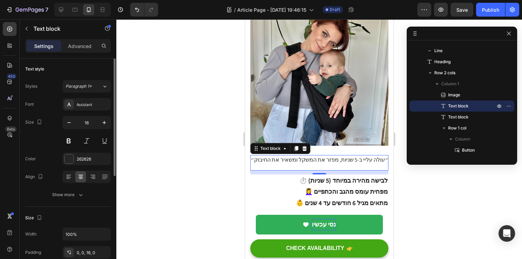
scroll to position [0, 0]
click at [68, 84] on span "Paragraph 1*" at bounding box center [79, 87] width 26 height 6
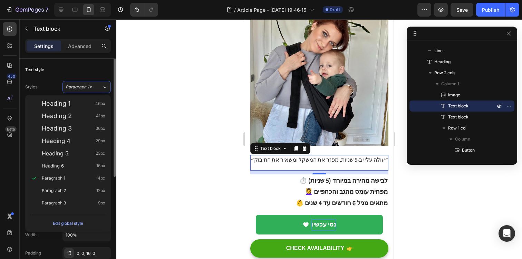
click at [62, 72] on div "Text style" at bounding box center [68, 69] width 86 height 11
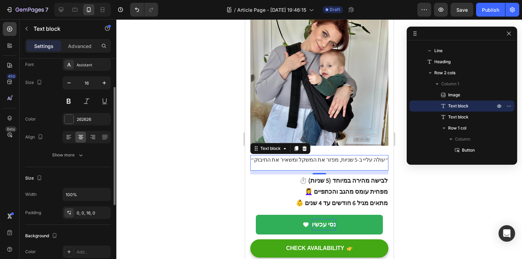
scroll to position [57, 0]
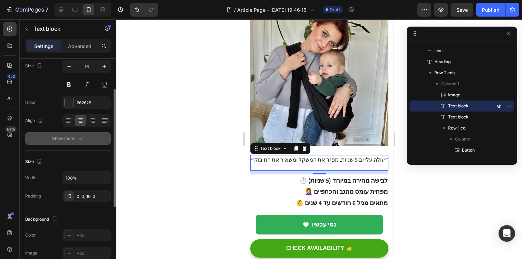
click at [74, 136] on div "Show more" at bounding box center [68, 138] width 32 height 7
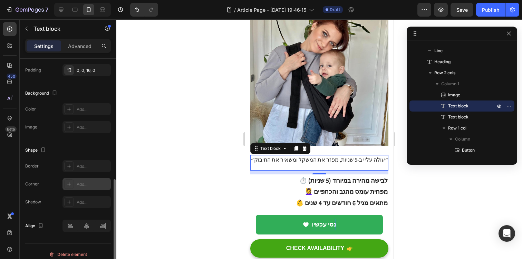
scroll to position [280, 0]
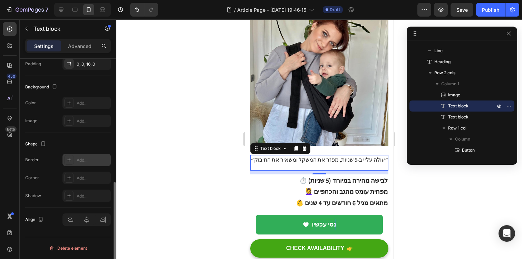
click at [90, 159] on div "Add..." at bounding box center [93, 160] width 32 height 6
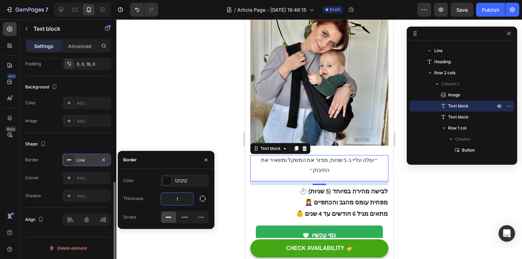
click at [181, 202] on input "1" at bounding box center [177, 199] width 32 height 12
type input "4"
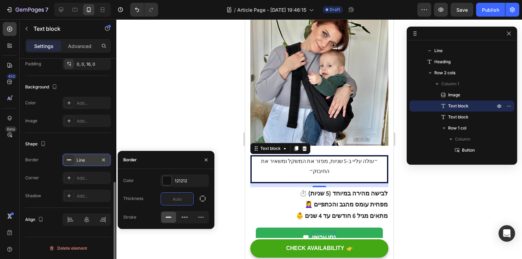
type input "2"
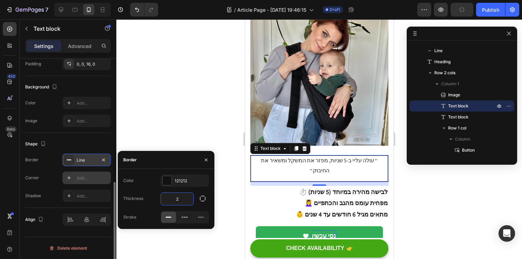
click at [91, 172] on div "Add..." at bounding box center [86, 178] width 48 height 12
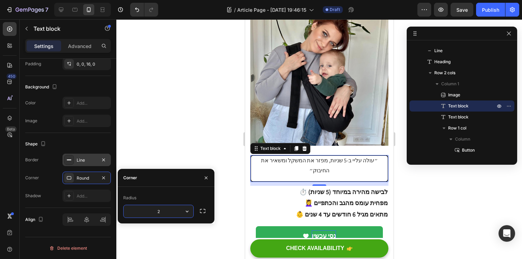
type input "20"
click at [100, 163] on div at bounding box center [103, 160] width 8 height 8
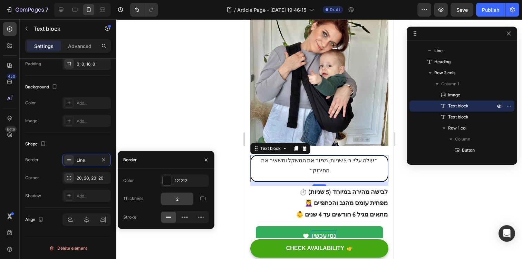
click at [180, 202] on input "2" at bounding box center [177, 199] width 32 height 12
type input "1"
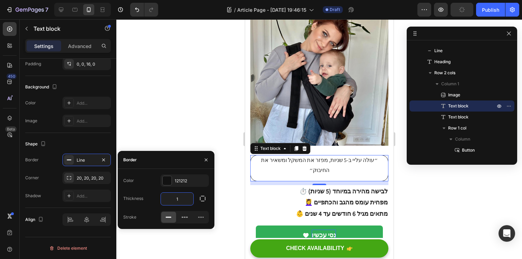
click at [236, 116] on div at bounding box center [319, 139] width 406 height 240
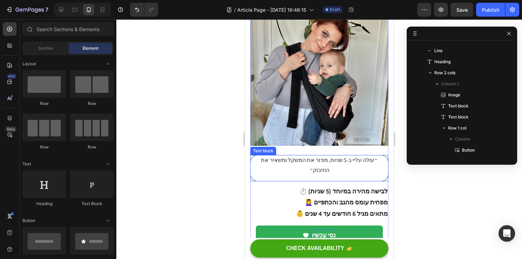
click at [341, 155] on p "״עולה עליי ב-5 שניות, מפזר את המשקל ומשאיר את החיבוק״" at bounding box center [318, 165] width 137 height 20
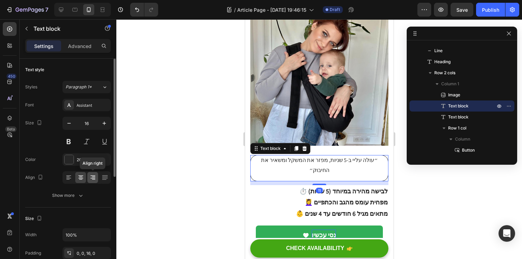
scroll to position [189, 0]
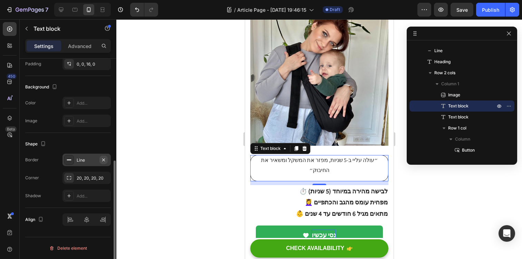
click at [103, 161] on icon "button" at bounding box center [104, 160] width 6 height 6
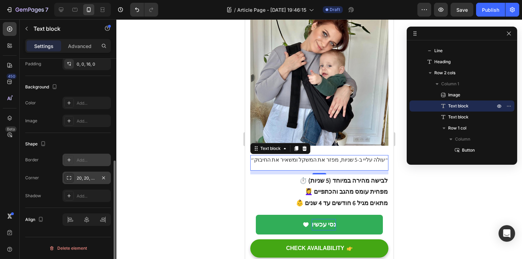
click at [93, 178] on div "20, 20, 20, 20" at bounding box center [87, 178] width 20 height 6
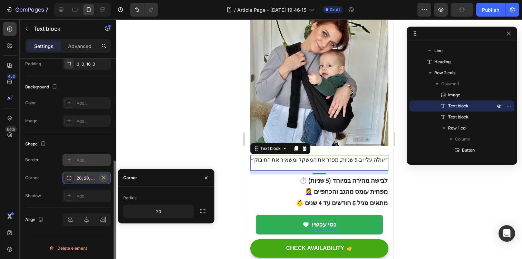
click at [105, 176] on icon "button" at bounding box center [104, 178] width 6 height 6
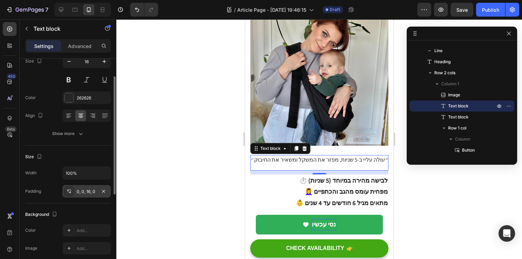
scroll to position [62, 0]
click at [103, 191] on icon "button" at bounding box center [104, 191] width 6 height 6
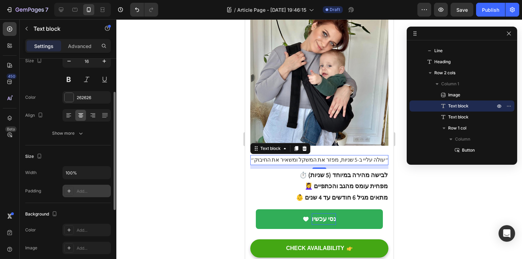
click at [183, 163] on div at bounding box center [319, 139] width 406 height 240
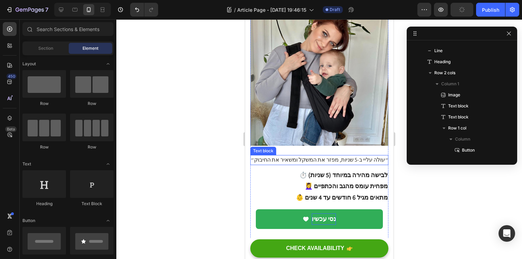
click at [312, 155] on p "״עולה עליי ב-5 שניות, מפזר את המשקל ומשאיר את החיבוק״" at bounding box center [319, 160] width 138 height 10
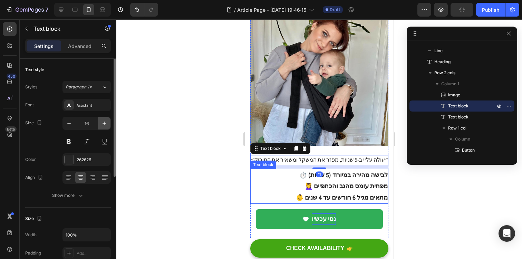
click at [104, 120] on icon "button" at bounding box center [104, 123] width 7 height 7
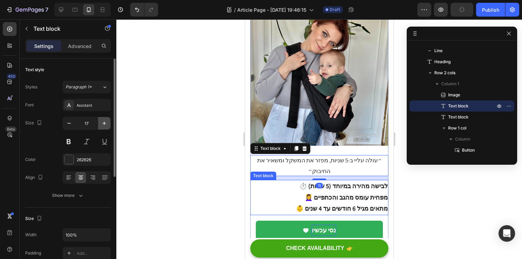
click at [104, 120] on icon "button" at bounding box center [104, 123] width 7 height 7
type input "18"
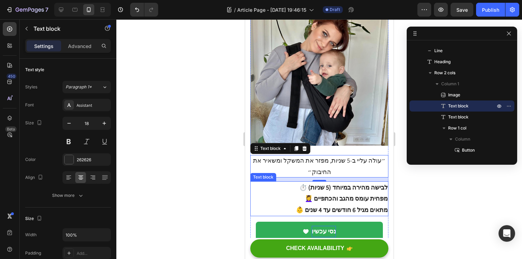
click at [212, 134] on div at bounding box center [319, 139] width 406 height 240
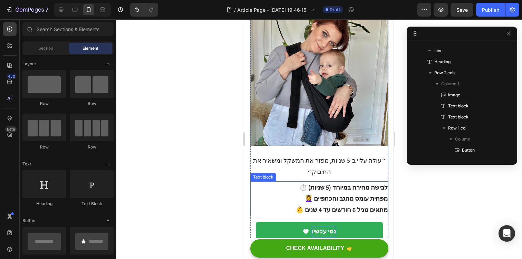
click at [212, 134] on div at bounding box center [319, 139] width 406 height 240
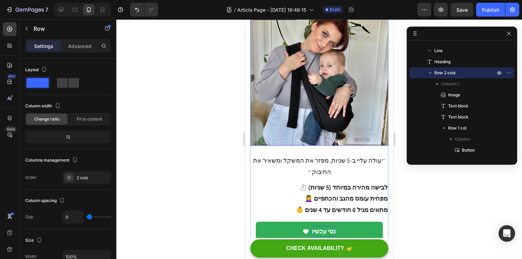
click at [314, 116] on img at bounding box center [319, 77] width 138 height 138
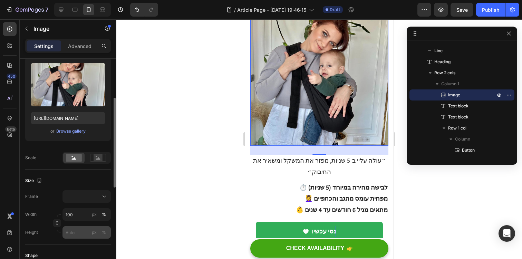
scroll to position [67, 0]
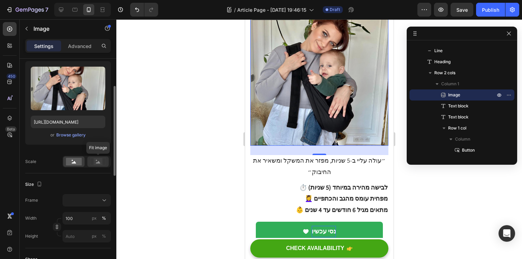
click at [95, 164] on rect at bounding box center [98, 161] width 9 height 7
click at [76, 165] on rect at bounding box center [74, 162] width 16 height 8
click at [78, 53] on div "Settings Advanced" at bounding box center [68, 49] width 97 height 20
click at [79, 48] on p "Advanced" at bounding box center [79, 45] width 23 height 7
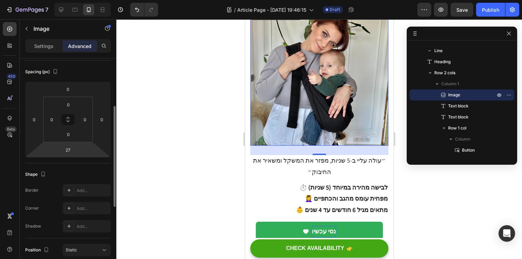
scroll to position [69, 0]
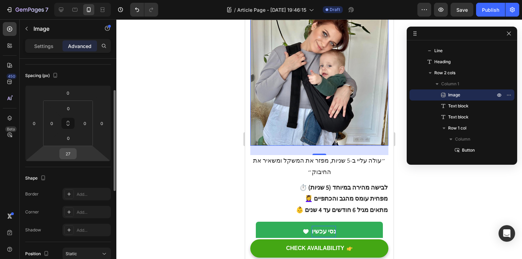
click at [75, 150] on div "27" at bounding box center [67, 153] width 17 height 11
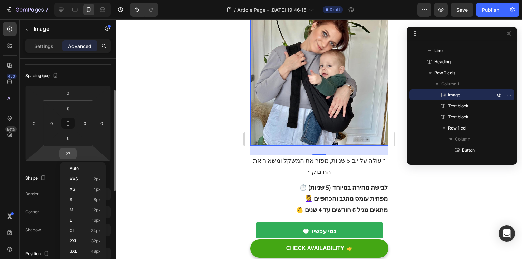
click at [75, 150] on div "27" at bounding box center [67, 153] width 17 height 11
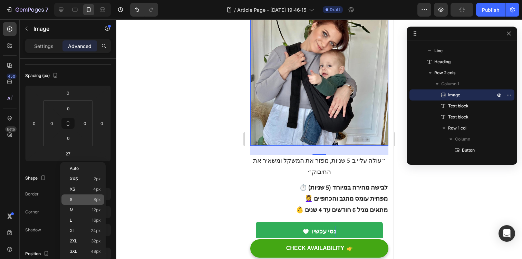
click at [88, 200] on p "S 8px" at bounding box center [85, 199] width 31 height 5
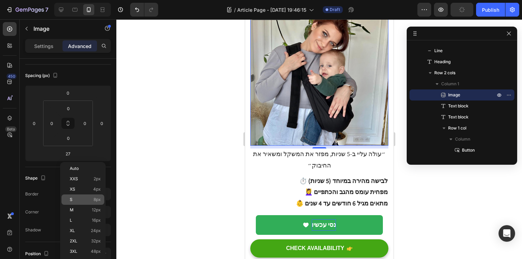
type input "8"
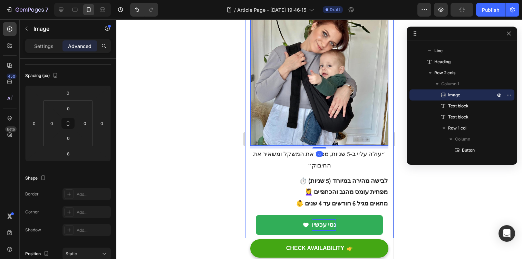
click at [232, 151] on div at bounding box center [319, 139] width 406 height 240
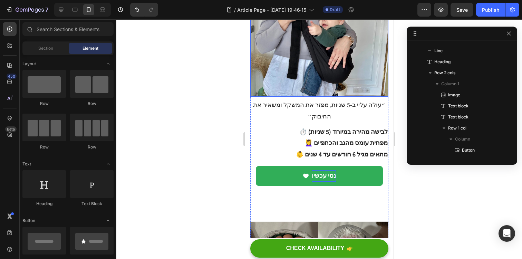
scroll to position [145, 0]
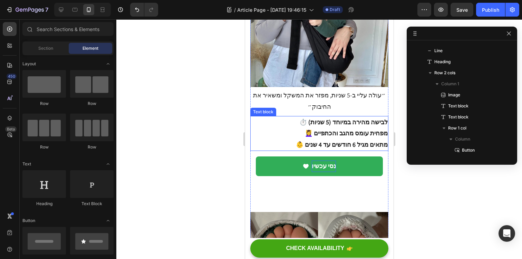
click at [370, 128] on p "💆‍♀️ מפחית עומס מהגב והכתפיים" at bounding box center [319, 133] width 137 height 11
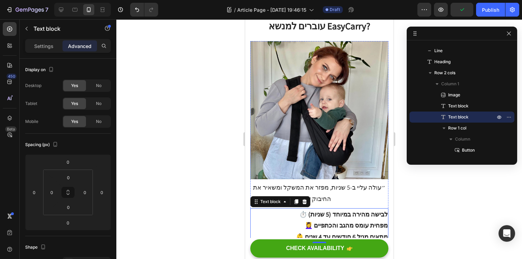
scroll to position [37, 0]
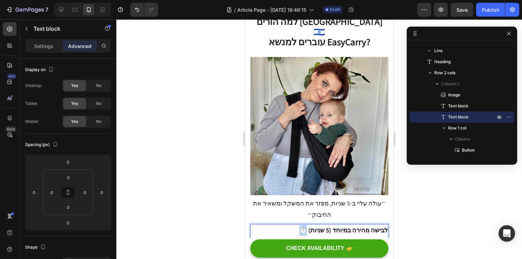
click at [313, 225] on p "⏱️ לבישה מהירה במיוחד (5 שניות)" at bounding box center [319, 230] width 137 height 11
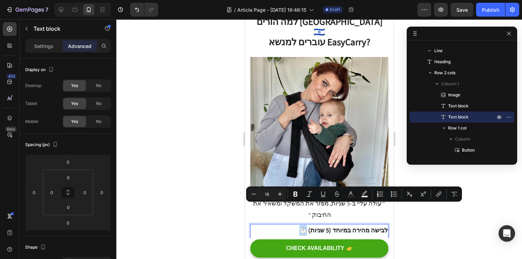
copy p "⏱️"
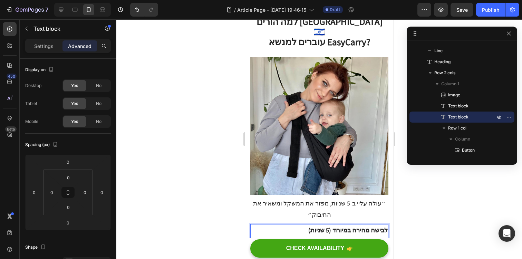
click at [386, 225] on p "לבישה מהירה במיוחד (5 שניות)" at bounding box center [319, 230] width 137 height 11
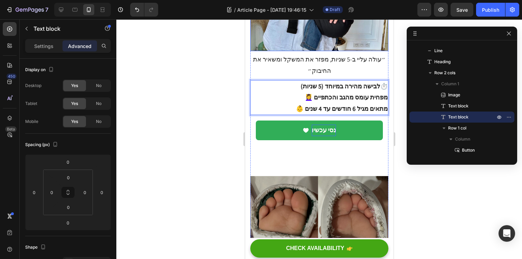
scroll to position [178, 0]
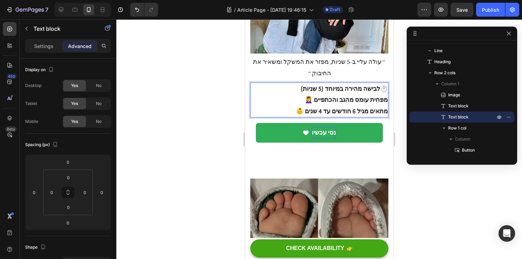
click at [339, 83] on p "לבישה מהירה במיוחד (5 שניות)⏱️" at bounding box center [319, 88] width 137 height 11
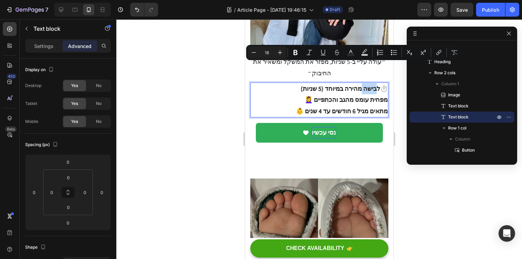
drag, startPoint x: 380, startPoint y: 68, endPoint x: 365, endPoint y: 68, distance: 14.8
click at [365, 83] on p "לבישה מהירה במיוחד (5 שניות)⏱️" at bounding box center [319, 88] width 137 height 11
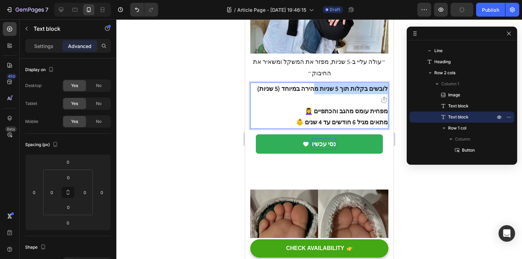
drag, startPoint x: 317, startPoint y: 69, endPoint x: 261, endPoint y: 68, distance: 56.6
click at [261, 83] on p "לובשים בקלות תוך 5 שניות מהירה במיוחד (5 שניות)⏱️" at bounding box center [319, 94] width 137 height 22
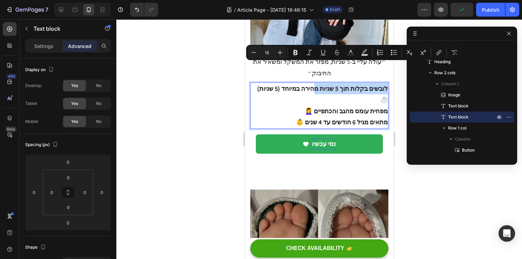
click at [261, 83] on p "לובשים בקלות תוך 5 שניות מהירה במיוחד (5 שניות)⏱️" at bounding box center [319, 94] width 137 height 22
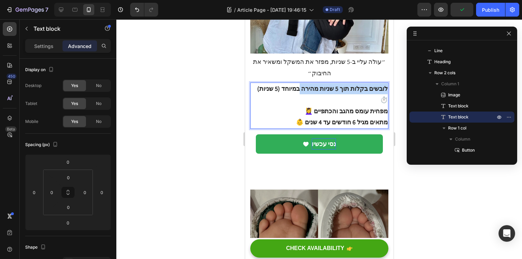
drag, startPoint x: 261, startPoint y: 68, endPoint x: 308, endPoint y: 70, distance: 47.3
click at [308, 83] on p "לובשים בקלות תוך 5 שניות מהירה במיוחד (5 שניות)⏱️" at bounding box center [319, 94] width 137 height 22
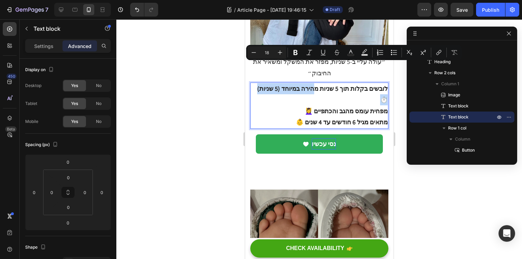
drag, startPoint x: 318, startPoint y: 68, endPoint x: 263, endPoint y: 68, distance: 55.2
click at [263, 83] on p "לובשים בקלות תוך 5 שניות מהירה במיוחד (5 שניות)⏱️" at bounding box center [319, 94] width 137 height 22
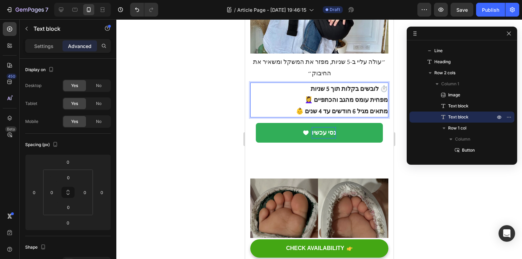
click at [374, 83] on p "לובשים בקלות תוך 5 שניות ⏱️" at bounding box center [319, 88] width 137 height 11
click at [363, 94] on p "💆‍♀️ מפחית עומס מהגב והכתפיים" at bounding box center [319, 99] width 137 height 11
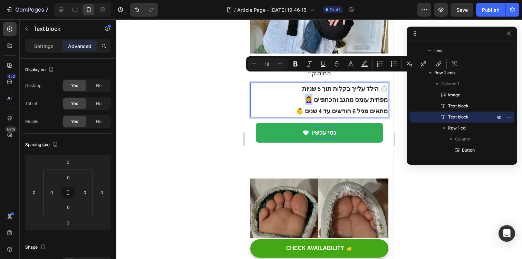
drag, startPoint x: 313, startPoint y: 79, endPoint x: 317, endPoint y: 79, distance: 4.1
click at [317, 94] on p "💆‍♀️ מפחית עומס מהגב והכתפיים" at bounding box center [319, 99] width 137 height 11
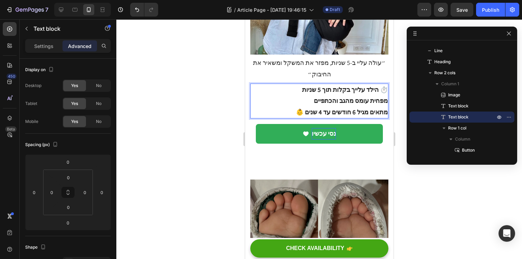
click at [385, 84] on p "הילד עלייך בקלות תוך 5 שניות ⏱️" at bounding box center [319, 89] width 137 height 11
click at [385, 95] on p "מפחית עומס מהגב והכתפיים" at bounding box center [319, 100] width 137 height 11
click at [381, 95] on p "מפחית עומס מהגב והכתפיים✔️" at bounding box center [319, 100] width 137 height 11
click at [386, 107] on p "👶 מתאים מגיל 6 חודשים עד 4 שנים" at bounding box center [319, 112] width 137 height 11
click at [383, 107] on p "👶 מתאים מגיל 6 חודשים עד 4 שנים✔️" at bounding box center [319, 112] width 137 height 11
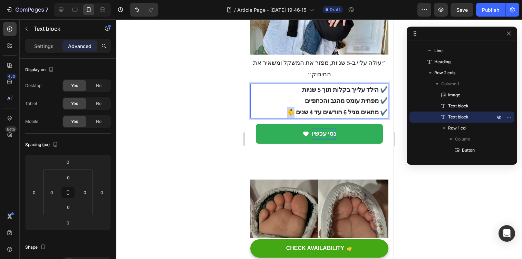
click at [301, 107] on p "👶 מתאים מגיל 6 חודשים עד 4 שנים ✔️" at bounding box center [319, 112] width 137 height 11
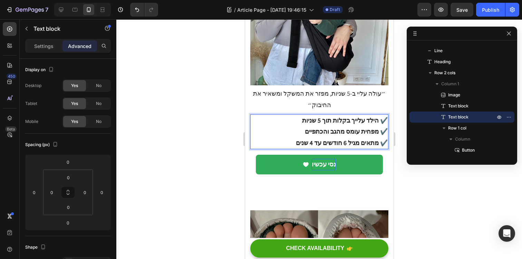
scroll to position [144, 0]
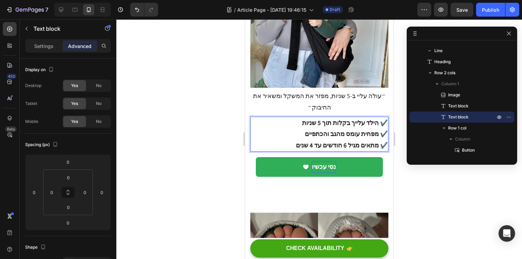
click at [223, 119] on div at bounding box center [319, 139] width 406 height 240
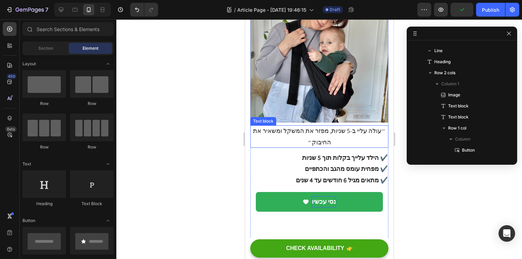
scroll to position [108, 0]
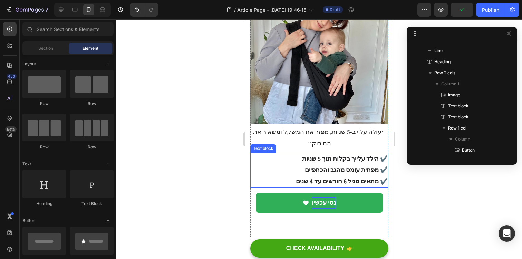
click at [297, 176] on p "מתאים מגיל 6 חודשים עד 4 שנים ✔️" at bounding box center [319, 181] width 137 height 11
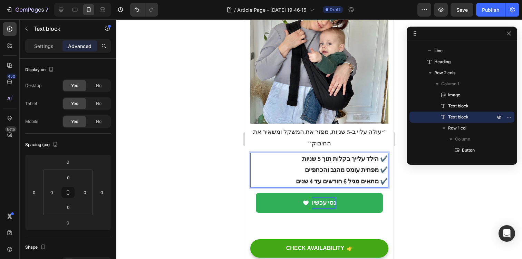
click at [305, 176] on p "מתאים מגיל 6 חודשים עד 4 שנים ✔️" at bounding box center [319, 181] width 137 height 11
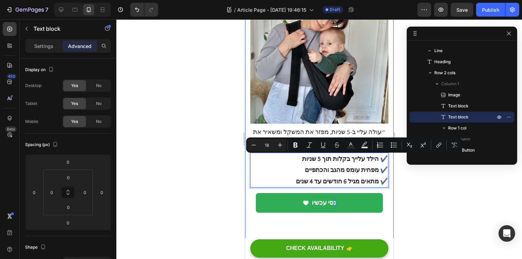
drag, startPoint x: 302, startPoint y: 158, endPoint x: 389, endPoint y: 159, distance: 87.3
copy p "מתאים מגיל 6 חודשים עד 4 שנים ✔️"
click at [329, 176] on p "מתאים מגיל 6 חודשים עד 4 שנים ✔️" at bounding box center [319, 181] width 137 height 11
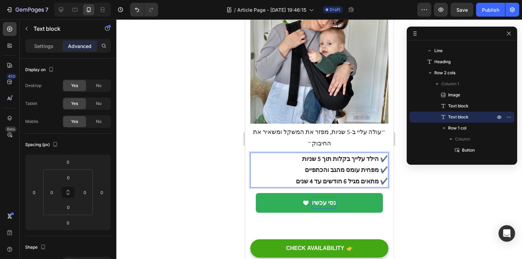
click at [302, 153] on p "הילד עלייך בקלות תוך 5 שניות ✔️" at bounding box center [319, 158] width 137 height 11
click at [384, 164] on p "מפחית עומס מהגב והכתפיים ✔️" at bounding box center [319, 169] width 137 height 11
click at [385, 164] on p "מפחית עומס מהגב והכתפיים ✔️" at bounding box center [319, 169] width 137 height 11
click at [385, 153] on p "הילד עלייך בקלות תוך 5 שניות ✔️" at bounding box center [319, 158] width 137 height 11
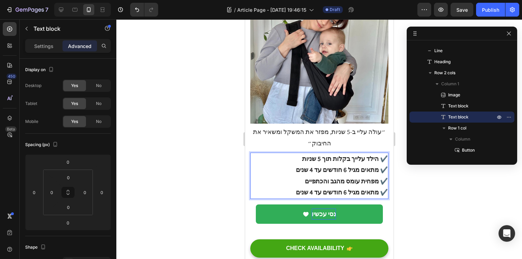
click at [374, 187] on p "מתאים מגיל 6 חודשים עד 4 שנים ✔️" at bounding box center [319, 192] width 137 height 11
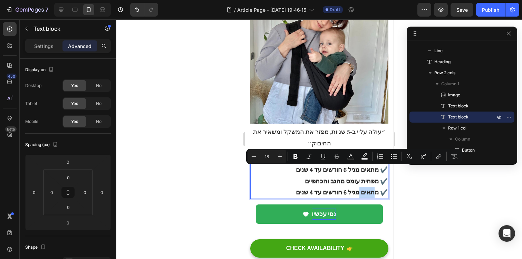
click at [374, 187] on p "מתאים מגיל 6 חודשים עד 4 שנים ✔️" at bounding box center [319, 192] width 137 height 11
click at [380, 187] on p "מתאים מגיל 6 חודשים עד 4 שנים ✔️" at bounding box center [319, 192] width 137 height 11
drag, startPoint x: 380, startPoint y: 172, endPoint x: 298, endPoint y: 168, distance: 81.5
click at [298, 187] on p "מתאים מגיל 6 חודשים עד 4 שנים ✔️" at bounding box center [319, 192] width 137 height 11
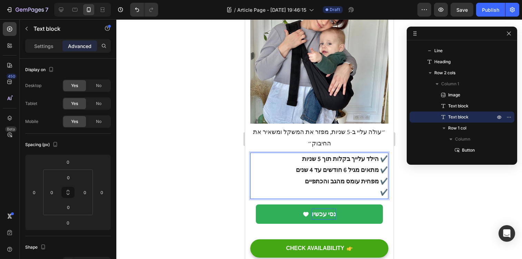
drag, startPoint x: 381, startPoint y: 172, endPoint x: 387, endPoint y: 172, distance: 6.6
click at [387, 172] on div "הילד עלייך בקלות תוך 5 שניות ✔️ מתאים מגיל 6 חודשים עד 4 שנים ✔️ מפחית עומס מהג…" at bounding box center [319, 176] width 138 height 46
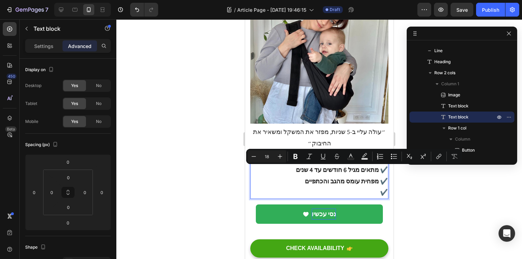
copy p "✔️"
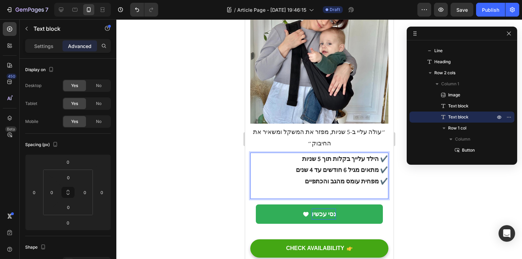
click at [380, 187] on p "Rich Text Editor. Editing area: main" at bounding box center [319, 192] width 137 height 11
click at [382, 187] on p "מושלם לטיולים וטיסות✔️" at bounding box center [319, 192] width 137 height 11
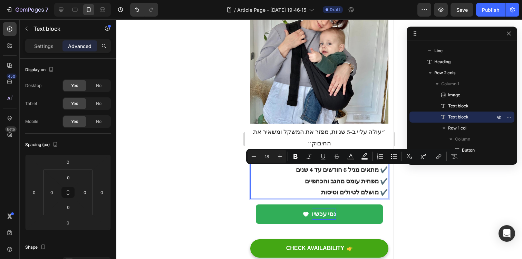
click at [387, 169] on div "הילד עלייך בקלות תוך 5 שניות ✔️ מתאים מגיל 6 חודשים עד 4 שנים ✔️ מפחית עומס מהג…" at bounding box center [319, 176] width 138 height 46
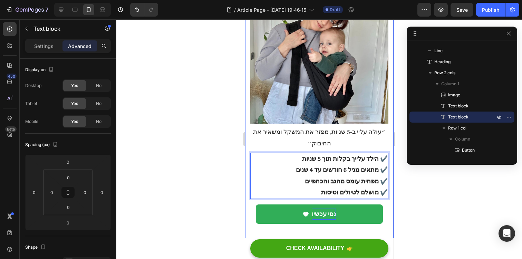
click at [414, 195] on div at bounding box center [319, 139] width 406 height 240
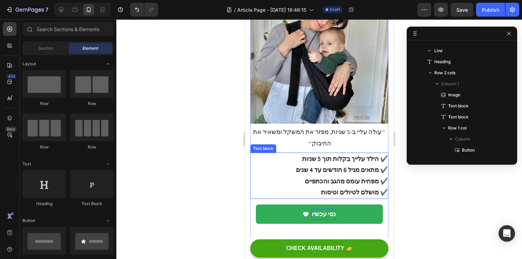
click at [331, 187] on p "מושלם לטיולים וטיסות ✔️" at bounding box center [319, 192] width 137 height 11
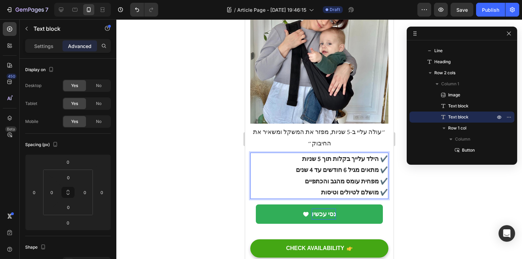
click at [377, 187] on p "מושלם לטיולים וטיסות ✔️" at bounding box center [319, 192] width 137 height 11
click at [328, 187] on p "מושלם לטיולים וטיסות ✔️" at bounding box center [319, 192] width 137 height 11
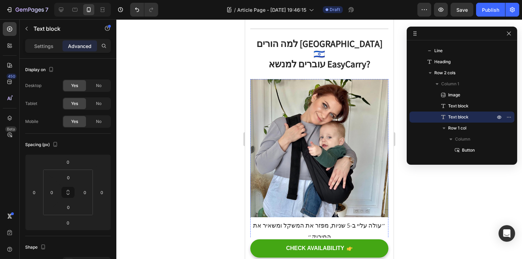
scroll to position [13, 0]
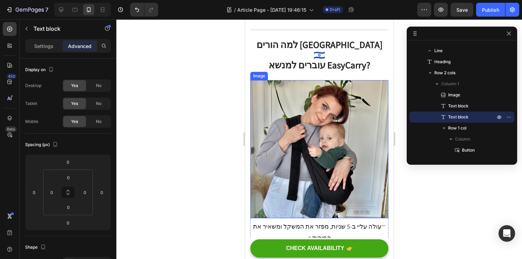
click at [200, 132] on div at bounding box center [319, 139] width 406 height 240
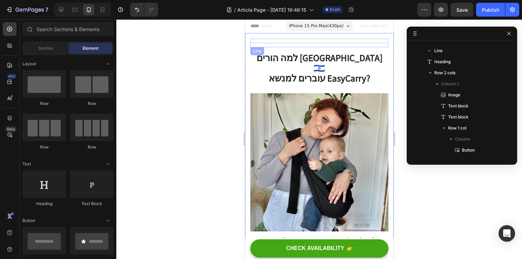
scroll to position [0, 0]
click at [347, 44] on div "Title Line" at bounding box center [319, 43] width 138 height 9
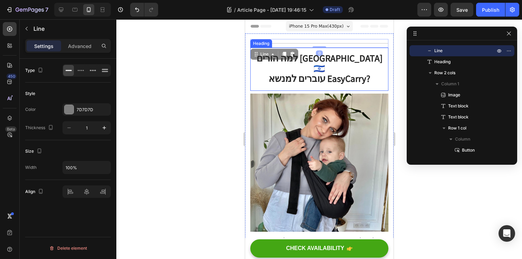
click at [292, 52] on h1 "למה הורים בישראל 🇮🇱 עוברים למנשא EasyCarry?" at bounding box center [319, 69] width 138 height 43
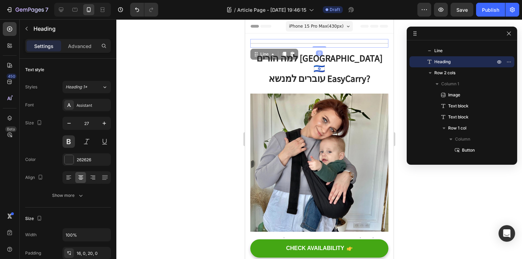
click at [363, 42] on div "Title Line 0" at bounding box center [319, 43] width 138 height 9
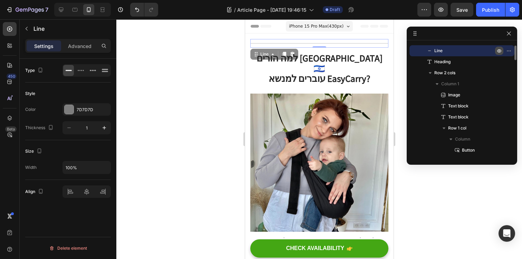
click at [501, 49] on icon "button" at bounding box center [499, 51] width 6 height 6
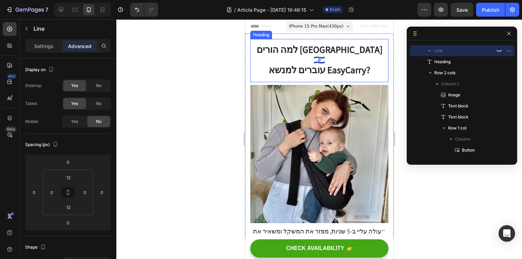
click at [370, 47] on h1 "למה הורים בישראל 🇮🇱 עוברים למנשא EasyCarry?" at bounding box center [319, 60] width 138 height 43
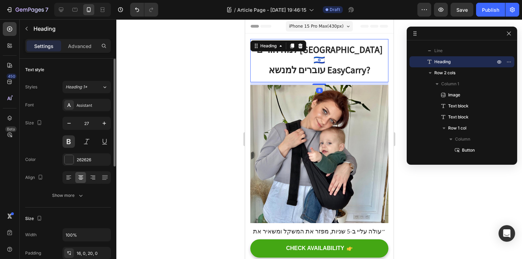
scroll to position [19, 0]
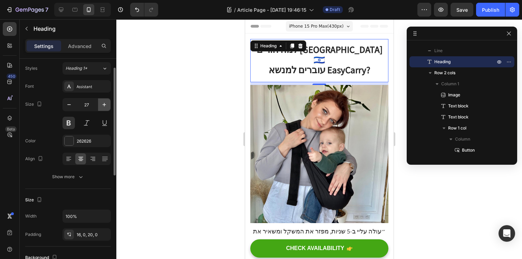
click at [107, 106] on icon "button" at bounding box center [104, 104] width 7 height 7
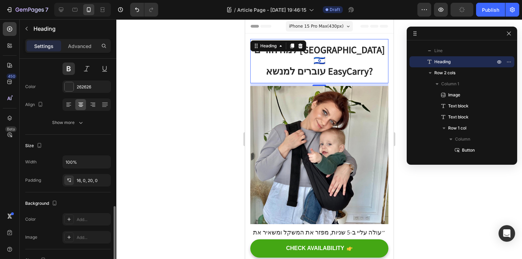
scroll to position [0, 0]
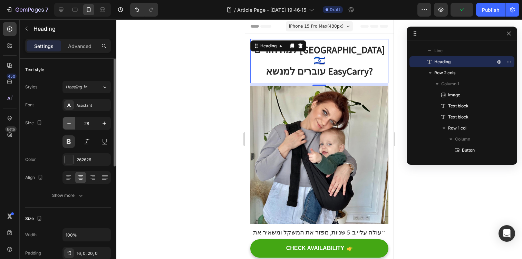
click at [71, 123] on icon "button" at bounding box center [69, 123] width 7 height 7
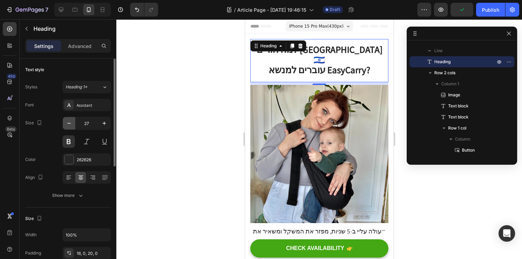
type input "26"
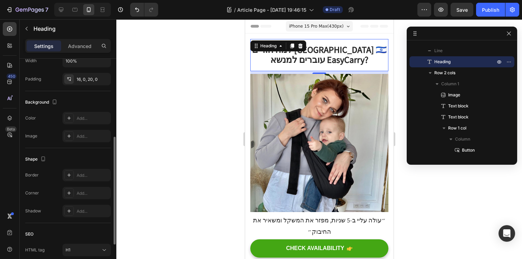
scroll to position [167, 0]
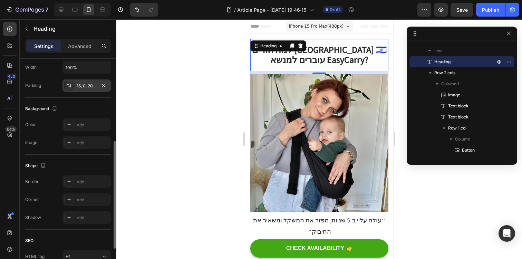
click at [90, 87] on div "16, 0, 20, 0" at bounding box center [87, 86] width 20 height 6
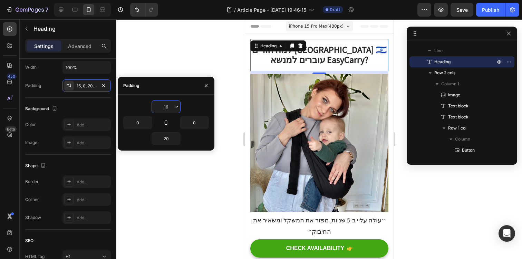
click at [166, 106] on input "16" at bounding box center [166, 106] width 28 height 12
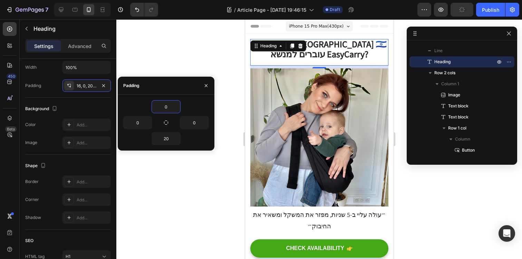
type input "08"
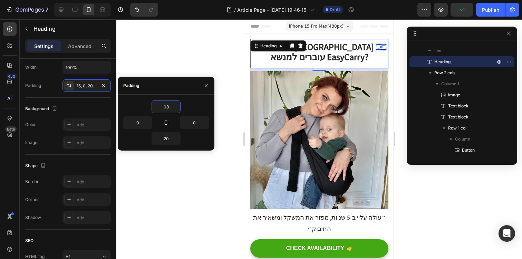
click at [194, 184] on div at bounding box center [319, 139] width 406 height 240
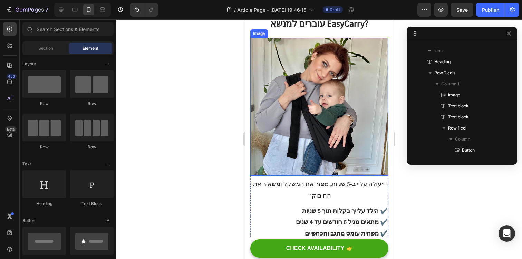
scroll to position [0, 0]
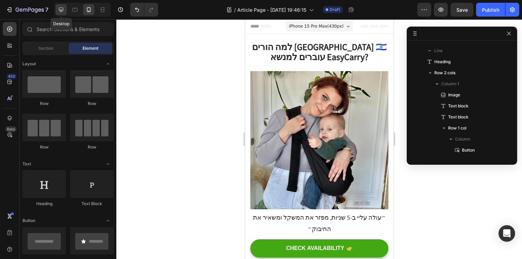
click at [59, 9] on icon at bounding box center [61, 10] width 4 height 4
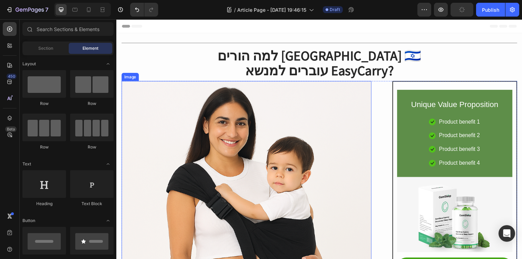
click at [264, 148] on img at bounding box center [249, 209] width 255 height 255
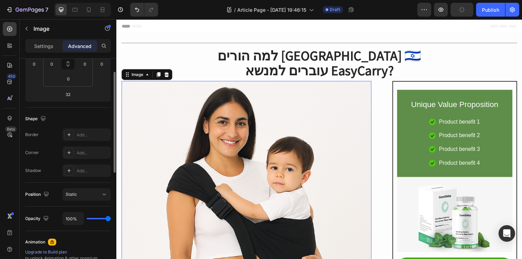
scroll to position [259, 0]
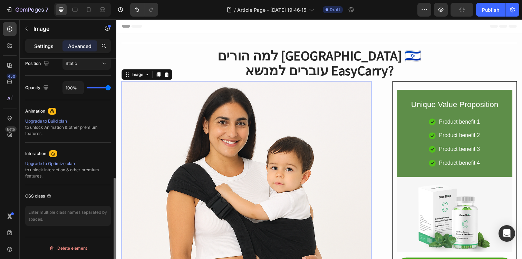
drag, startPoint x: 55, startPoint y: 46, endPoint x: 55, endPoint y: 56, distance: 9.7
click at [55, 46] on div "Settings" at bounding box center [44, 45] width 35 height 11
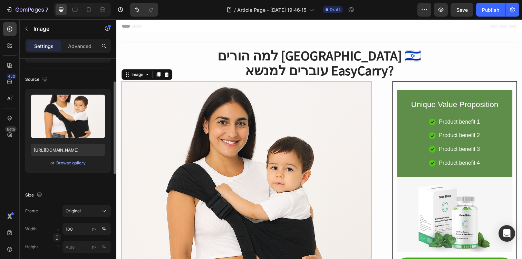
scroll to position [0, 0]
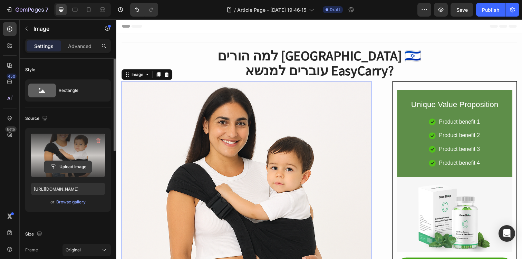
click at [72, 167] on input "file" at bounding box center [68, 167] width 48 height 12
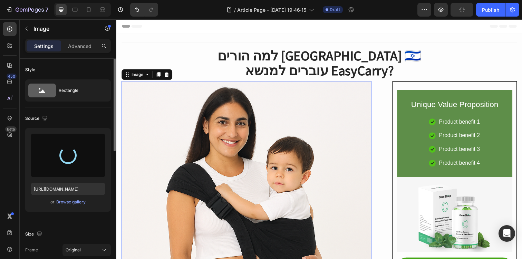
type input "https://cdn.shopify.com/s/files/1/0740/8694/0895/files/gempages_564846370914042…"
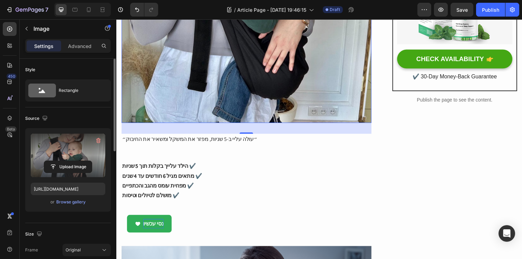
scroll to position [225, 0]
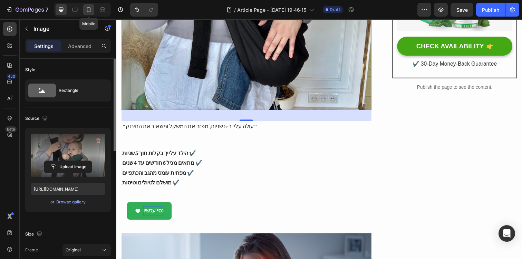
click at [88, 10] on icon at bounding box center [88, 9] width 7 height 7
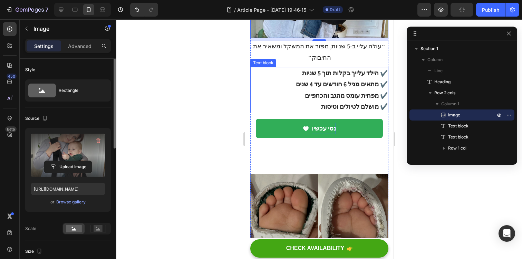
scroll to position [172, 0]
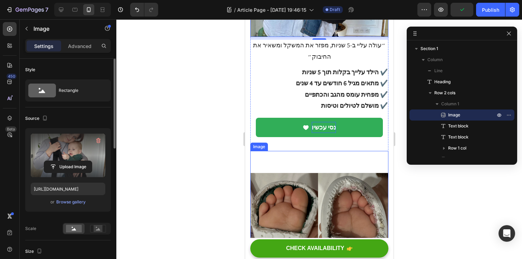
click at [339, 151] on img at bounding box center [319, 220] width 138 height 138
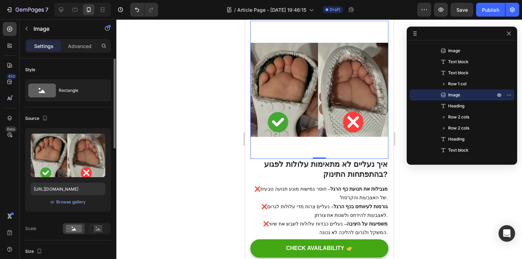
scroll to position [344, 0]
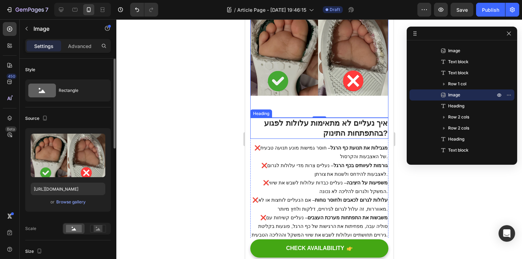
click at [353, 119] on strong "איך נעליים לא מתאימות עלולות לפגוע בהתפתחות התינוק?" at bounding box center [326, 128] width 124 height 19
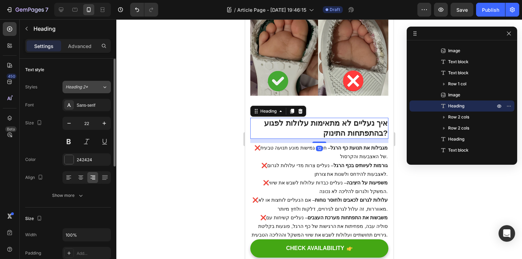
click at [91, 90] on div "Heading 2*" at bounding box center [80, 87] width 28 height 6
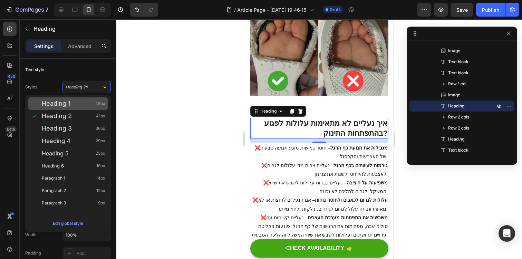
click at [89, 105] on div "Heading 1 46px" at bounding box center [74, 103] width 64 height 7
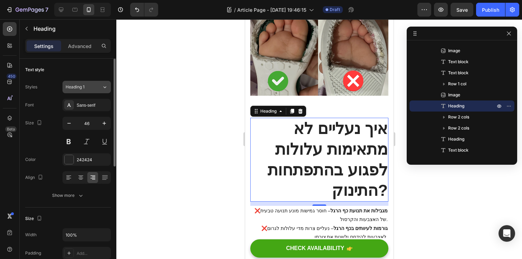
click at [95, 91] on button "Heading 1" at bounding box center [86, 87] width 48 height 12
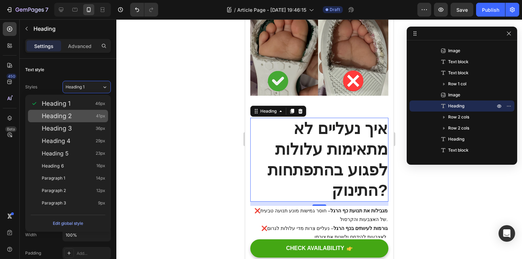
click at [91, 115] on div "Heading 2 41px" at bounding box center [74, 116] width 64 height 7
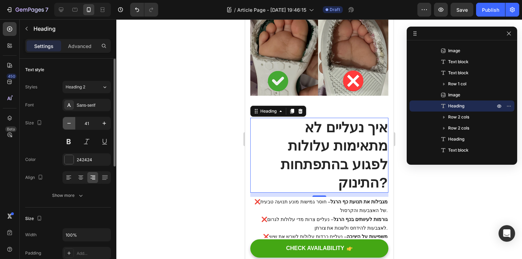
click at [70, 126] on icon "button" at bounding box center [69, 123] width 7 height 7
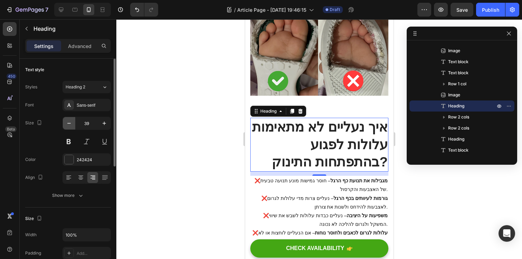
click at [70, 126] on icon "button" at bounding box center [69, 123] width 7 height 7
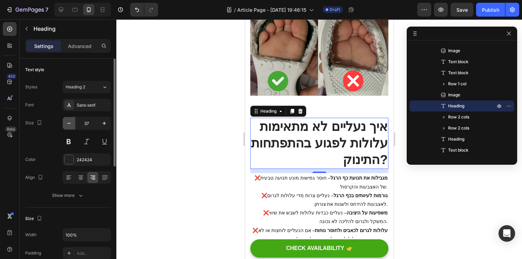
click at [70, 126] on icon "button" at bounding box center [69, 123] width 7 height 7
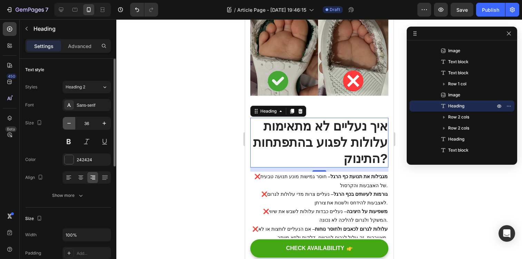
click at [70, 126] on icon "button" at bounding box center [69, 123] width 7 height 7
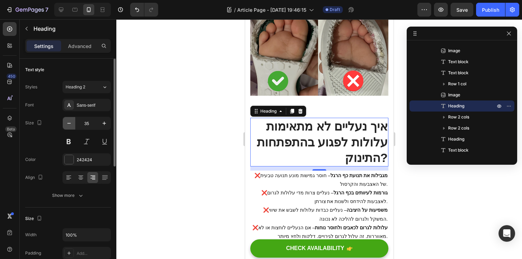
click at [70, 126] on icon "button" at bounding box center [69, 123] width 7 height 7
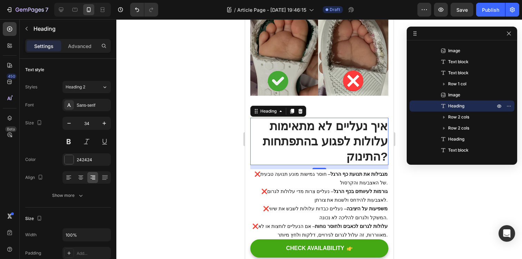
type input "33"
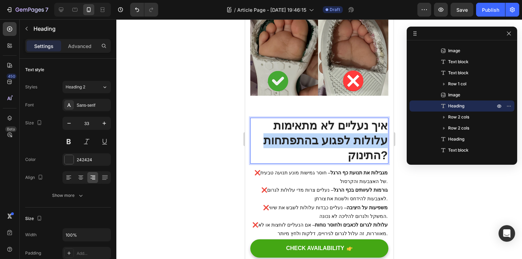
drag, startPoint x: 385, startPoint y: 111, endPoint x: 329, endPoint y: 147, distance: 66.5
click at [329, 147] on p "איך נעליים לא מתאימות עלולות לפגוע בהתפתחות התינוק?" at bounding box center [319, 140] width 137 height 45
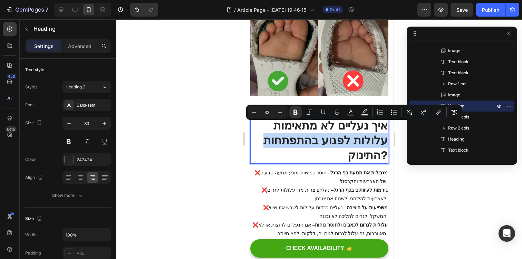
click at [329, 147] on p "איך נעליים לא מתאימות עלולות לפגוע בהתפתחות התינוק?" at bounding box center [319, 140] width 137 height 45
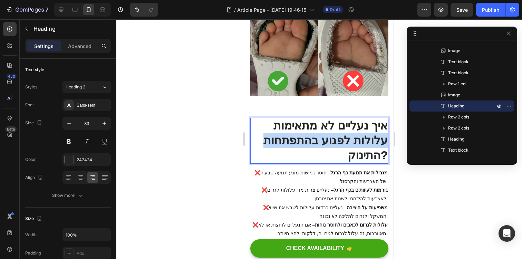
drag, startPoint x: 332, startPoint y: 143, endPoint x: 384, endPoint y: 122, distance: 55.9
click at [384, 122] on p "איך נעליים לא מתאימות עלולות לפגוע בהתפתחות התינוק?" at bounding box center [319, 140] width 137 height 45
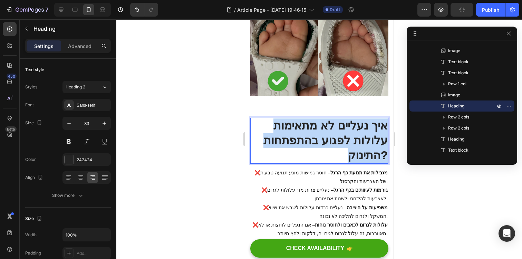
drag, startPoint x: 385, startPoint y: 142, endPoint x: 381, endPoint y: 107, distance: 35.2
click at [381, 118] on p "איך נעליים לא מתאימות עלולות לפגוע בהתפתחות התינוק?" at bounding box center [319, 140] width 137 height 45
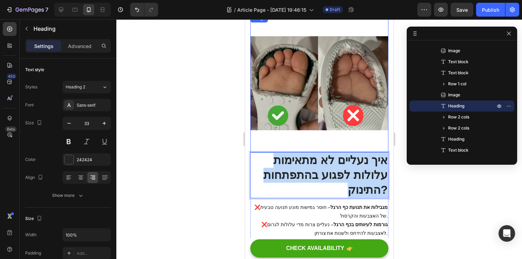
scroll to position [338, 0]
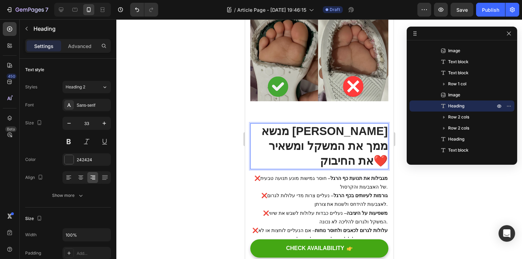
click at [335, 139] on strong "מנשא איזי קרי מוריד ממך את המשקל ומשאיר את החיבוק❤️" at bounding box center [324, 146] width 126 height 42
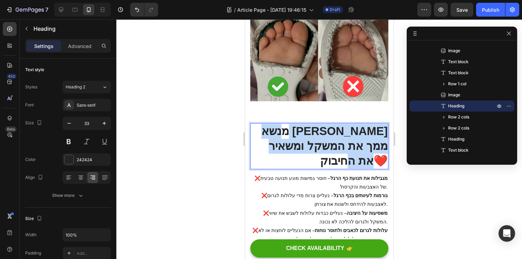
drag, startPoint x: 332, startPoint y: 148, endPoint x: 382, endPoint y: 116, distance: 58.7
click at [382, 124] on p "מנשא איזי קרי מוריד ממך את המשקל ומשאיר את החיבוק❤️" at bounding box center [319, 146] width 137 height 45
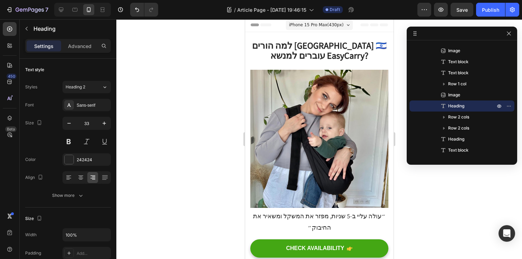
scroll to position [0, 0]
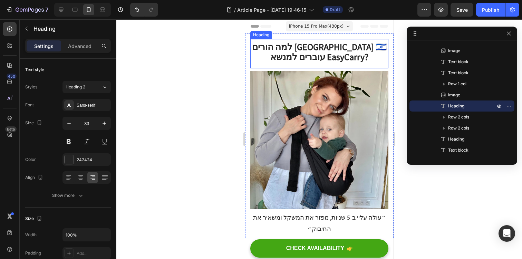
click at [318, 47] on h1 "למה הורים בישראל 🇮🇱 עוברים למנשא EasyCarry?" at bounding box center [319, 53] width 138 height 29
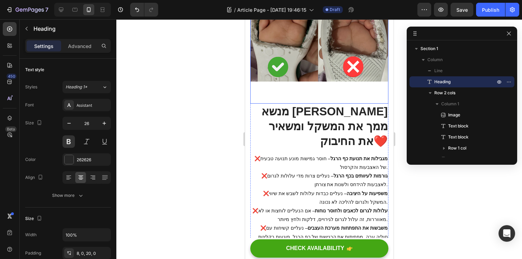
scroll to position [366, 0]
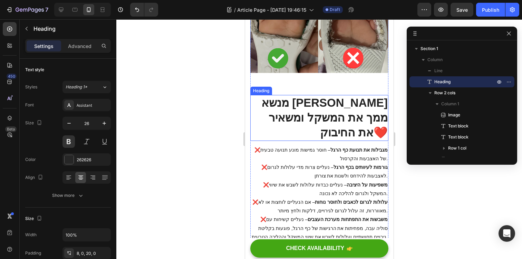
click at [338, 109] on strong "מנשא איזי קרי מוריד ממך את המשקל ומשאיר את החיבוק❤️" at bounding box center [324, 117] width 126 height 42
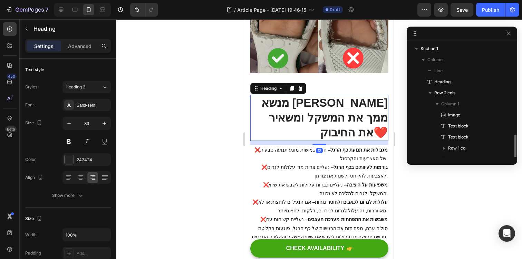
scroll to position [75, 0]
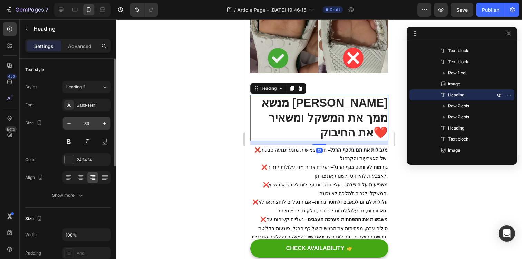
click at [88, 121] on input "33" at bounding box center [86, 123] width 23 height 12
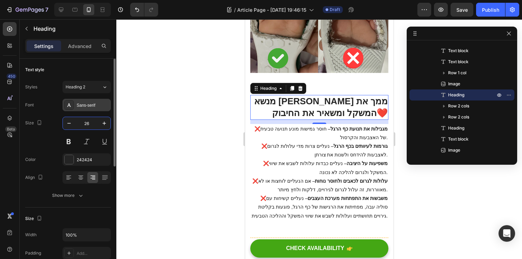
type input "26"
click at [95, 110] on div "Sans-serif" at bounding box center [86, 105] width 48 height 12
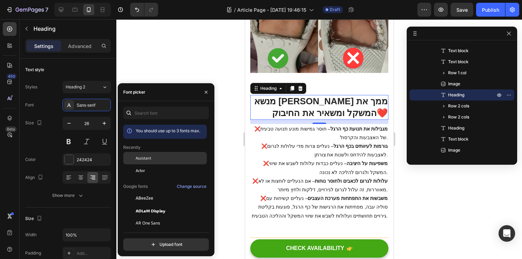
click at [134, 161] on div at bounding box center [129, 158] width 12 height 12
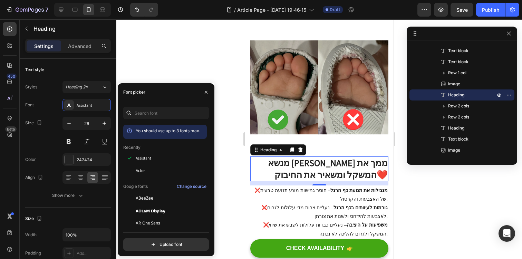
scroll to position [322, 0]
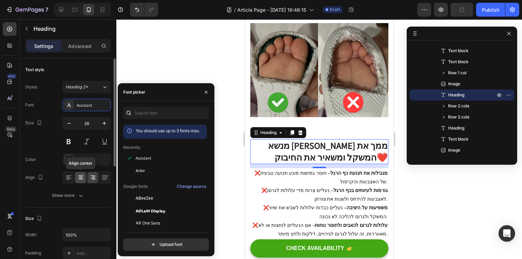
click at [84, 175] on icon at bounding box center [80, 177] width 7 height 7
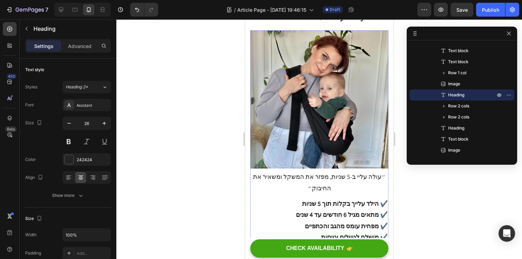
scroll to position [0, 0]
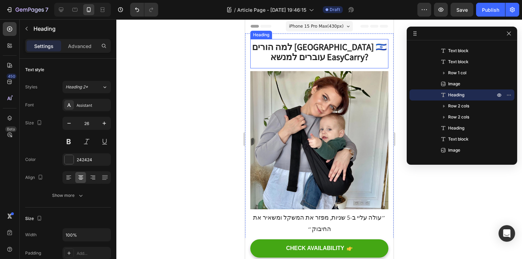
click at [319, 59] on h1 "למה הורים בישראל 🇮🇱 עוברים למנשא EasyCarry?" at bounding box center [319, 53] width 138 height 29
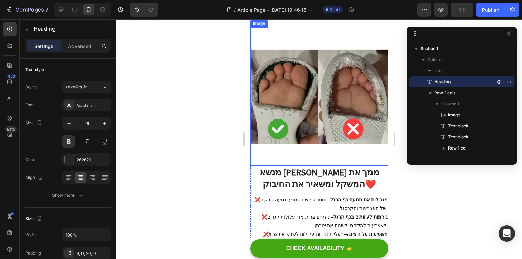
scroll to position [342, 0]
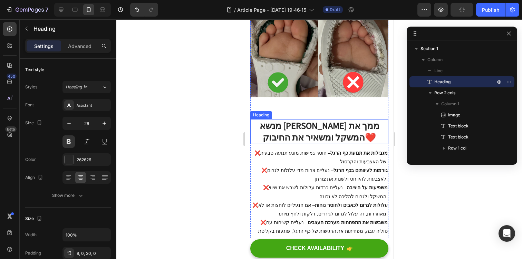
click at [327, 124] on strong "מנשא איזי קרי מוריד ממך את המשקל ומשאיר את החיבוק❤️" at bounding box center [319, 130] width 120 height 23
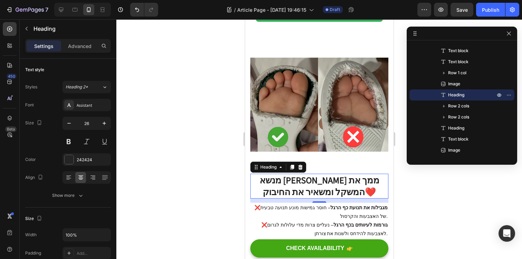
scroll to position [285, 0]
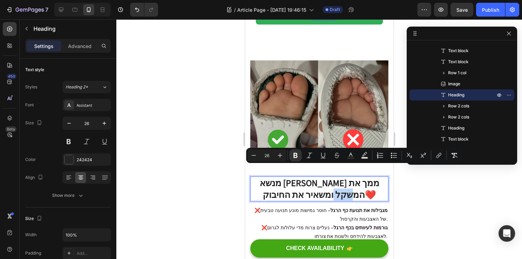
drag, startPoint x: 277, startPoint y: 174, endPoint x: 256, endPoint y: 173, distance: 20.7
click at [259, 177] on strong "מנשא איזי קרי מוריד ממך את המשקל ומשאיר את החיבוק❤️" at bounding box center [319, 188] width 120 height 23
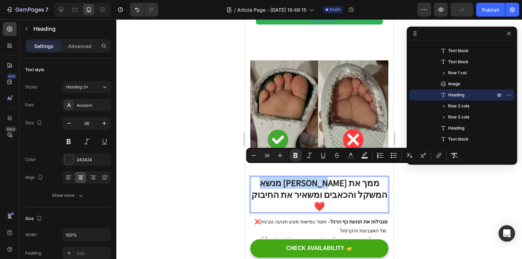
drag, startPoint x: 332, startPoint y: 171, endPoint x: 384, endPoint y: 173, distance: 51.8
click at [384, 177] on p "מנשא איזי קרי מוריד ממך את המשקל והכאבים ומשאיר את החיבוק❤️" at bounding box center [319, 194] width 137 height 35
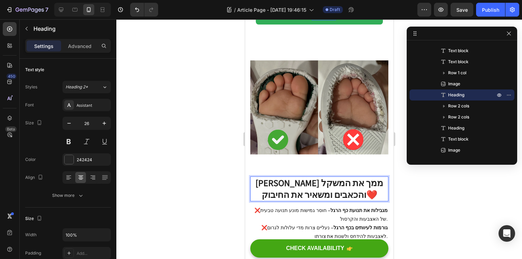
click at [277, 177] on strong "מוריד ממך את המשקל והכאבים ומשאיר את החיבוק❤️" at bounding box center [319, 188] width 128 height 23
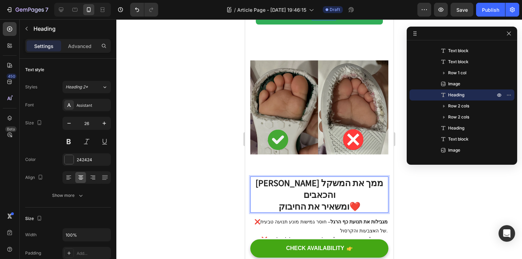
click at [298, 200] on strong "ומשאיר את החיבוק❤️" at bounding box center [319, 206] width 82 height 12
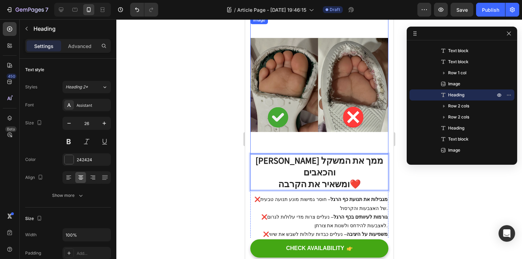
scroll to position [289, 0]
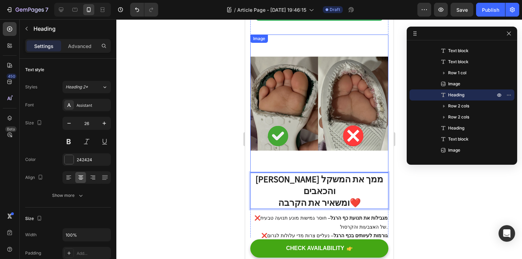
click at [310, 89] on img at bounding box center [319, 104] width 138 height 138
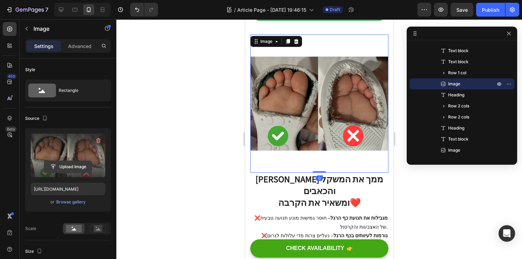
click at [74, 165] on input "file" at bounding box center [68, 167] width 48 height 12
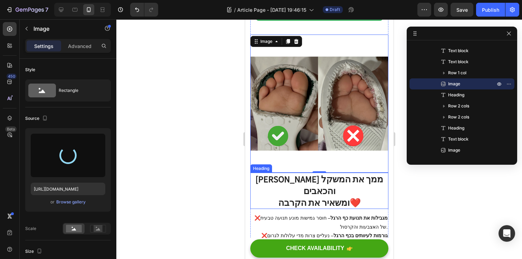
type input "https://cdn.shopify.com/s/files/1/0740/8694/0895/files/gempages_564846370914042…"
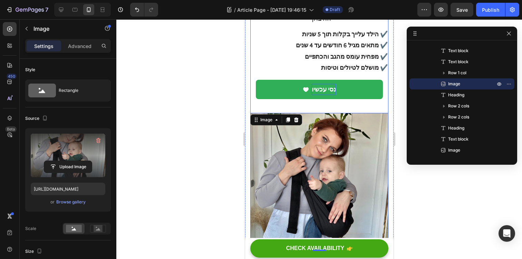
scroll to position [178, 0]
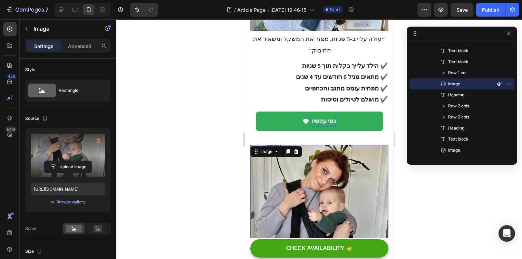
click at [234, 193] on div at bounding box center [319, 139] width 406 height 240
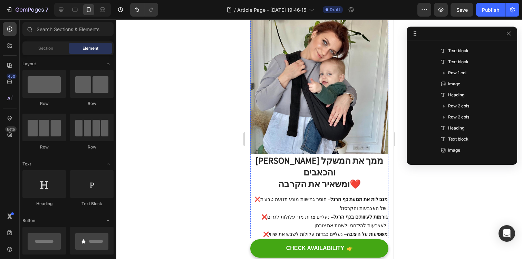
scroll to position [348, 0]
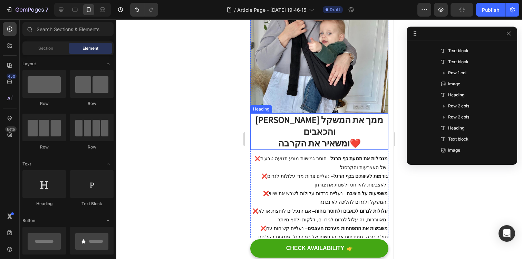
click at [333, 114] on strong "[PERSON_NAME] ממך את המשקל והכאבים" at bounding box center [319, 125] width 128 height 23
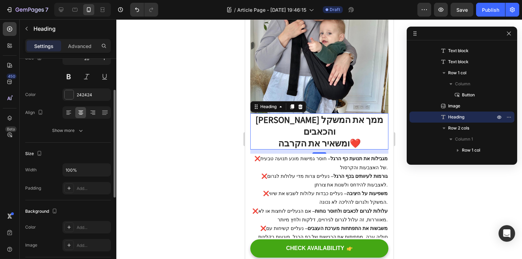
scroll to position [65, 0]
click at [83, 191] on div "Add..." at bounding box center [93, 189] width 32 height 6
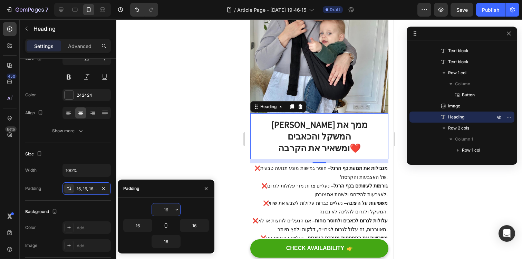
click at [197, 134] on div at bounding box center [319, 139] width 406 height 240
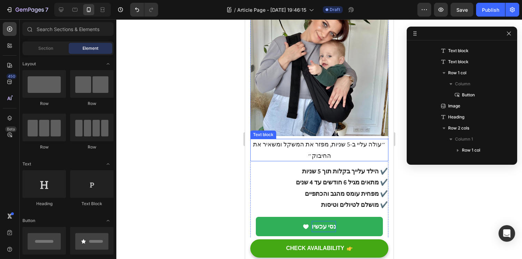
scroll to position [74, 0]
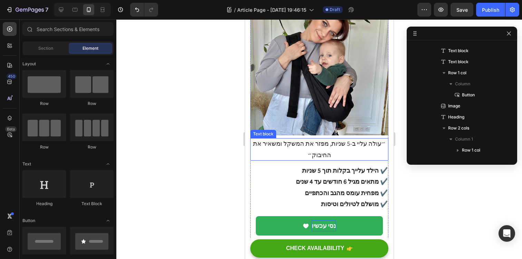
click at [335, 143] on p "״עולה עליי ב-5 שניות, מפזר את המשקל ומשאיר את החיבוק״" at bounding box center [319, 149] width 138 height 22
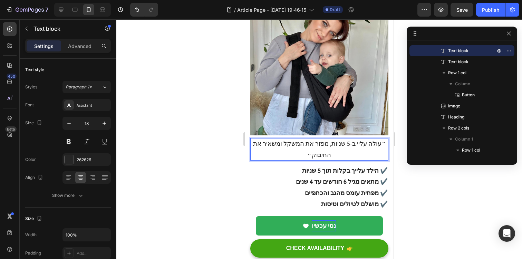
click at [331, 143] on p "״עולה עליי ב-5 שניות, מפזר את המשקל ומשאיר את החיבוק״" at bounding box center [319, 149] width 138 height 22
click at [333, 144] on p "״עולה עליי ב-5 שניות, מפזר את המשקל ומשאיר את החיבוק״" at bounding box center [319, 149] width 138 height 22
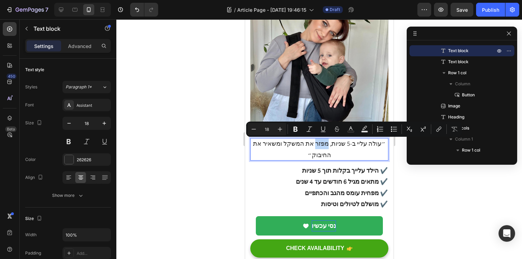
click at [334, 144] on p "״עולה עליי ב-5 שניות, מפזר את המשקל ומשאיר את החיבוק״" at bounding box center [319, 149] width 138 height 22
drag, startPoint x: 336, startPoint y: 144, endPoint x: 298, endPoint y: 142, distance: 38.0
click at [298, 142] on p "״עולה עליי ב-5 שניות, מפזר את המשקל ומשאיר את החיבוק״" at bounding box center [319, 149] width 138 height 22
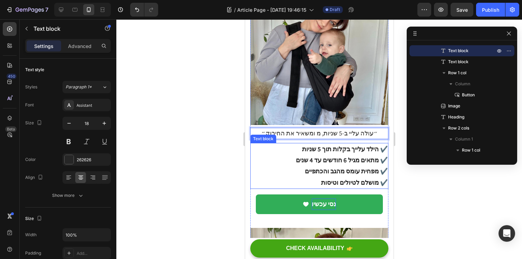
scroll to position [80, 0]
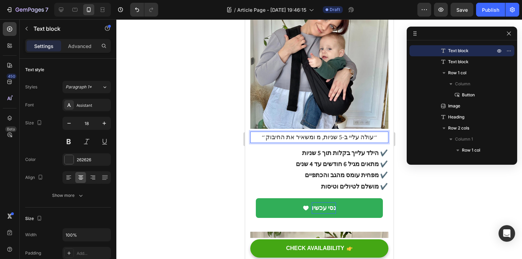
click at [366, 138] on p "״עולה עליי ב-5 שניות, מ ומשאיר את החיבוק״" at bounding box center [319, 137] width 138 height 11
click at [315, 137] on p "״עולה עליי ב-5 שניות, מ ומשאיר את החיבוק״" at bounding box center [319, 137] width 138 height 11
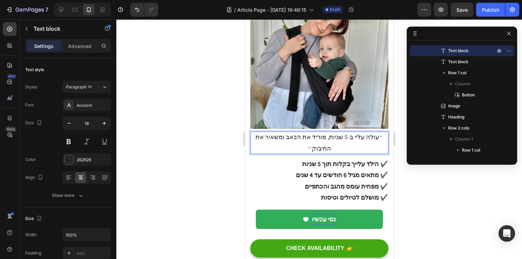
click at [219, 209] on div at bounding box center [319, 139] width 406 height 240
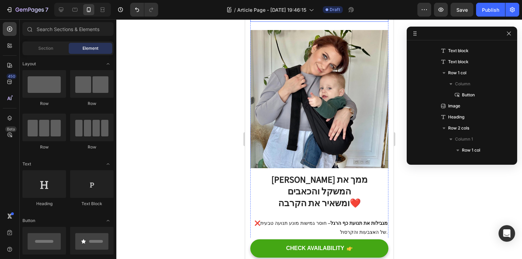
scroll to position [293, 0]
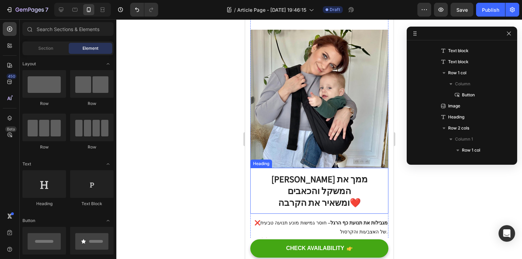
click at [331, 196] on strong "ומשאיר את הקרבה❤️" at bounding box center [319, 202] width 83 height 12
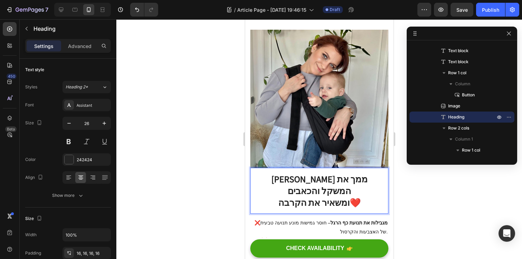
click at [367, 173] on strong "[PERSON_NAME] ממך את המשקל והכאבים" at bounding box center [319, 184] width 96 height 23
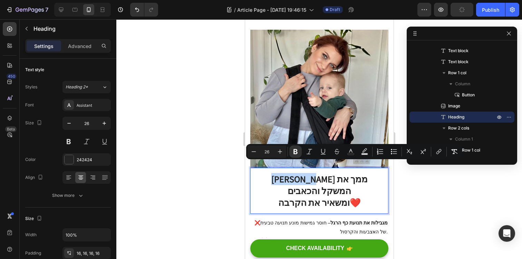
drag, startPoint x: 370, startPoint y: 168, endPoint x: 337, endPoint y: 168, distance: 33.1
click at [337, 173] on strong "[PERSON_NAME] ממך את המשקל והכאבים" at bounding box center [319, 184] width 96 height 23
click at [212, 191] on div at bounding box center [319, 139] width 406 height 240
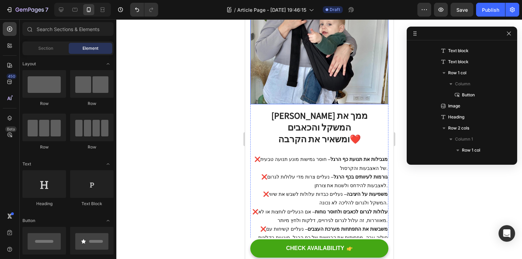
scroll to position [360, 0]
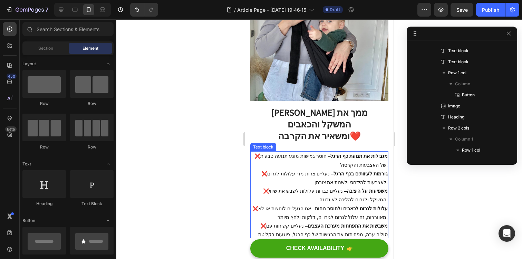
click at [308, 187] on p "❌ משפיעות על היציבה – נעליים כבדות עלולות לשבש את שיווי המשקל ולגרום להליכה לא …" at bounding box center [319, 195] width 137 height 17
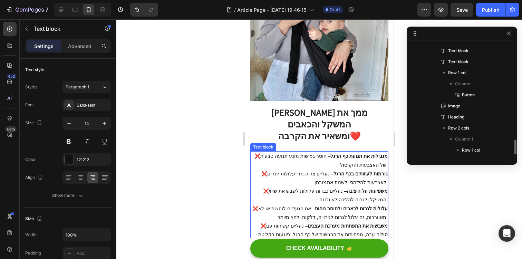
scroll to position [153, 0]
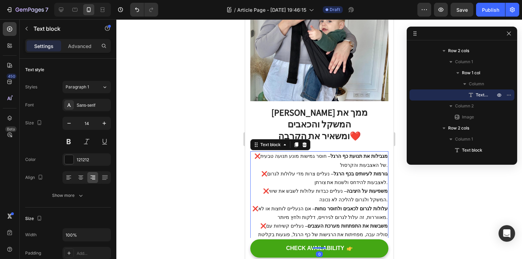
click at [368, 171] on strong "גורמות לעיוותים בכף הרגל" at bounding box center [360, 174] width 54 height 6
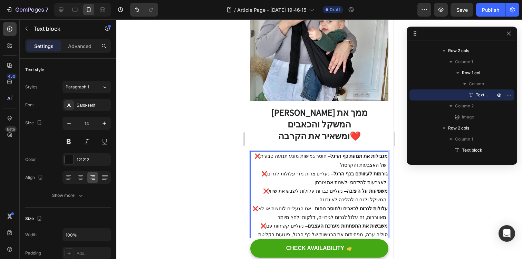
click at [377, 152] on p "❌ מגבילות את תנועת כף הרגל – חוסר גמישות מונע תנועה טבעית של האצבעות והקרסול." at bounding box center [319, 160] width 137 height 17
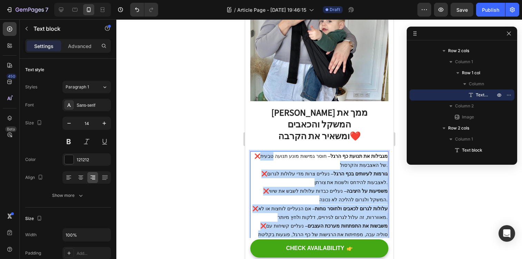
drag, startPoint x: 387, startPoint y: 134, endPoint x: 296, endPoint y: 217, distance: 122.9
click at [296, 217] on div "❌ מגבילות את תנועת כף הרגל – חוסר גמישות מונע תנועה טבעית של האצבעות והקרסול. ❌…" at bounding box center [319, 199] width 138 height 97
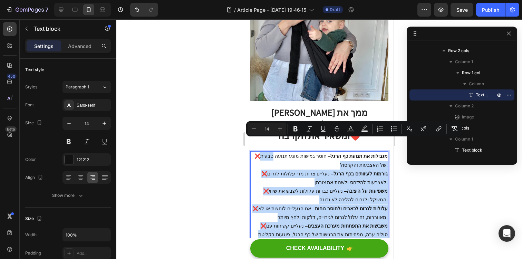
click at [296, 222] on p "❌ משבשות את התפתחות מערכת העצבים – נעליים קשיחות עם סוליה עבה, מפחיתות את הרגיש…" at bounding box center [319, 235] width 137 height 26
drag, startPoint x: 364, startPoint y: 229, endPoint x: 387, endPoint y: 132, distance: 99.4
click at [387, 151] on div "❌ מגבילות את תנועת כף הרגל – חוסר גמישות מונע תנועה טבעית של האצבעות והקרסול. ❌…" at bounding box center [319, 199] width 138 height 97
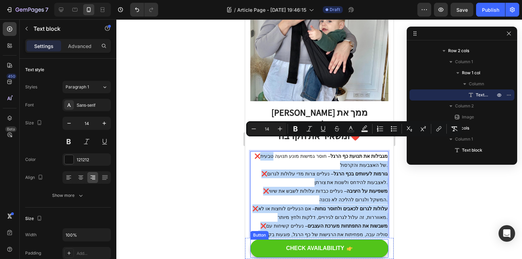
click at [370, 251] on button "CHECK AVAILABILITY" at bounding box center [319, 248] width 138 height 18
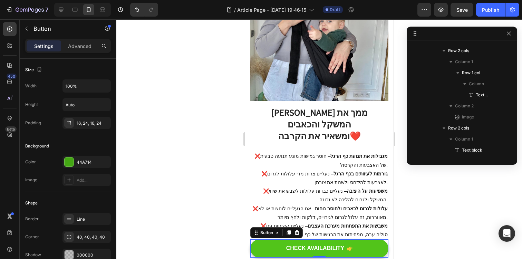
scroll to position [803, 0]
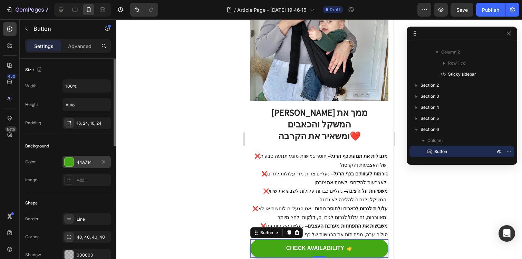
click at [76, 163] on div "44A714" at bounding box center [86, 162] width 48 height 12
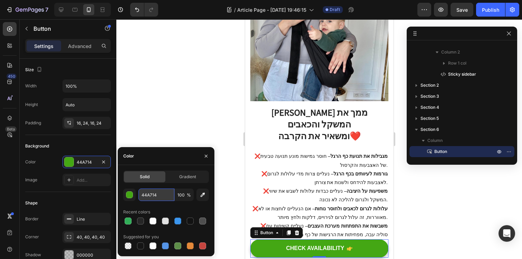
click at [155, 193] on input "44A714" at bounding box center [156, 195] width 36 height 12
paste input "מנשא איזי קרי מוריד ממך את המשקל ומשאיר את החיבוק❤️"
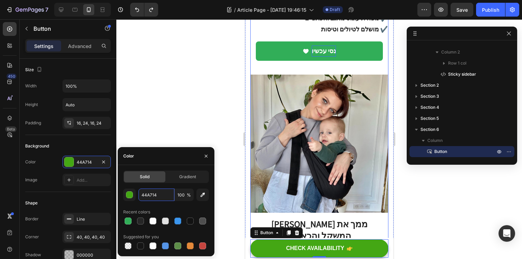
scroll to position [240, 0]
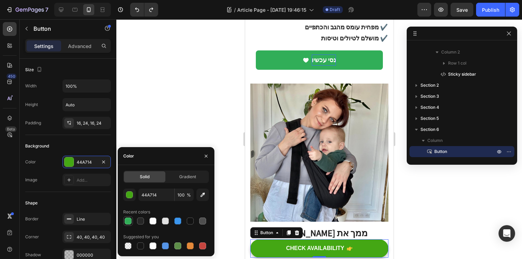
click at [130, 221] on div at bounding box center [128, 221] width 7 height 7
type input "31AE58"
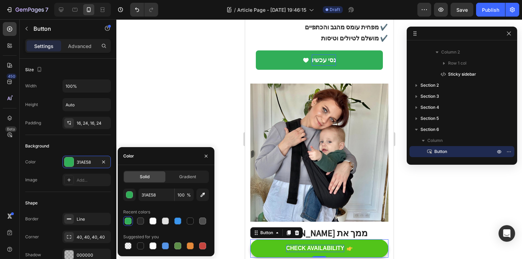
click at [315, 247] on div "CHECK AVAILABILITY" at bounding box center [315, 248] width 58 height 7
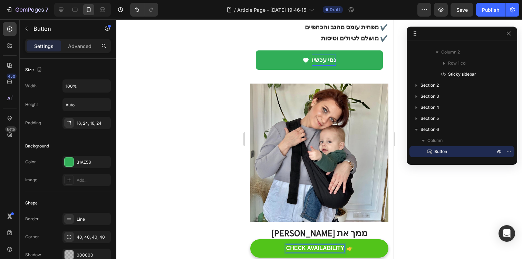
click at [315, 247] on p "CHECK AVAILABILITY" at bounding box center [315, 248] width 58 height 7
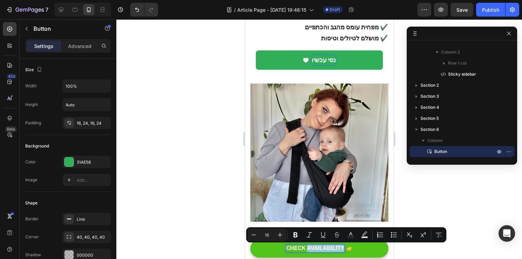
click at [315, 247] on p "CHECK AVAILABILITY" at bounding box center [315, 248] width 58 height 7
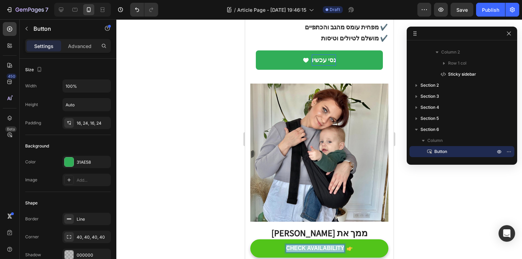
click at [315, 247] on p "CHECK AVAILABILITY" at bounding box center [315, 248] width 58 height 7
click at [250, 239] on button "בדיק" at bounding box center [319, 248] width 138 height 18
click at [250, 239] on button "לחצ" at bounding box center [319, 248] width 138 height 18
click at [250, 239] on button "לחצי כאן" at bounding box center [319, 248] width 138 height 18
click at [250, 239] on button "לחצי כאן לבדיקת" at bounding box center [319, 248] width 138 height 18
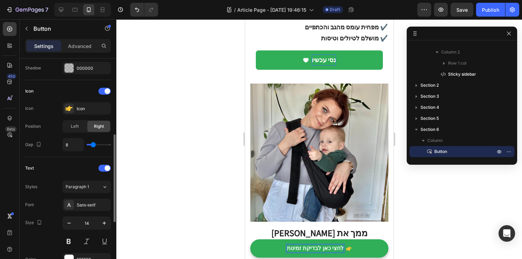
scroll to position [187, 0]
click at [71, 108] on icon at bounding box center [69, 107] width 7 height 7
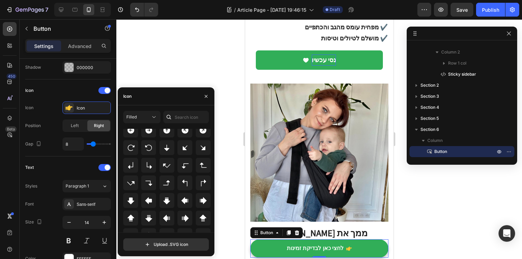
scroll to position [224, 0]
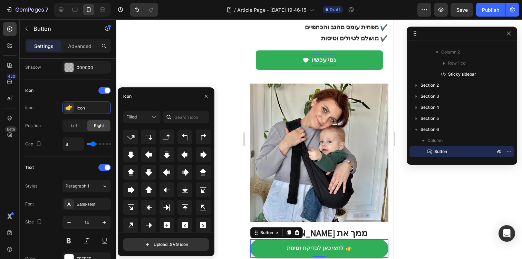
click at [165, 102] on div "Icon" at bounding box center [166, 96] width 97 height 18
click at [159, 98] on div "Icon" at bounding box center [166, 96] width 97 height 18
click at [88, 200] on div "Sans-serif" at bounding box center [86, 204] width 48 height 12
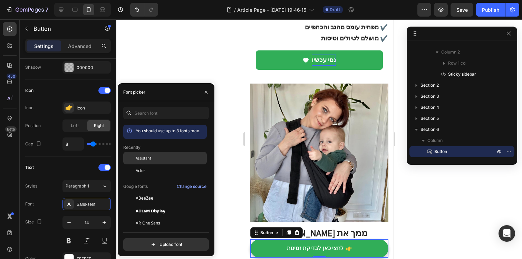
click at [147, 160] on span "Assistant" at bounding box center [144, 158] width 16 height 6
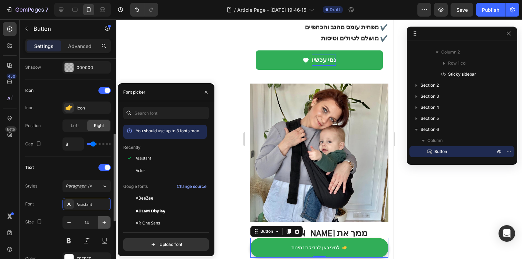
click at [105, 222] on icon "button" at bounding box center [104, 222] width 7 height 7
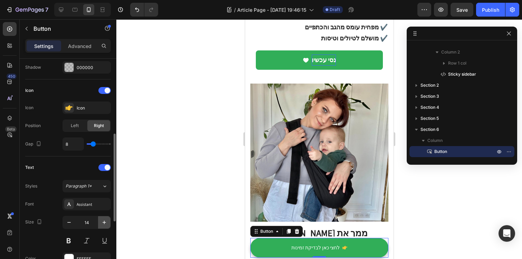
click at [105, 222] on icon "button" at bounding box center [104, 222] width 7 height 7
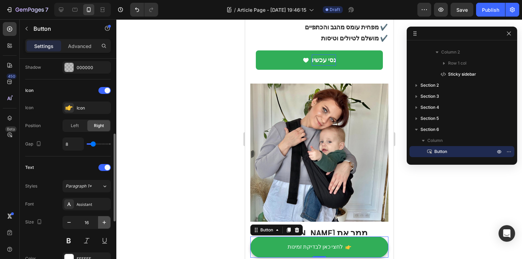
click at [105, 222] on icon "button" at bounding box center [104, 222] width 7 height 7
click at [106, 222] on icon "button" at bounding box center [104, 222] width 7 height 7
click at [71, 223] on icon "button" at bounding box center [69, 222] width 7 height 7
type input "16"
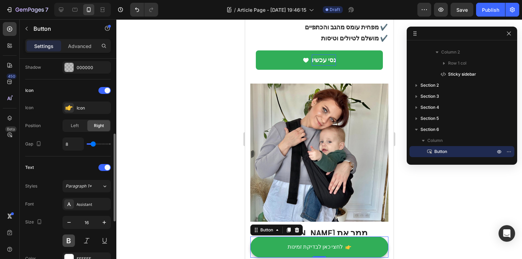
click at [71, 242] on button at bounding box center [68, 240] width 12 height 12
type input "7"
type input "0"
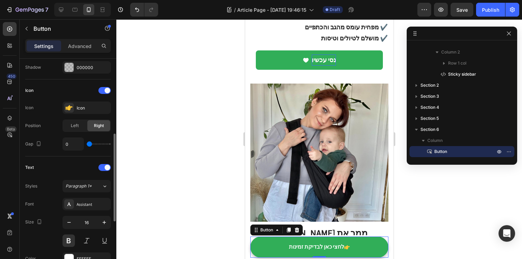
type input "2"
type input "3"
type input "4"
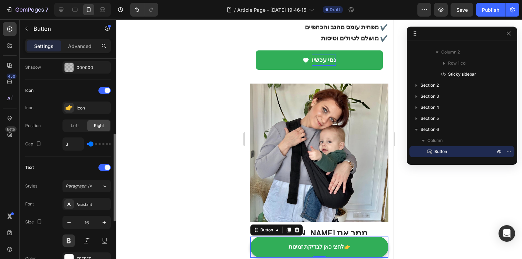
type input "4"
type input "6"
type input "7"
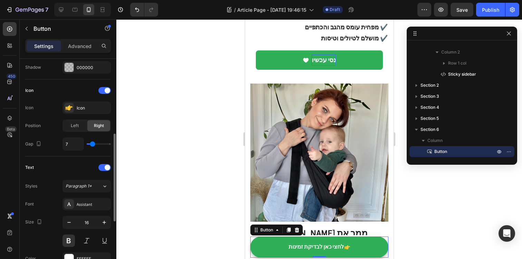
type input "8"
click at [93, 145] on input "range" at bounding box center [99, 143] width 24 height 1
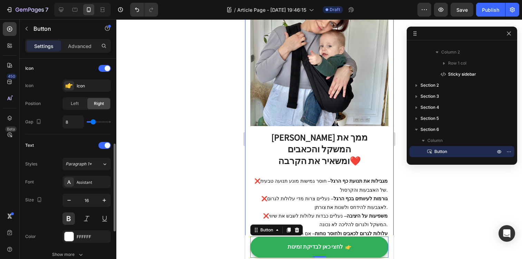
scroll to position [212, 0]
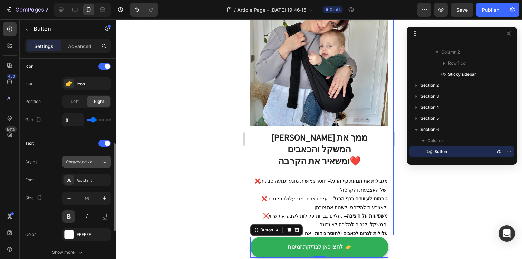
click at [94, 162] on div "Paragraph 1*" at bounding box center [84, 162] width 36 height 6
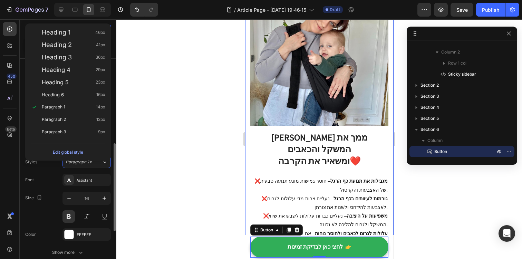
click at [48, 180] on div "Font Assistant" at bounding box center [68, 180] width 86 height 12
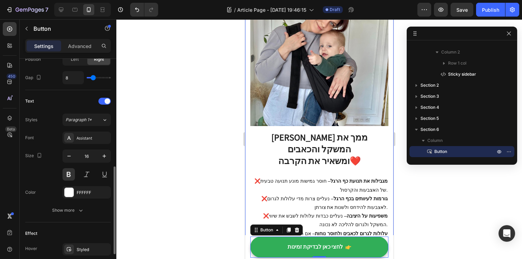
scroll to position [261, 0]
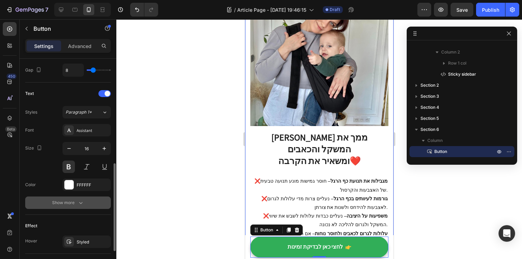
click at [83, 205] on icon "button" at bounding box center [80, 202] width 7 height 7
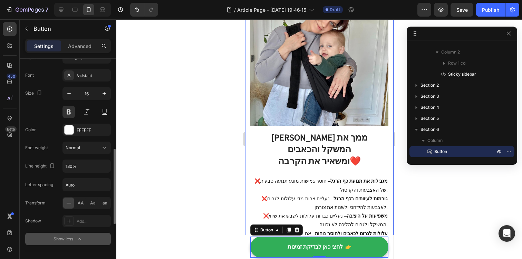
scroll to position [317, 0]
click at [88, 167] on input "180%" at bounding box center [87, 165] width 48 height 12
click at [107, 166] on icon "button" at bounding box center [104, 165] width 7 height 7
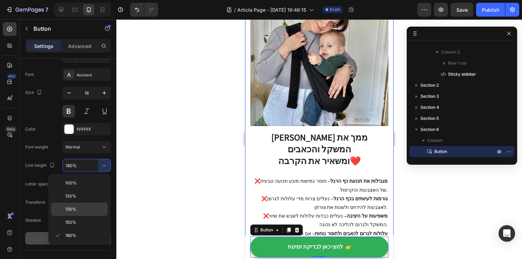
click at [91, 207] on p "130%" at bounding box center [84, 209] width 39 height 6
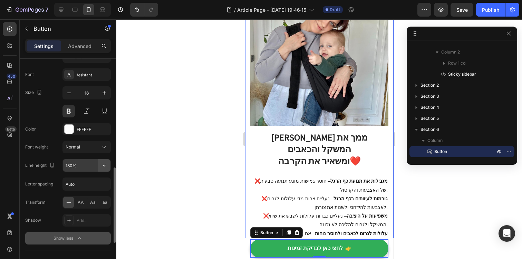
click at [105, 164] on icon "button" at bounding box center [104, 165] width 7 height 7
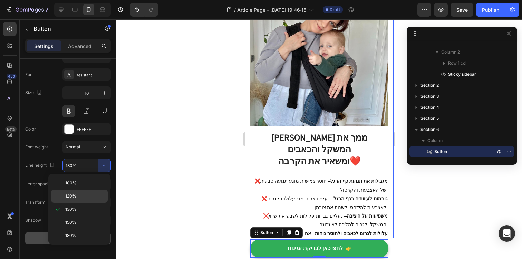
click at [93, 198] on p "120%" at bounding box center [84, 196] width 39 height 6
type input "120%"
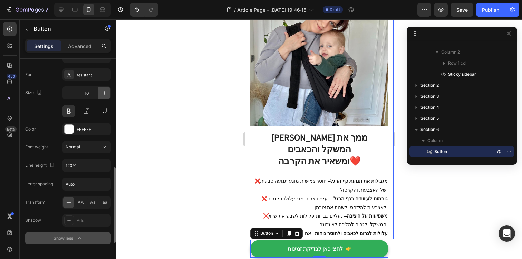
click at [102, 96] on icon "button" at bounding box center [104, 92] width 7 height 7
type input "18"
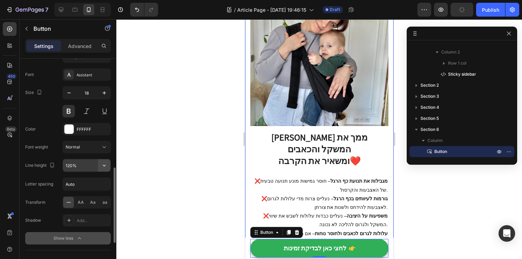
click at [104, 165] on icon "button" at bounding box center [104, 166] width 3 height 2
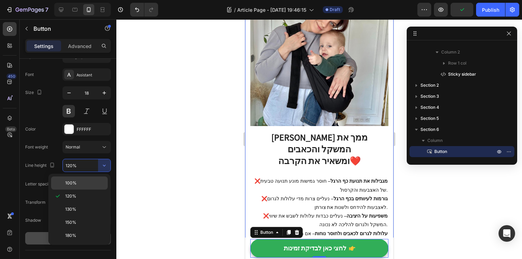
click at [81, 183] on p "100%" at bounding box center [84, 183] width 39 height 6
type input "100%"
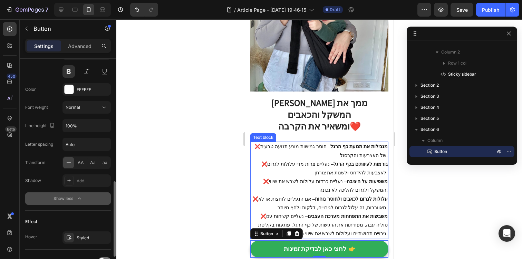
scroll to position [374, 0]
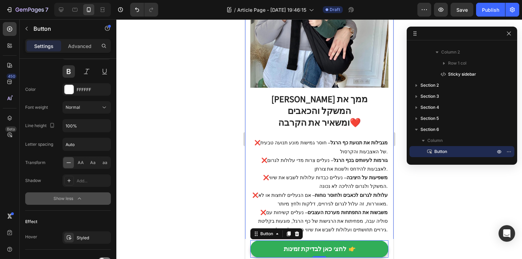
click at [214, 195] on div at bounding box center [319, 139] width 406 height 240
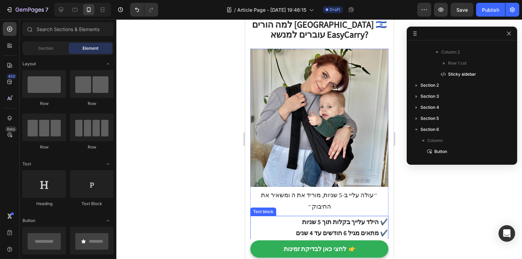
scroll to position [0, 0]
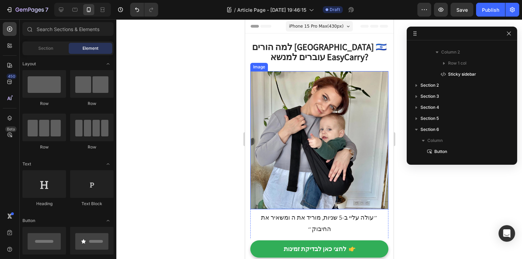
click at [272, 143] on img at bounding box center [319, 140] width 138 height 138
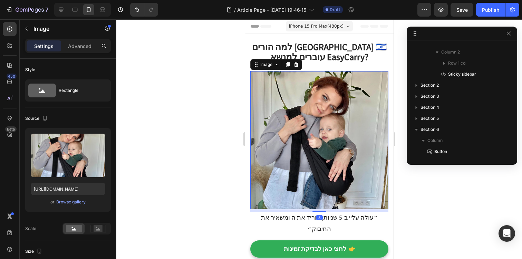
scroll to position [20, 0]
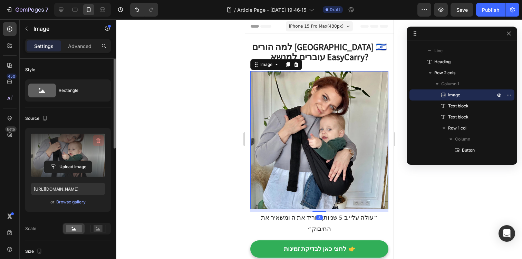
click at [97, 143] on icon "button" at bounding box center [98, 140] width 4 height 5
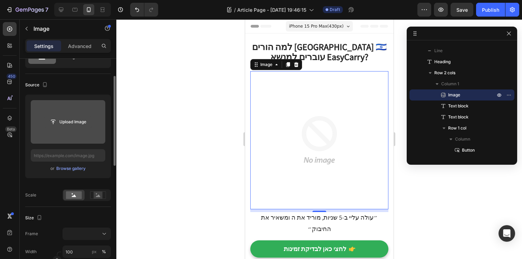
scroll to position [36, 0]
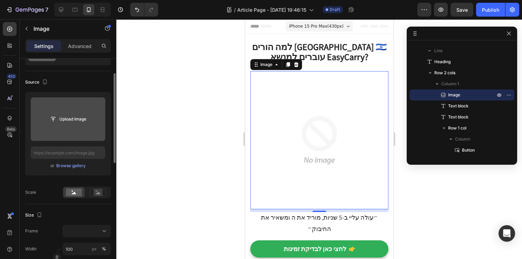
click at [77, 127] on input "file" at bounding box center [68, 119] width 75 height 44
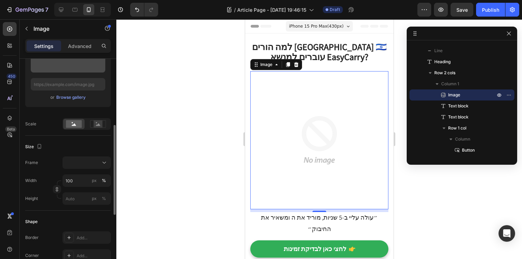
scroll to position [165, 0]
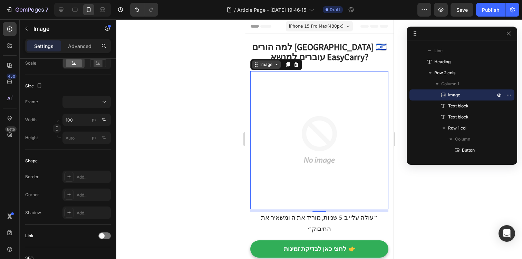
click at [276, 67] on icon at bounding box center [276, 65] width 6 height 6
click at [203, 92] on div at bounding box center [319, 139] width 406 height 240
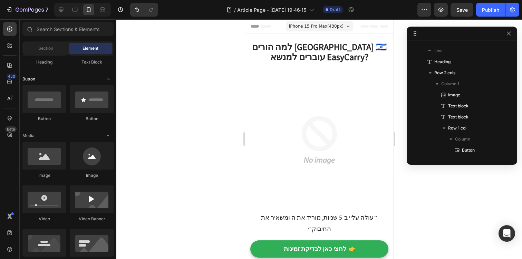
scroll to position [159, 0]
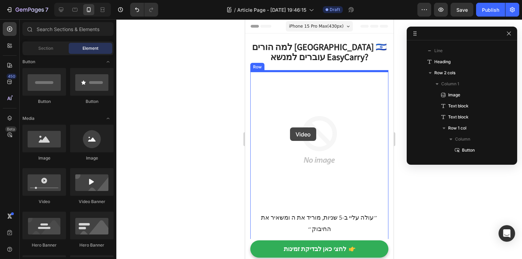
drag, startPoint x: 302, startPoint y: 204, endPoint x: 290, endPoint y: 127, distance: 77.7
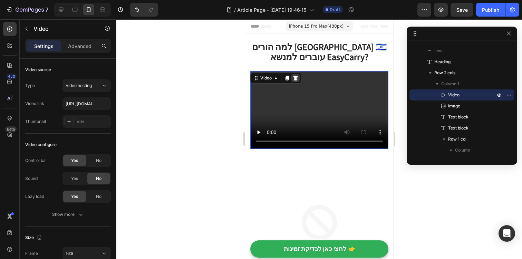
click at [298, 78] on icon at bounding box center [295, 78] width 6 height 6
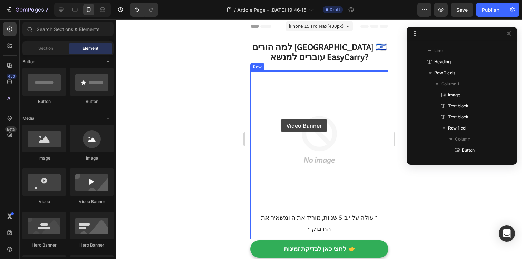
drag, startPoint x: 325, startPoint y: 199, endPoint x: 280, endPoint y: 119, distance: 91.8
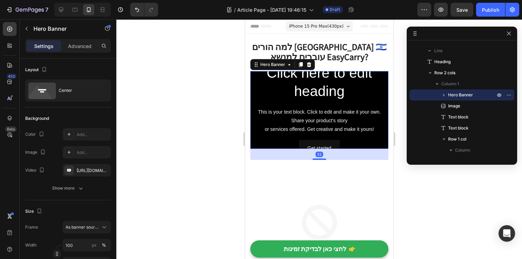
click at [331, 103] on div "Click here to edit heading Heading This is your text block. Click to edit and m…" at bounding box center [318, 110] width 127 height 94
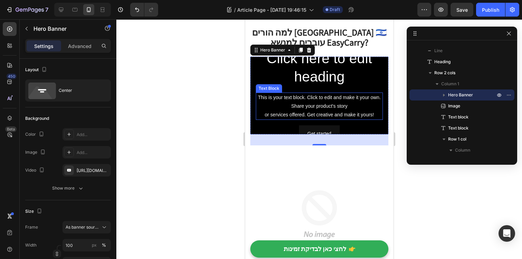
scroll to position [18, 0]
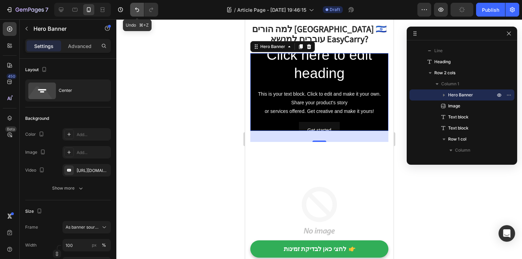
click at [139, 11] on icon "Undo/Redo" at bounding box center [137, 9] width 7 height 7
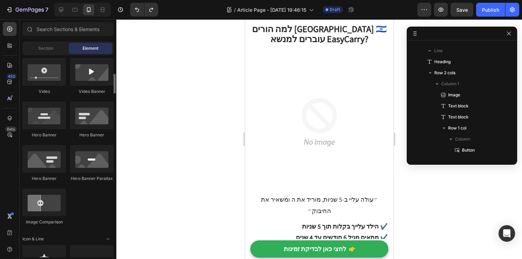
scroll to position [0, 0]
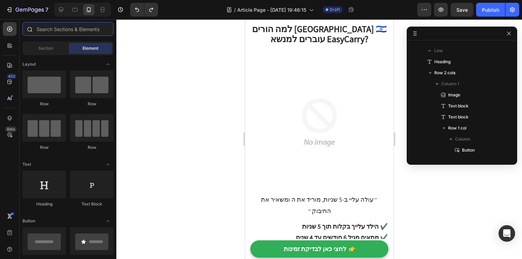
click at [76, 31] on input "text" at bounding box center [67, 29] width 91 height 14
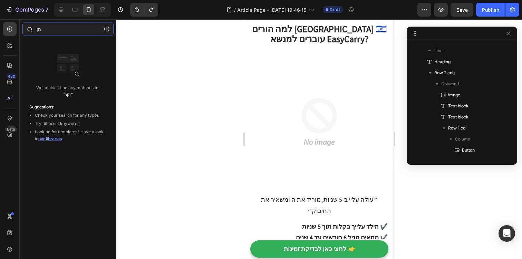
type input "ה"
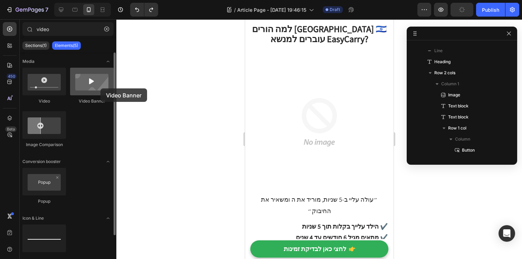
click at [100, 88] on div at bounding box center [92, 82] width 44 height 28
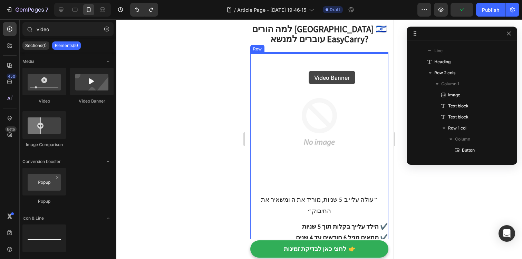
drag, startPoint x: 345, startPoint y: 108, endPoint x: 308, endPoint y: 71, distance: 52.2
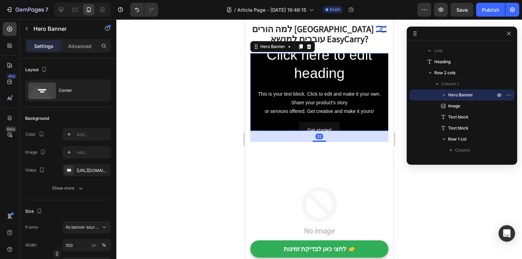
type input "vide"
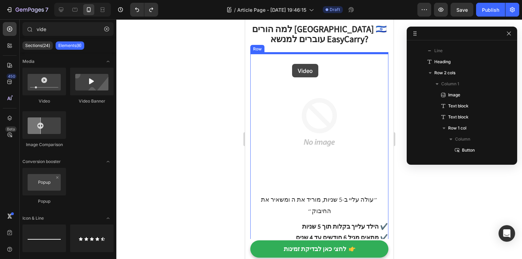
drag, startPoint x: 299, startPoint y: 107, endPoint x: 292, endPoint y: 64, distance: 43.1
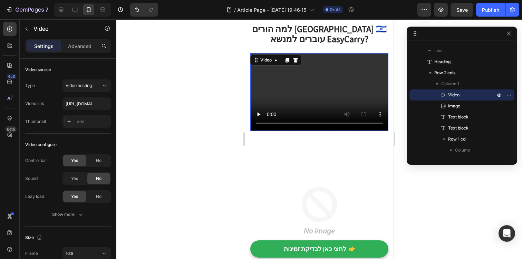
click at [324, 88] on video at bounding box center [319, 92] width 138 height 78
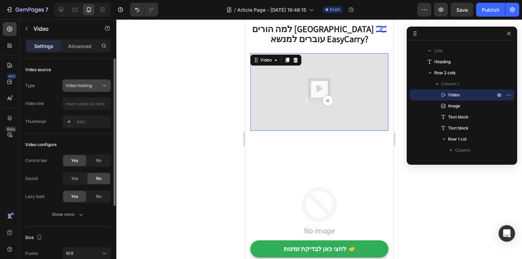
click at [96, 84] on div "Video hosting" at bounding box center [83, 86] width 35 height 6
click at [91, 66] on div "Video source" at bounding box center [68, 69] width 86 height 11
click at [87, 106] on input "text" at bounding box center [86, 103] width 48 height 12
click at [99, 89] on div "Video hosting" at bounding box center [87, 85] width 42 height 7
click at [89, 226] on div "Video source Type Video hosting Video link Thumbnail Add..." at bounding box center [68, 245] width 86 height 39
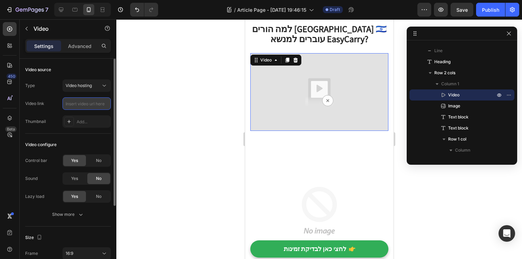
click at [88, 107] on input "text" at bounding box center [86, 103] width 48 height 12
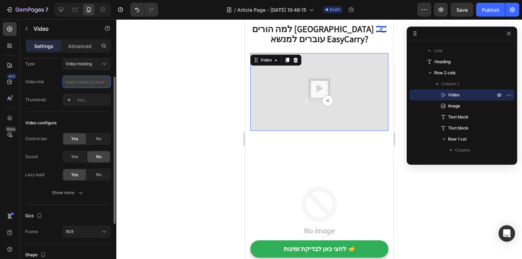
scroll to position [24, 0]
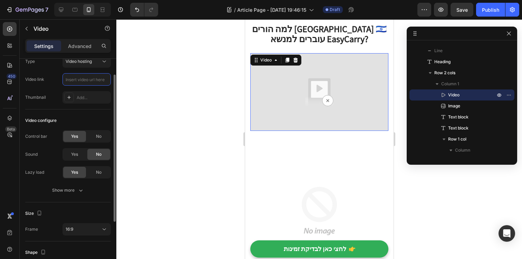
paste input "[URL][DOMAIN_NAME]"
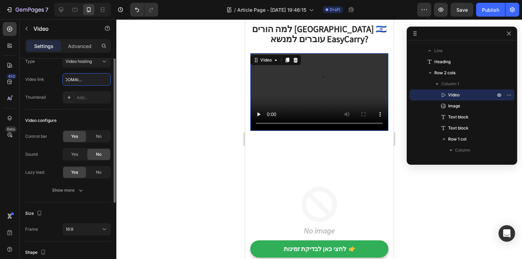
scroll to position [0, 0]
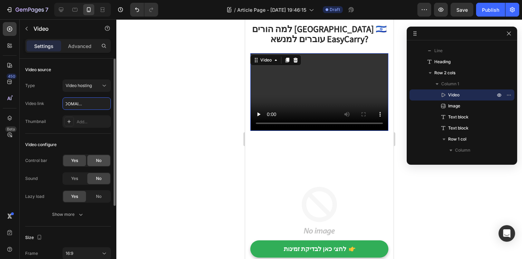
type input "[URL][DOMAIN_NAME]"
click at [99, 160] on span "No" at bounding box center [99, 160] width 6 height 6
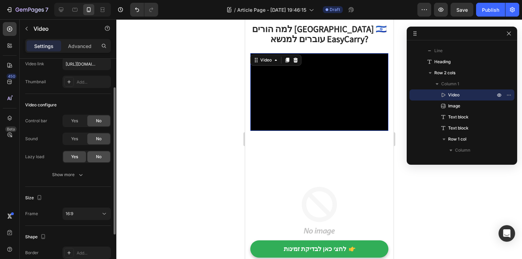
scroll to position [41, 0]
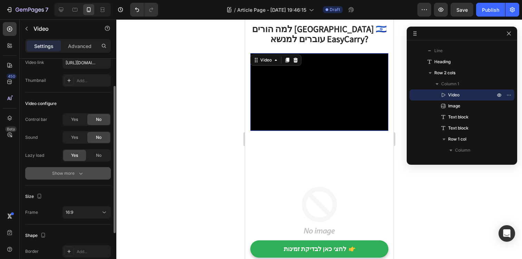
click at [84, 175] on button "Show more" at bounding box center [68, 173] width 86 height 12
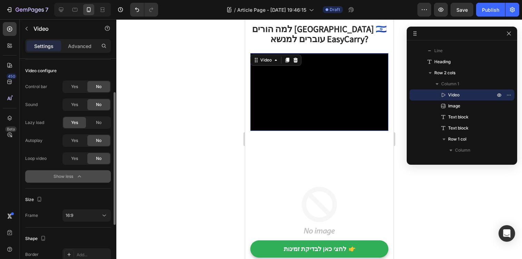
scroll to position [77, 0]
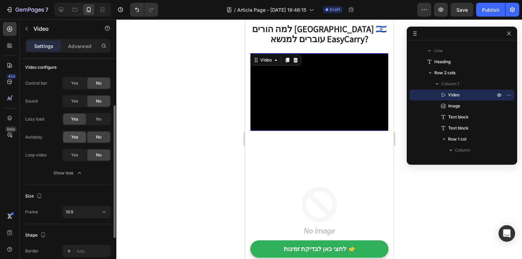
click at [78, 135] on div "Yes" at bounding box center [74, 137] width 23 height 11
click at [79, 153] on div "Yes" at bounding box center [74, 154] width 23 height 11
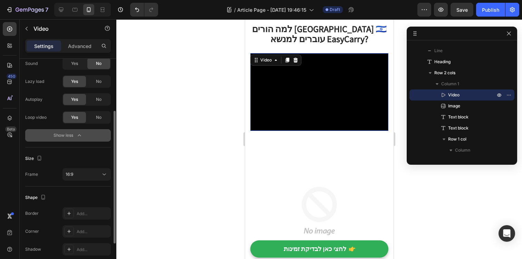
scroll to position [116, 0]
click at [83, 172] on div "16:9" at bounding box center [83, 174] width 35 height 6
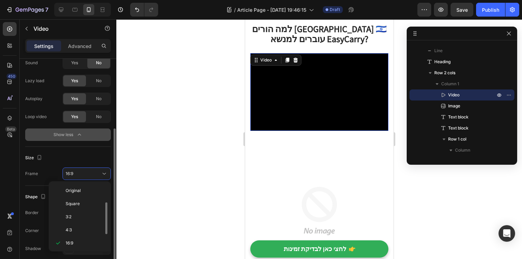
scroll to position [12, 0]
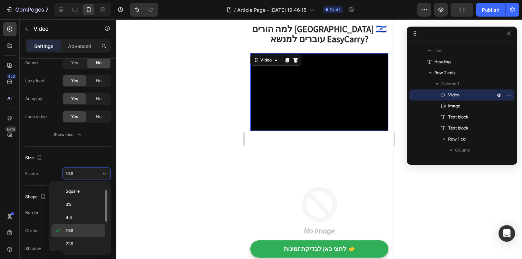
click at [83, 237] on div "16:9" at bounding box center [78, 243] width 54 height 13
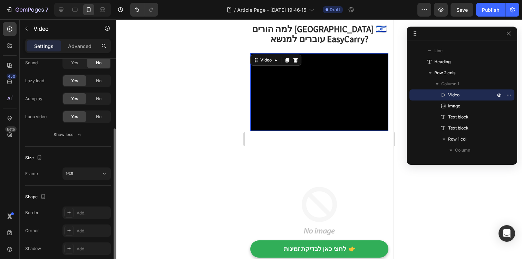
click at [94, 161] on div "Size" at bounding box center [68, 157] width 86 height 11
click at [94, 175] on div "16:9" at bounding box center [83, 174] width 35 height 6
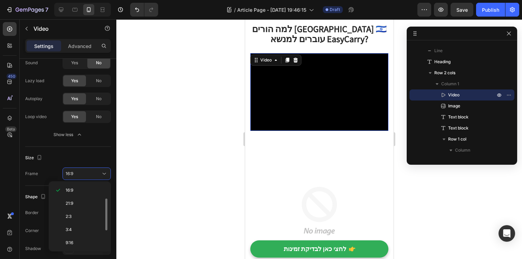
scroll to position [67, 0]
click at [91, 235] on div "9:16" at bounding box center [78, 241] width 54 height 13
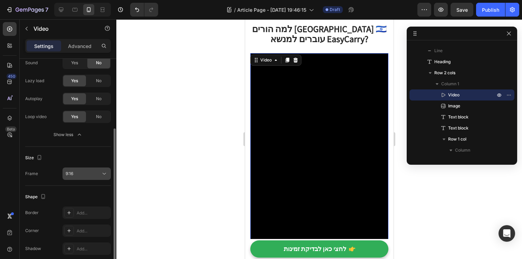
click at [100, 168] on button "9:16" at bounding box center [86, 173] width 48 height 12
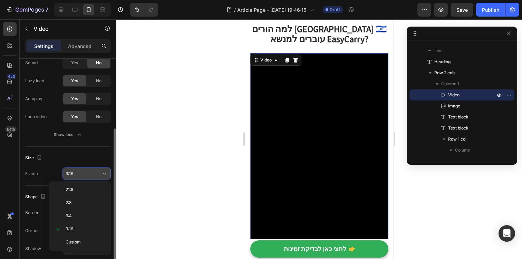
click at [96, 139] on button "Show less" at bounding box center [68, 134] width 86 height 12
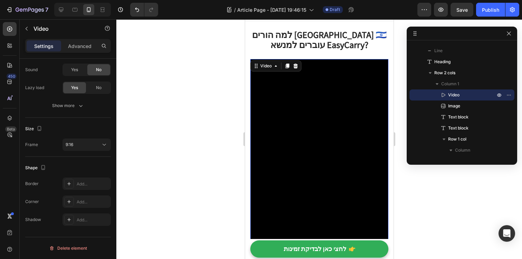
scroll to position [13, 0]
click at [338, 99] on video at bounding box center [319, 180] width 138 height 245
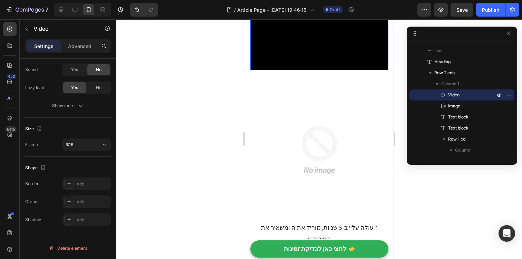
scroll to position [268, 0]
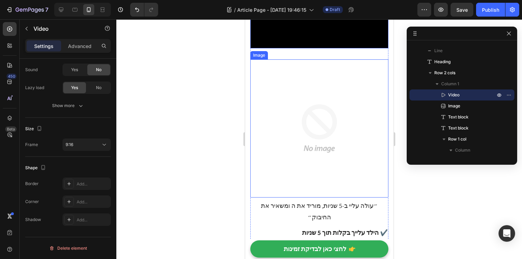
click at [293, 109] on img at bounding box center [319, 128] width 138 height 138
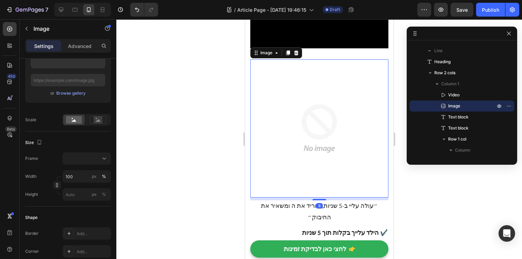
scroll to position [0, 0]
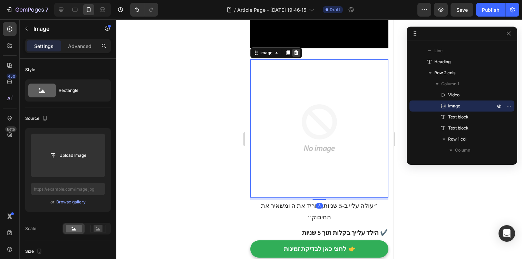
click at [295, 51] on icon at bounding box center [296, 52] width 4 height 5
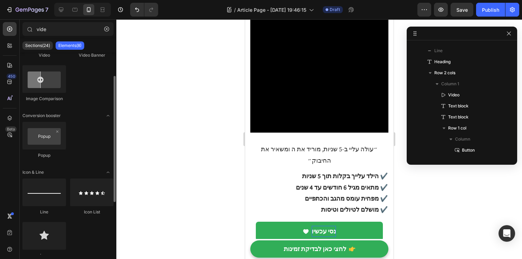
scroll to position [15, 0]
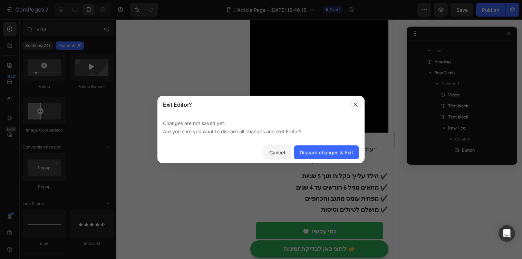
click at [360, 102] on button "button" at bounding box center [355, 104] width 11 height 11
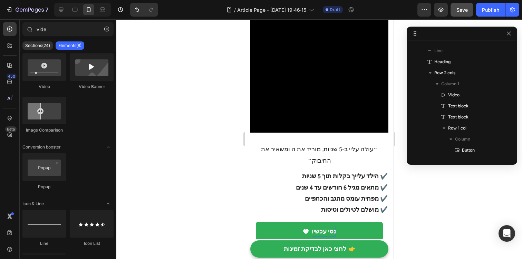
click at [455, 13] on button "Save" at bounding box center [462, 10] width 23 height 14
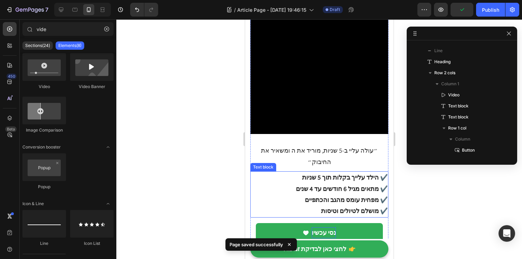
scroll to position [0, 0]
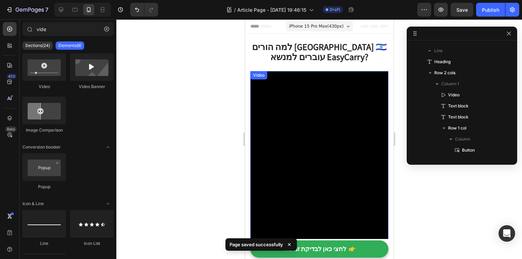
click at [339, 141] on video at bounding box center [319, 193] width 138 height 245
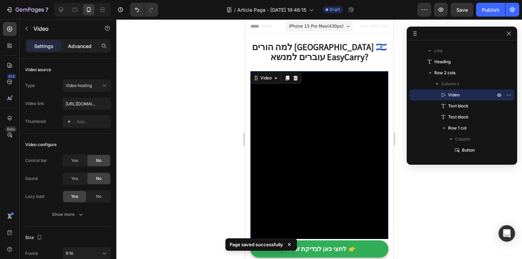
click at [81, 51] on div "Settings Advanced" at bounding box center [68, 46] width 86 height 14
click at [81, 48] on p "Advanced" at bounding box center [79, 45] width 23 height 7
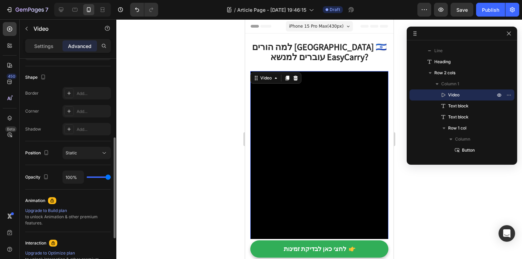
scroll to position [171, 0]
click at [99, 112] on div "Add..." at bounding box center [93, 111] width 32 height 6
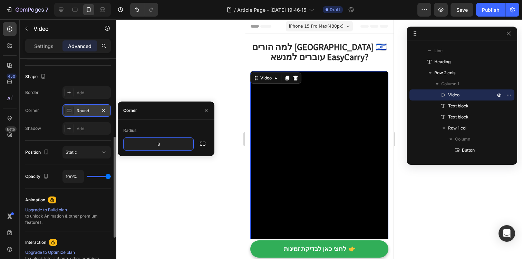
click at [189, 90] on div at bounding box center [319, 139] width 406 height 240
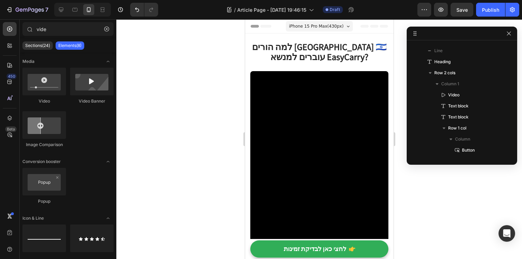
click at [189, 90] on div at bounding box center [319, 139] width 406 height 240
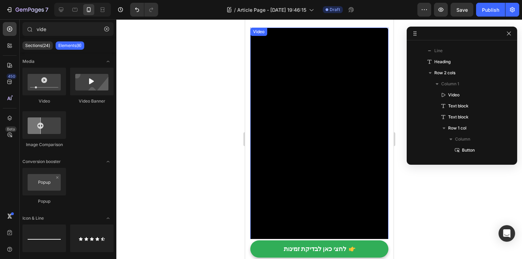
scroll to position [22, 0]
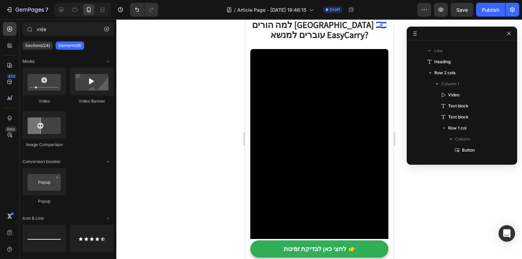
click at [235, 145] on div at bounding box center [319, 139] width 406 height 240
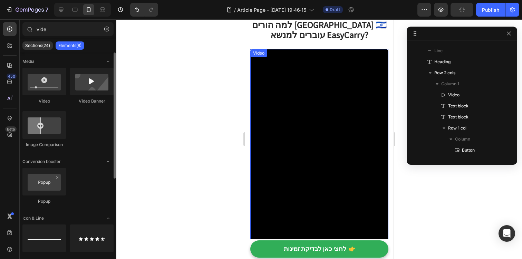
click at [309, 97] on video at bounding box center [319, 171] width 138 height 245
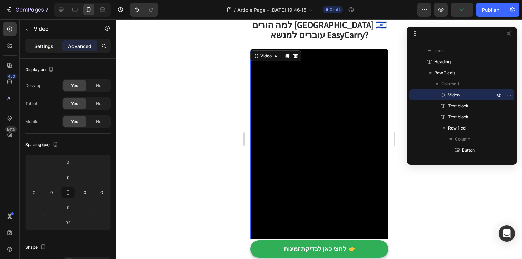
click at [45, 46] on p "Settings" at bounding box center [43, 45] width 19 height 7
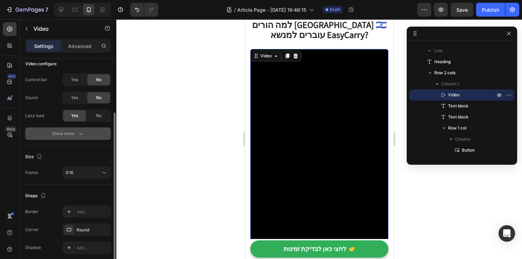
click at [75, 132] on div "Show more" at bounding box center [68, 133] width 32 height 7
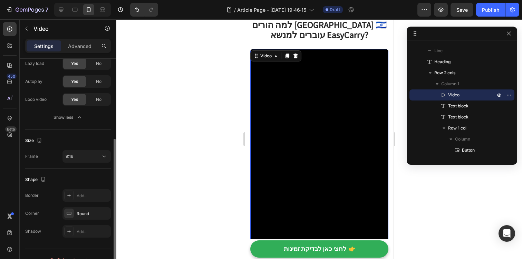
scroll to position [145, 0]
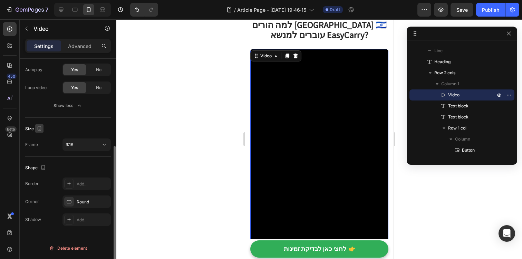
click at [40, 129] on icon "button" at bounding box center [39, 128] width 7 height 7
click at [93, 147] on div "9:16" at bounding box center [83, 145] width 35 height 6
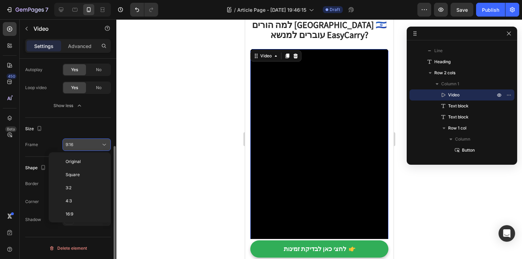
scroll to position [62, 0]
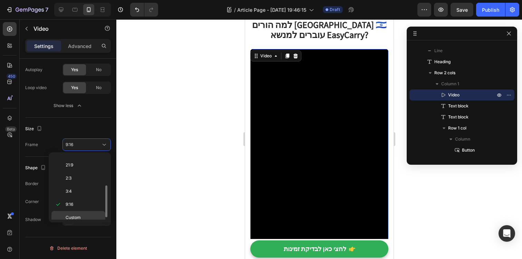
click at [85, 218] on p "Custom" at bounding box center [84, 217] width 37 height 6
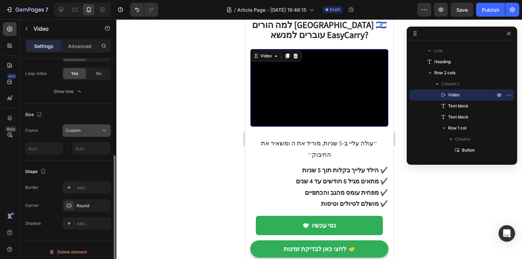
scroll to position [163, 0]
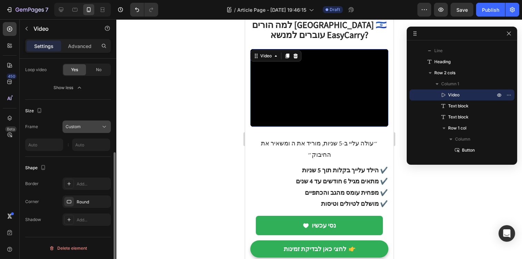
click div "Custom"
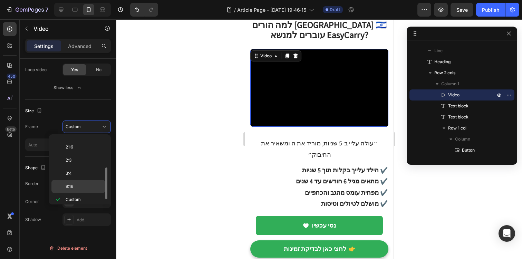
click p "9:16"
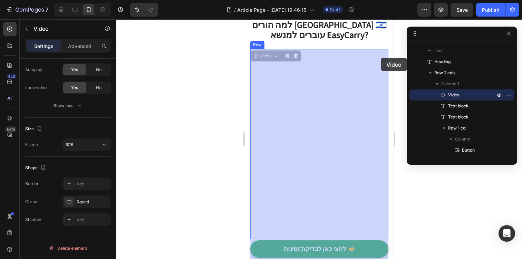
drag, startPoint x: 142, startPoint y: 30, endPoint x: 136, endPoint y: 38, distance: 10.1
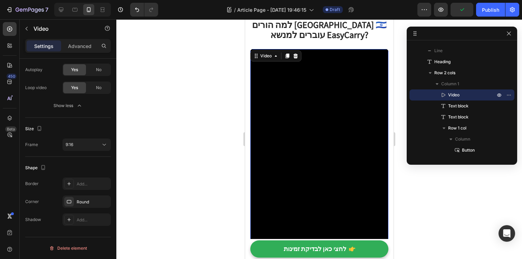
click video
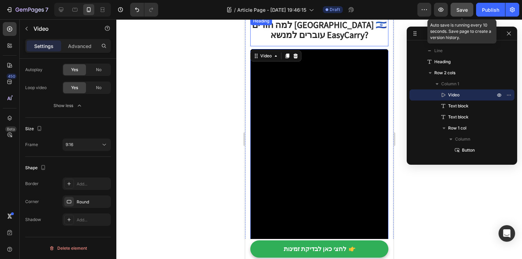
click button "Save"
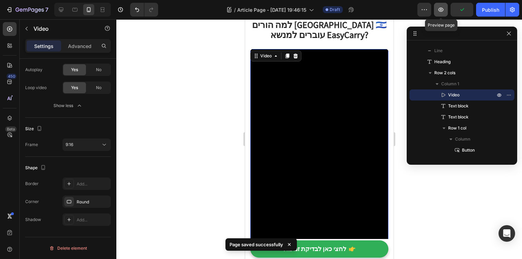
click button "button"
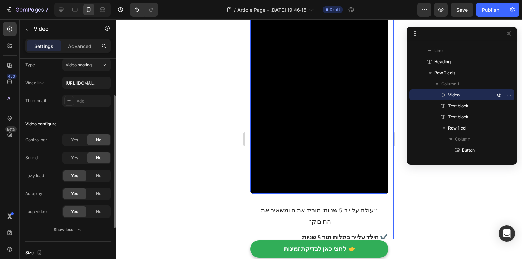
scroll to position [0, 0]
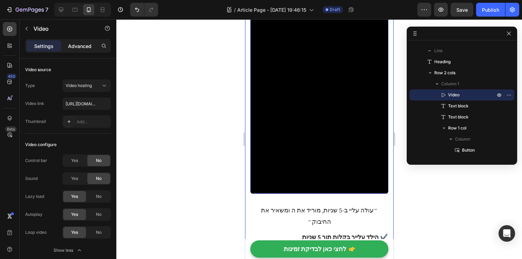
click p "Advanced"
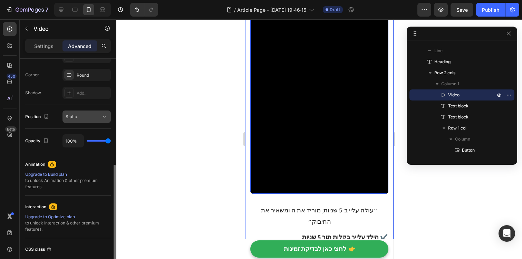
scroll to position [259, 0]
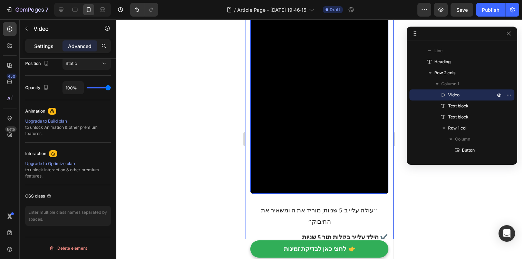
click p "Settings"
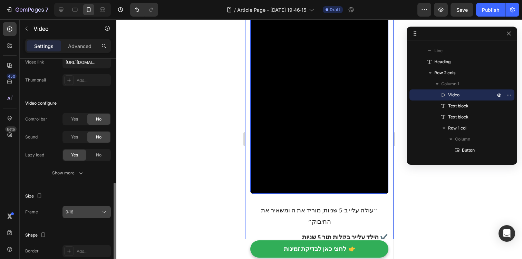
scroll to position [0, 0]
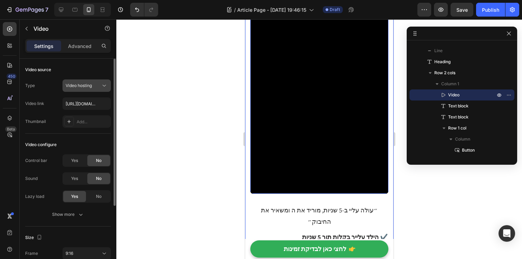
click div "Video hosting"
click div "Video source Type Video hosting Video link [URL][DOMAIN_NAME] Thumbnail Add..."
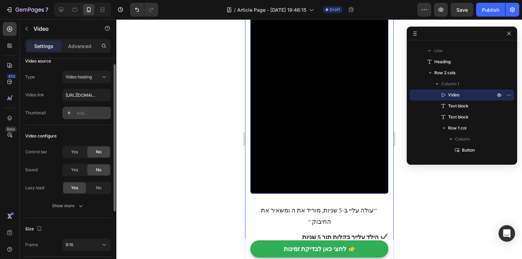
click div "Add..."
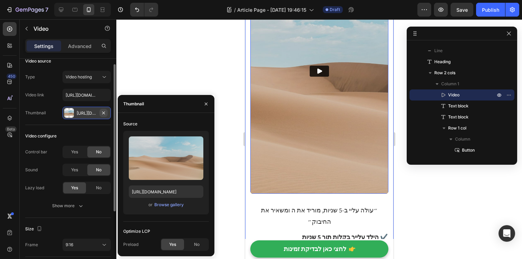
click icon "button"
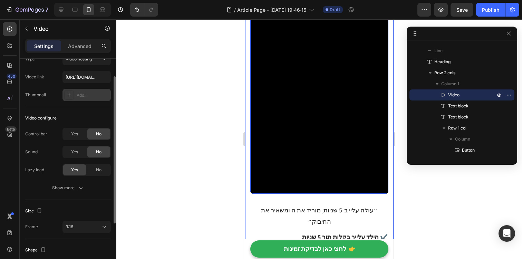
scroll to position [27, 0]
click button "Show more"
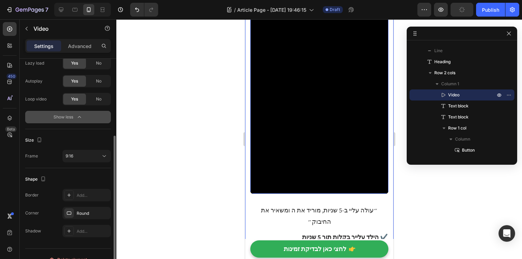
scroll to position [134, 0]
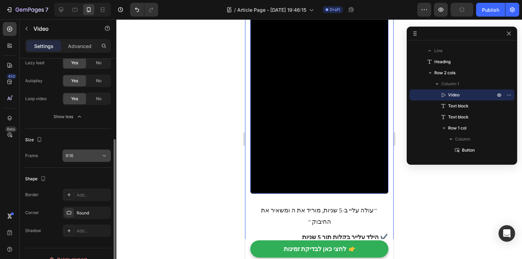
click div "9:16"
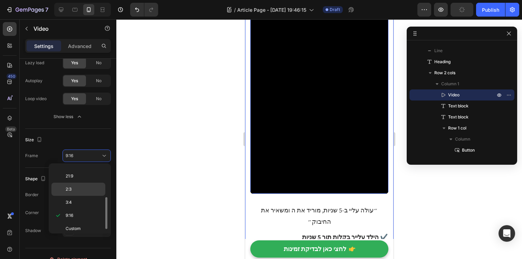
scroll to position [67, 0]
click p "3:4"
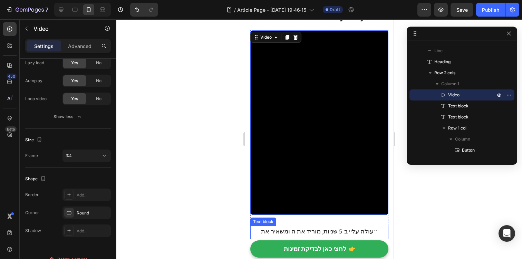
scroll to position [39, 0]
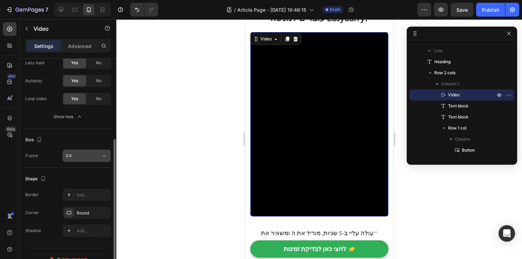
click div "3:4"
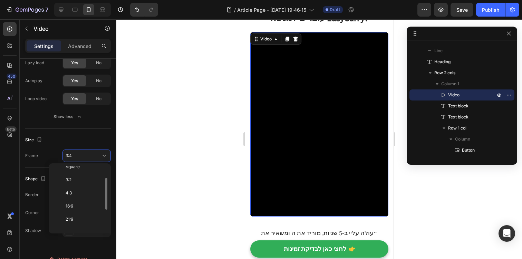
scroll to position [0, 0]
click p "Original"
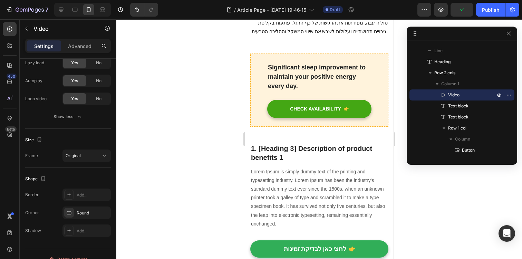
scroll to position [517, 0]
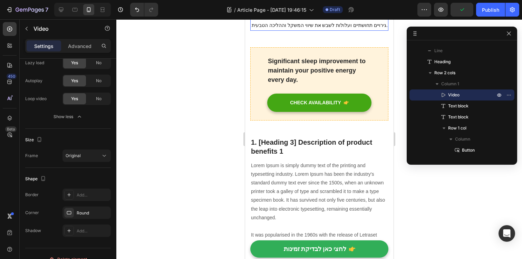
click p "❌ משפיעות על היציבה – נעליים כבדות עלולות לשבש את שיווי המשקל ולגרום להליכה לא …"
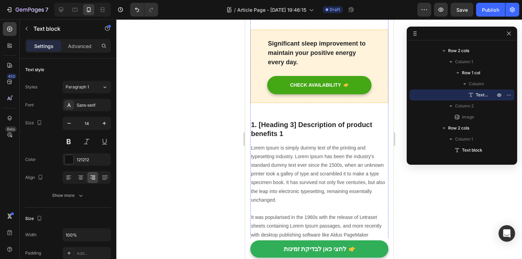
scroll to position [534, 0]
